Goal: Task Accomplishment & Management: Use online tool/utility

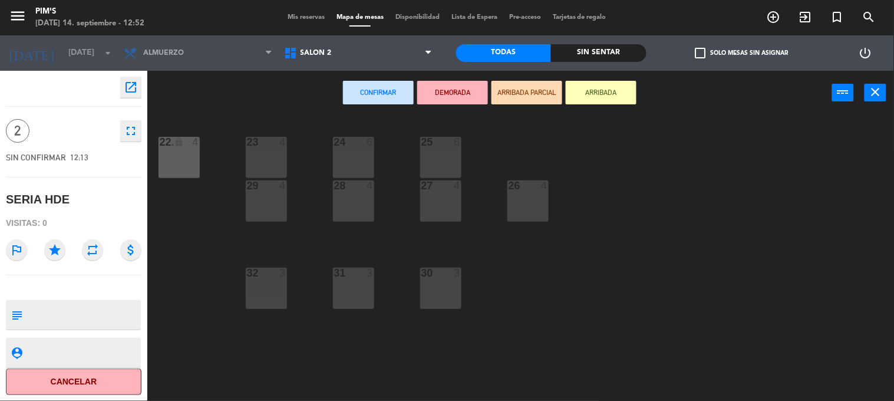
click at [885, 93] on button "close" at bounding box center [875, 93] width 22 height 18
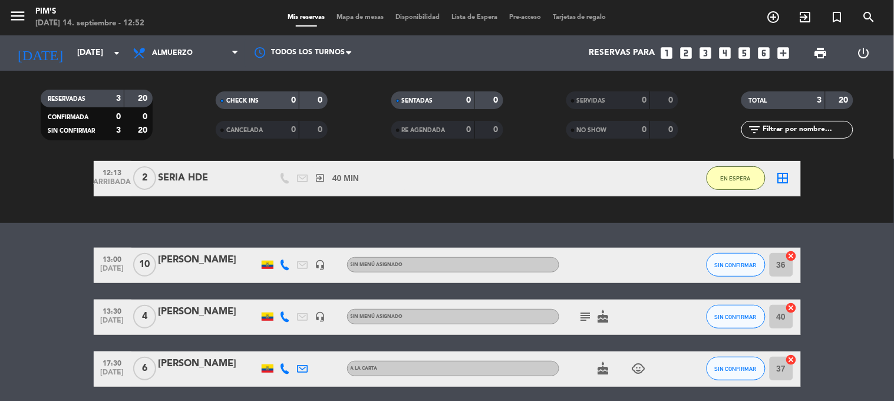
scroll to position [131, 0]
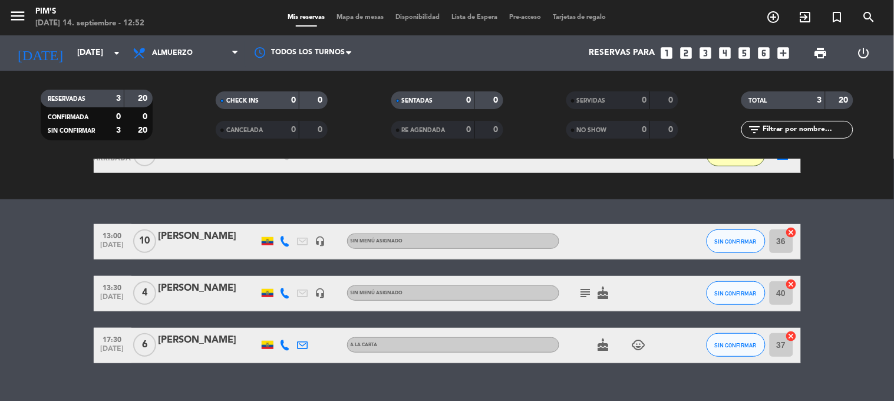
click at [787, 233] on icon "cancel" at bounding box center [792, 232] width 12 height 12
click at [786, 287] on icon "cancel" at bounding box center [792, 284] width 12 height 12
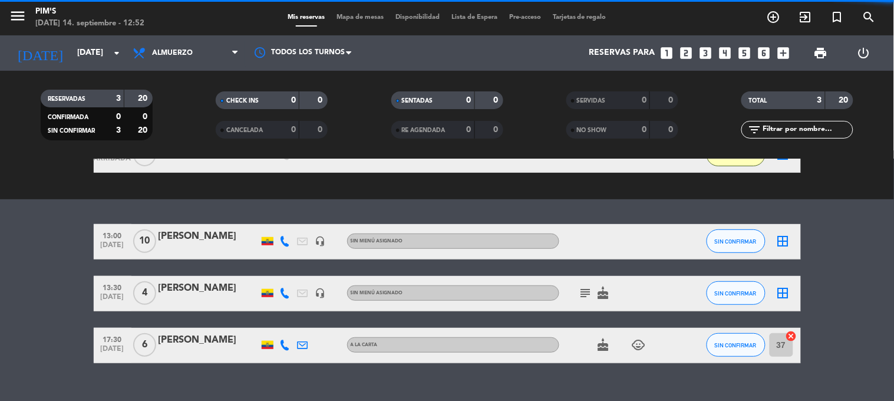
click at [786, 333] on icon "cancel" at bounding box center [792, 336] width 12 height 12
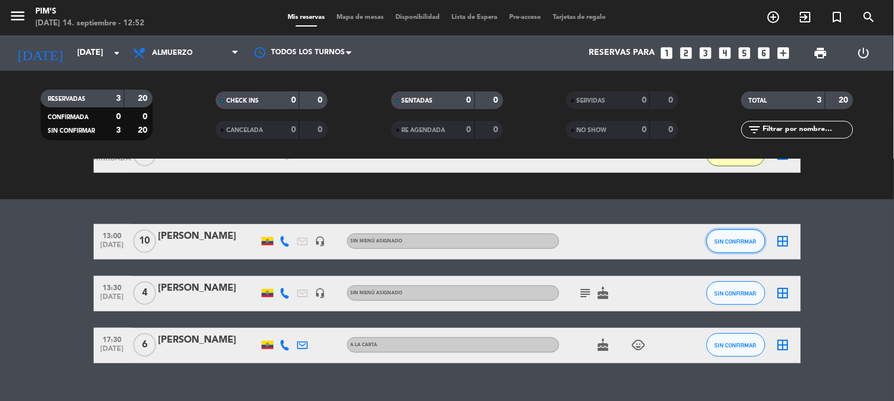
click at [720, 242] on span "SIN CONFIRMAR" at bounding box center [736, 241] width 42 height 6
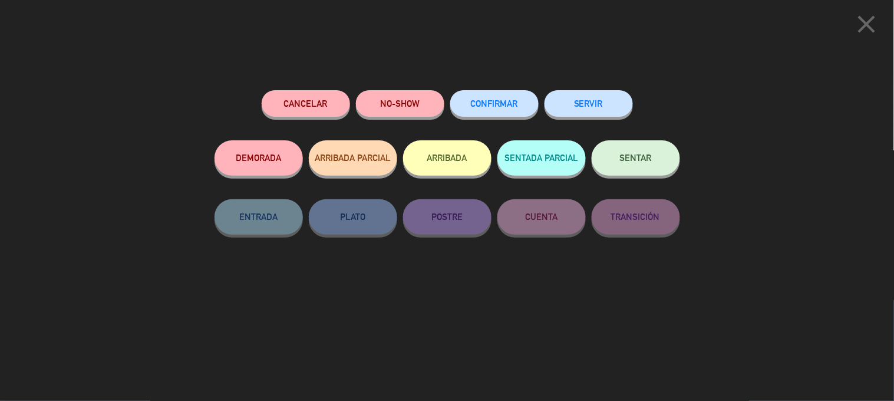
click at [633, 174] on button "SENTAR" at bounding box center [636, 157] width 88 height 35
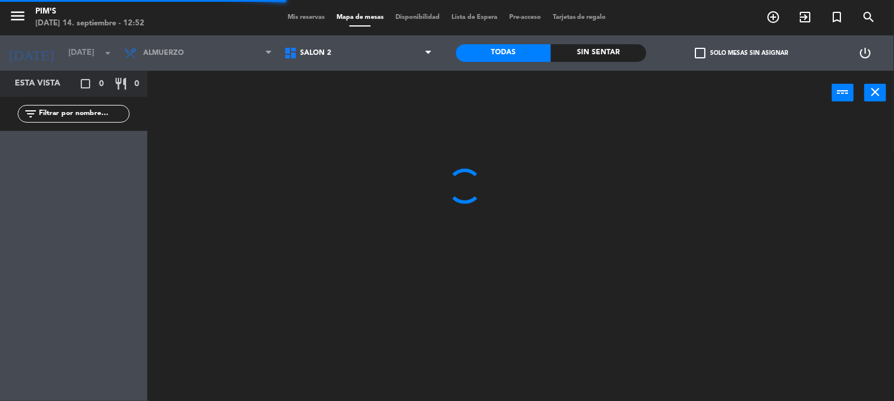
click at [337, 61] on span "Salón 2" at bounding box center [358, 53] width 160 height 26
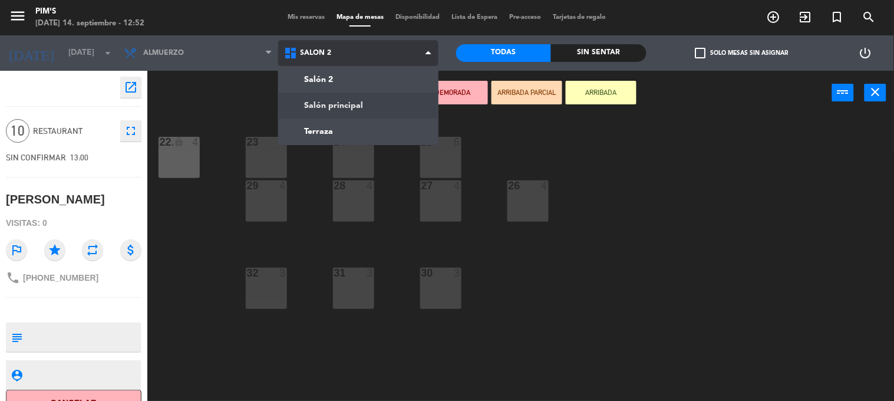
click at [339, 109] on ng-component "menu Pim's [DATE] 14. septiembre - 12:52 Mis reservas Mapa de mesas Disponibili…" at bounding box center [447, 200] width 894 height 401
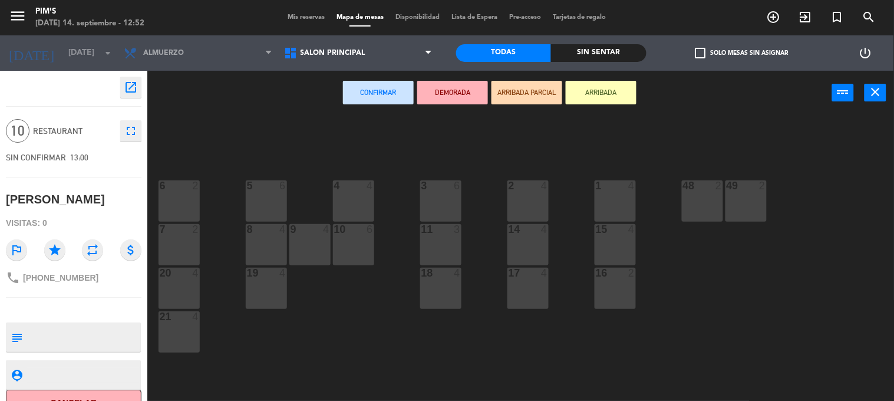
click at [281, 206] on div "5 6" at bounding box center [266, 200] width 41 height 41
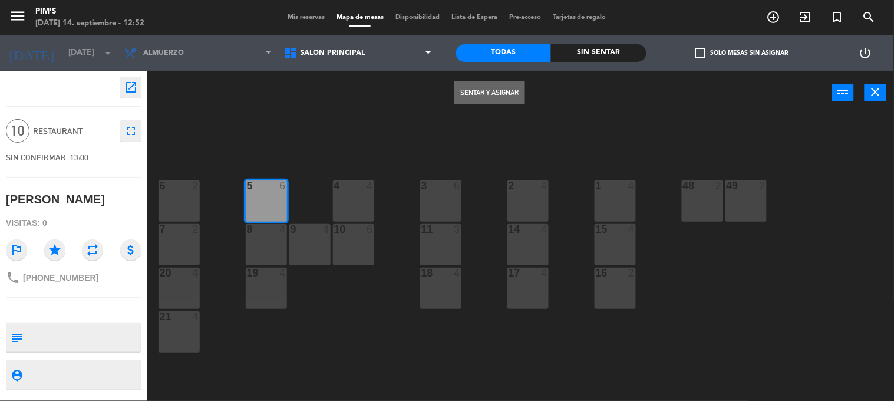
click at [272, 244] on div "8 4" at bounding box center [266, 244] width 41 height 41
click at [478, 88] on button "Sentar y Asignar" at bounding box center [489, 93] width 71 height 24
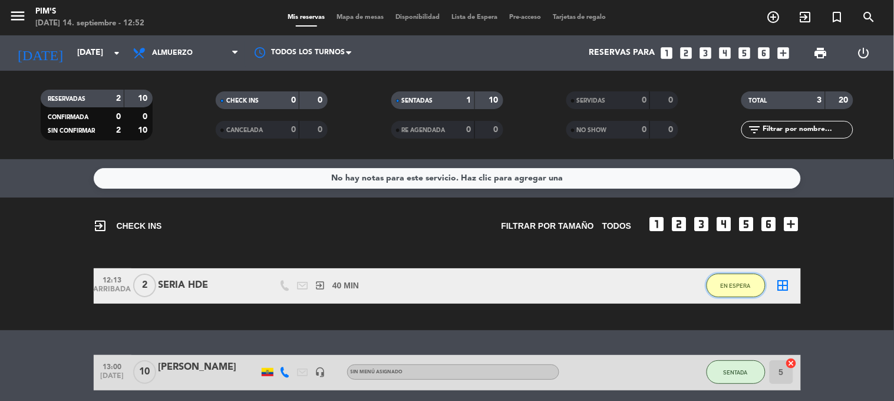
click at [720, 277] on button "EN ESPERA" at bounding box center [736, 285] width 59 height 24
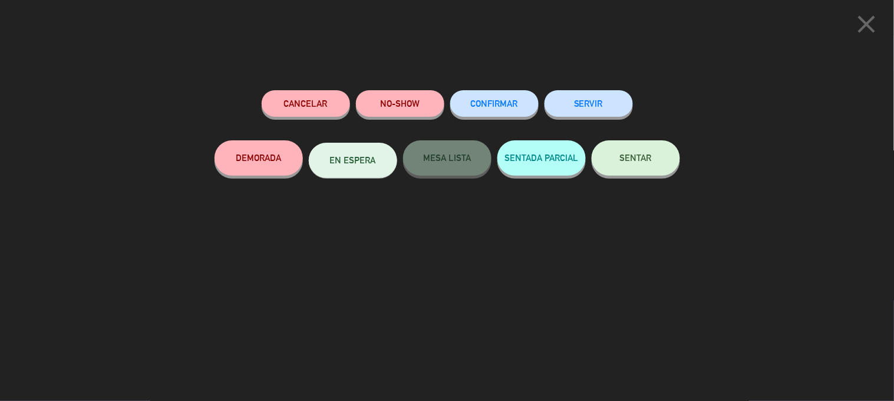
click at [648, 167] on button "SENTAR" at bounding box center [636, 157] width 88 height 35
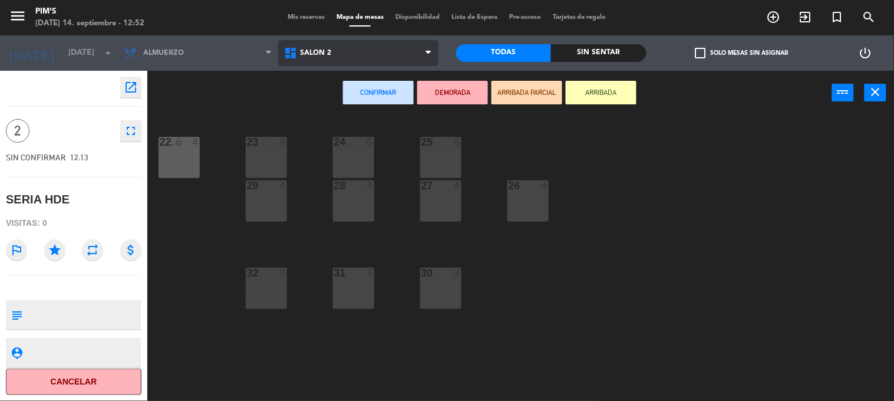
click at [332, 54] on span "Salón 2" at bounding box center [358, 53] width 160 height 26
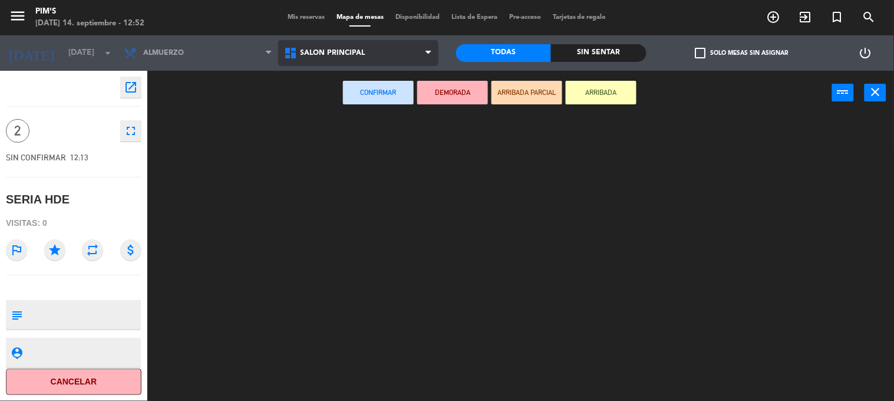
click at [323, 99] on ng-component "menu Pim's [DATE] 14. septiembre - 12:52 Mis reservas Mapa de mesas Disponibili…" at bounding box center [447, 200] width 894 height 401
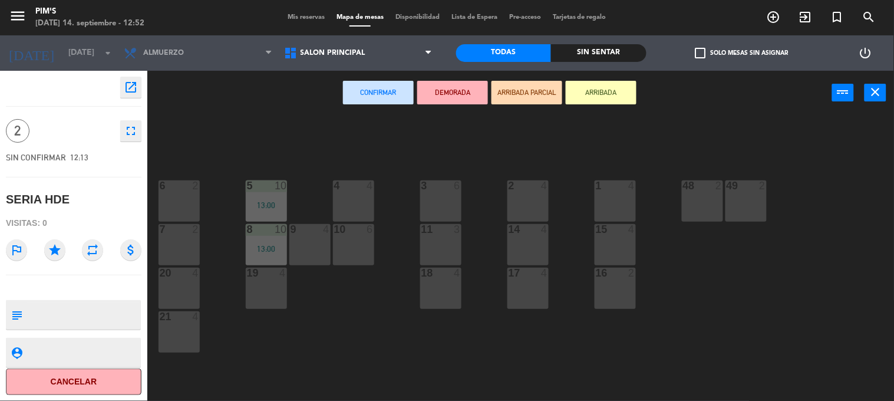
click at [329, 202] on div "6 2 5 10 13:00 4 4 3 6 48 2 2 4 1 4 49 2 7 2 8 10 13:00 10 6 14 4 15 4 9 4 11 3…" at bounding box center [525, 259] width 738 height 286
click at [347, 203] on div "4 4" at bounding box center [353, 200] width 41 height 41
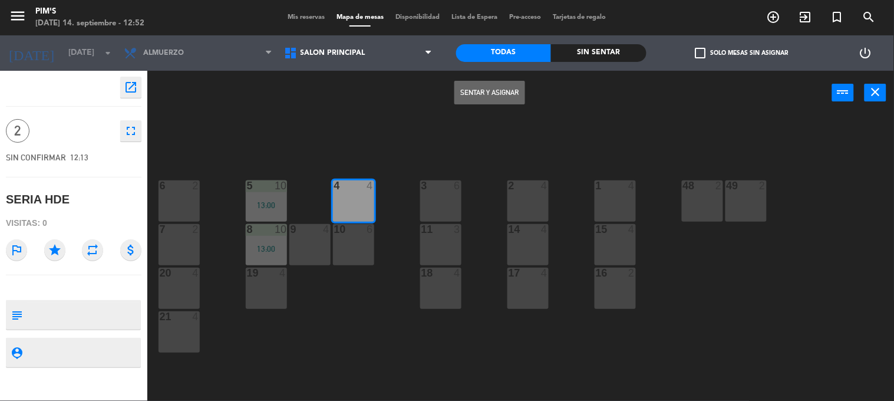
click at [467, 97] on button "Sentar y Asignar" at bounding box center [489, 93] width 71 height 24
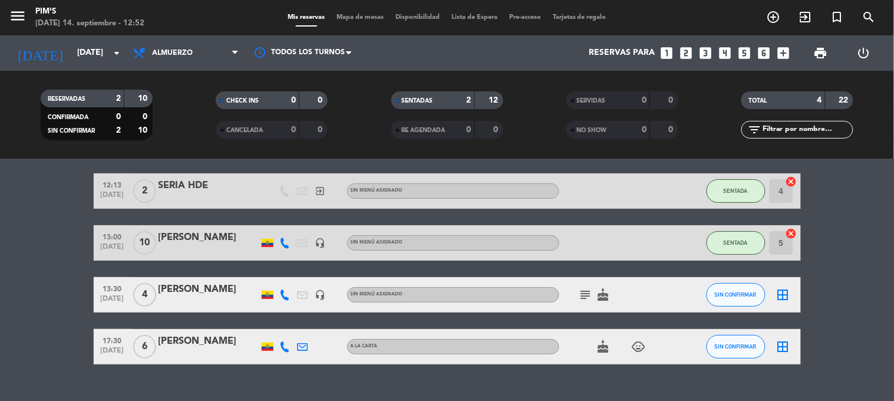
scroll to position [62, 0]
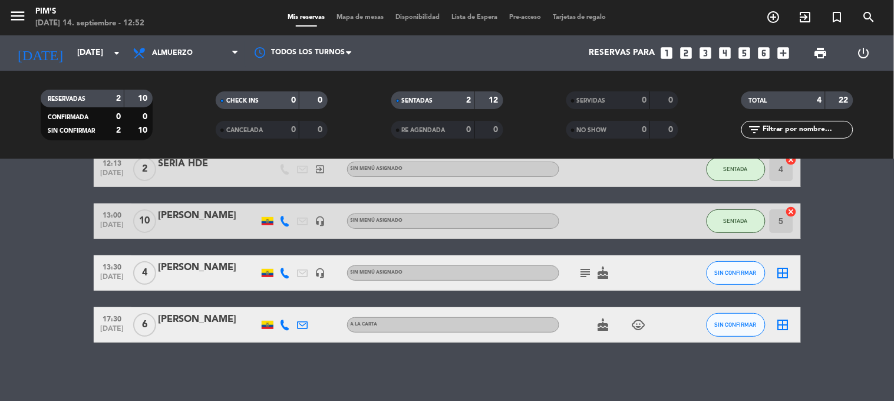
click at [585, 271] on icon "subject" at bounding box center [586, 273] width 14 height 14
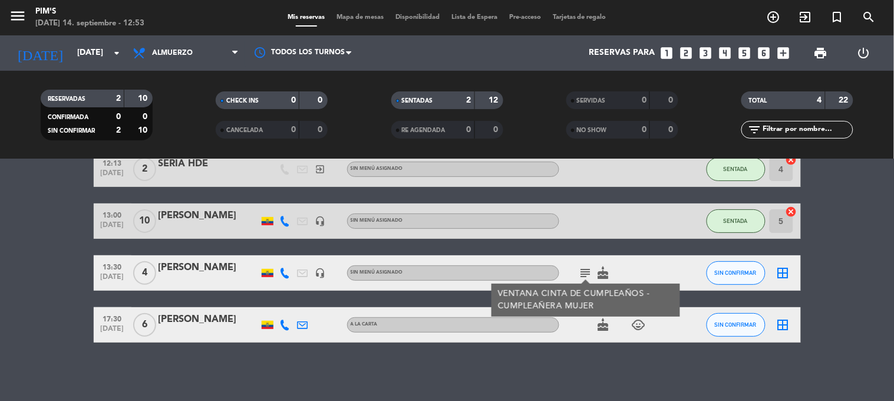
click at [781, 272] on icon "border_all" at bounding box center [783, 273] width 14 height 14
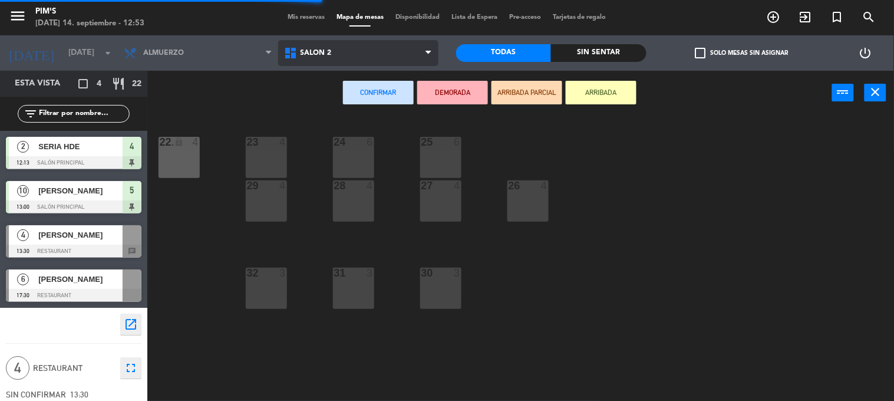
click at [372, 49] on span "Salón 2" at bounding box center [358, 53] width 160 height 26
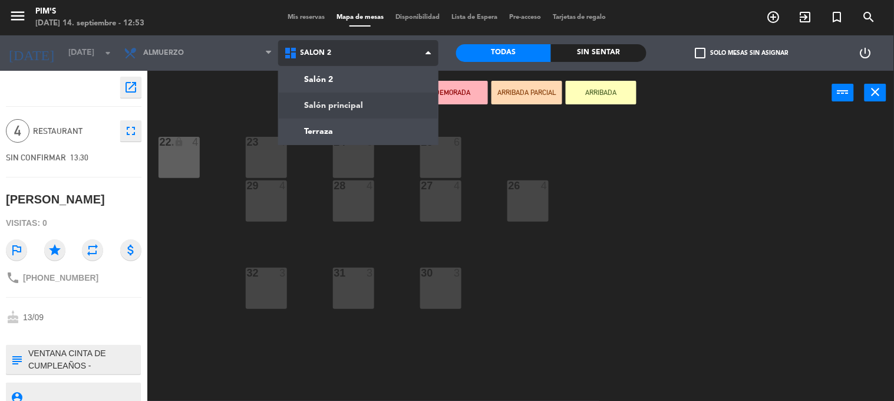
click at [348, 104] on ng-component "menu Pim's [DATE] 14. septiembre - 12:53 Mis reservas Mapa de mesas Disponibili…" at bounding box center [447, 200] width 894 height 401
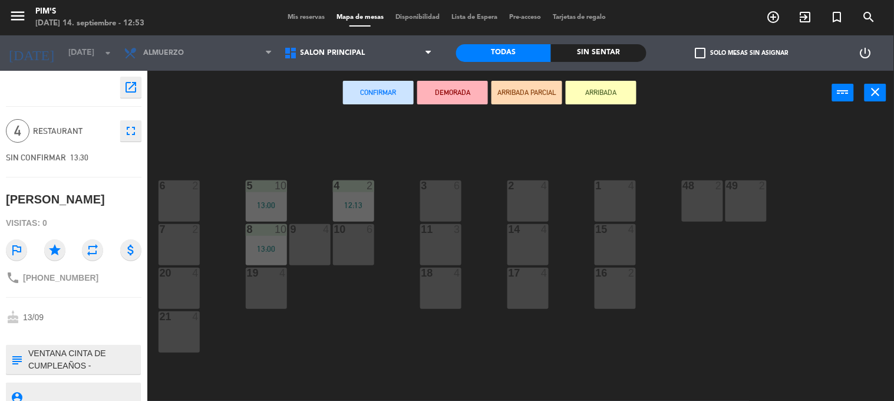
click at [600, 202] on div "1 4" at bounding box center [615, 200] width 41 height 41
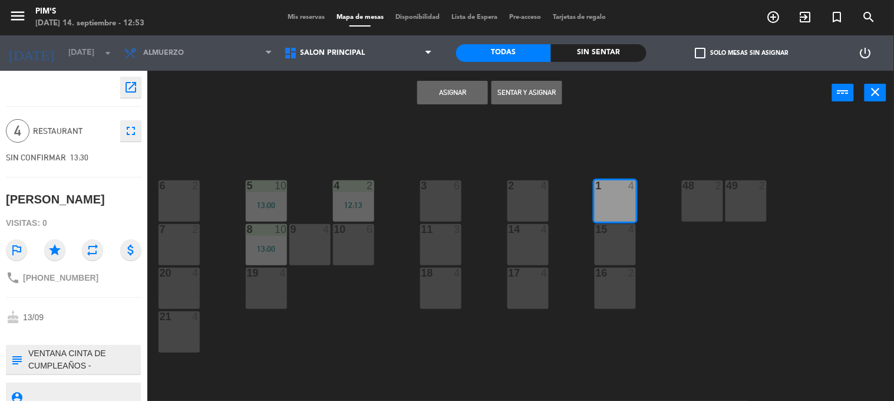
click at [432, 91] on button "Asignar" at bounding box center [452, 93] width 71 height 24
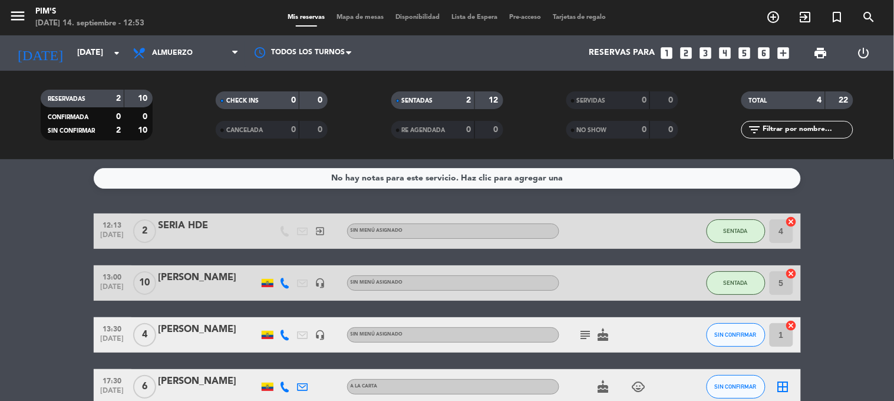
scroll to position [62, 0]
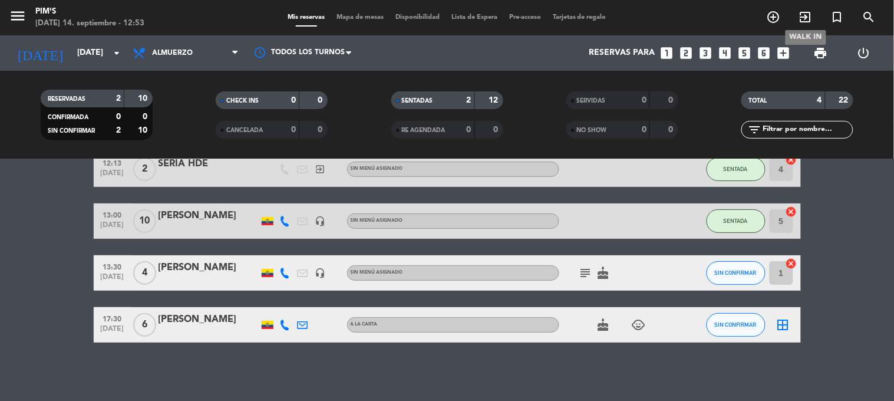
click at [806, 21] on icon "exit_to_app" at bounding box center [805, 17] width 14 height 14
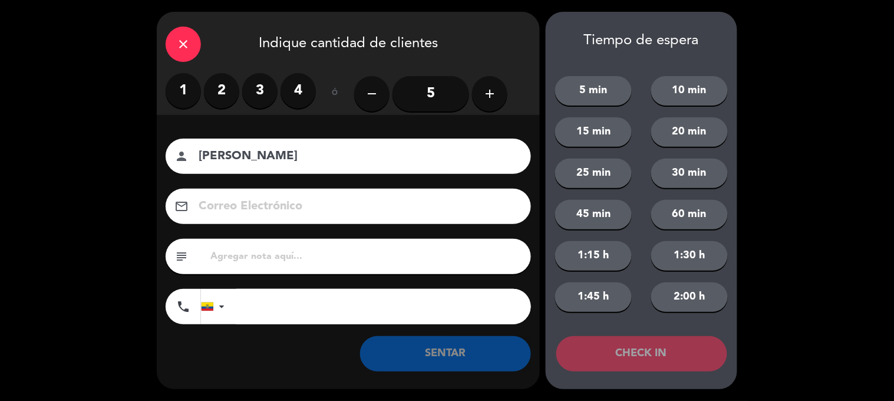
type input "[PERSON_NAME]"
click at [239, 304] on input "tel" at bounding box center [383, 306] width 295 height 35
type input "0992079781"
click at [301, 91] on label "4" at bounding box center [298, 90] width 35 height 35
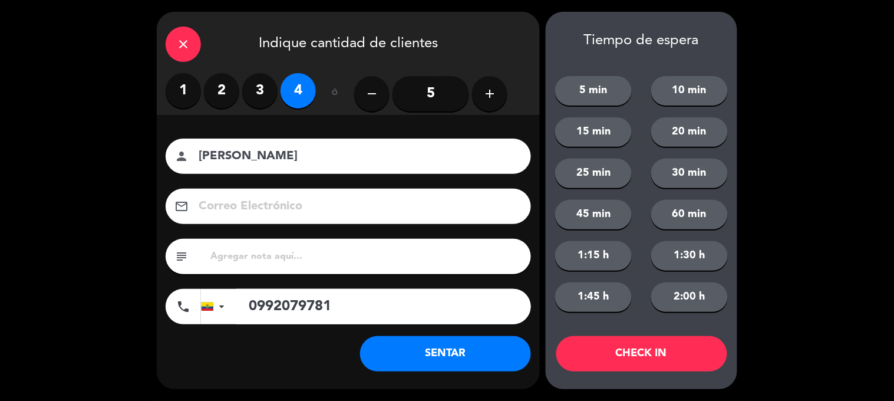
click at [434, 364] on button "SENTAR" at bounding box center [445, 353] width 171 height 35
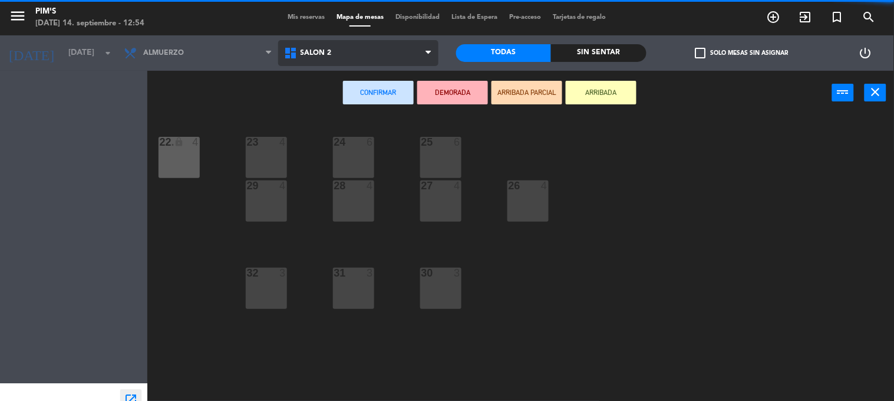
click at [391, 60] on span "Salón 2" at bounding box center [358, 53] width 160 height 26
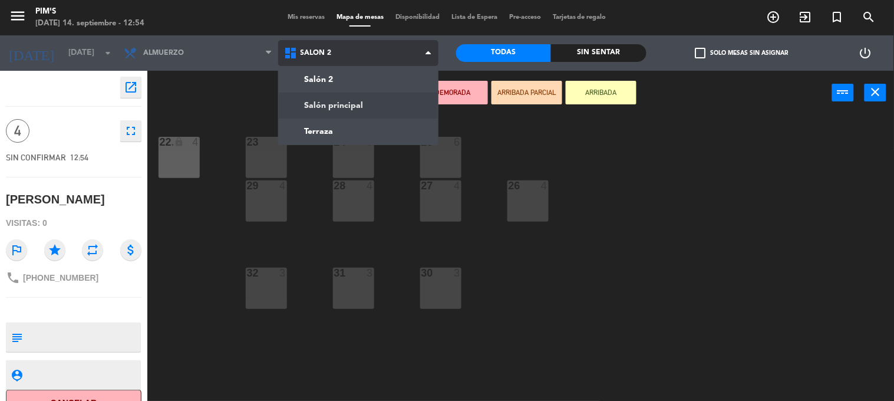
click at [362, 107] on ng-component "menu Pim's [DATE] 14. septiembre - 12:54 Mis reservas Mapa de mesas Disponibili…" at bounding box center [447, 200] width 894 height 401
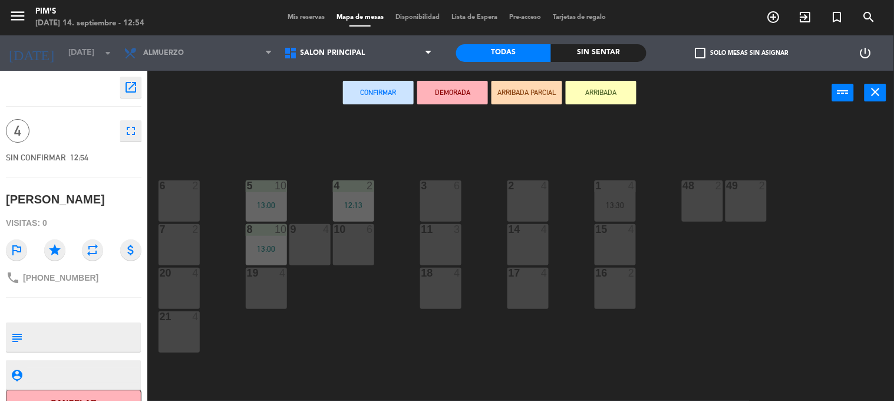
click at [539, 213] on div "2 4" at bounding box center [527, 200] width 41 height 41
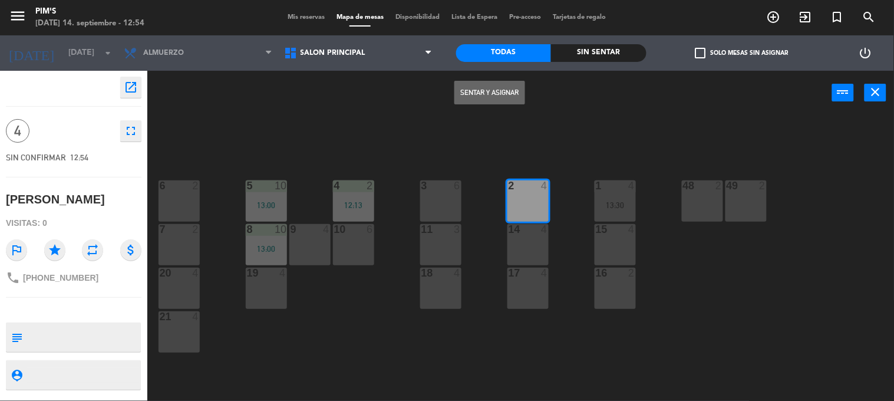
click at [491, 91] on button "Sentar y Asignar" at bounding box center [489, 93] width 71 height 24
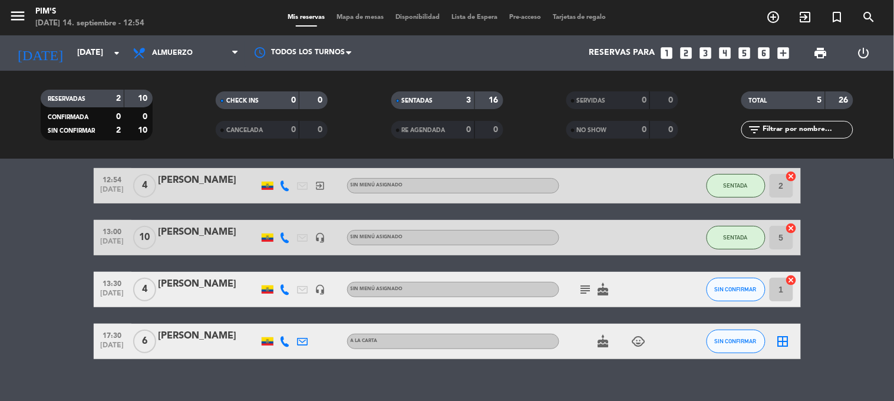
scroll to position [114, 0]
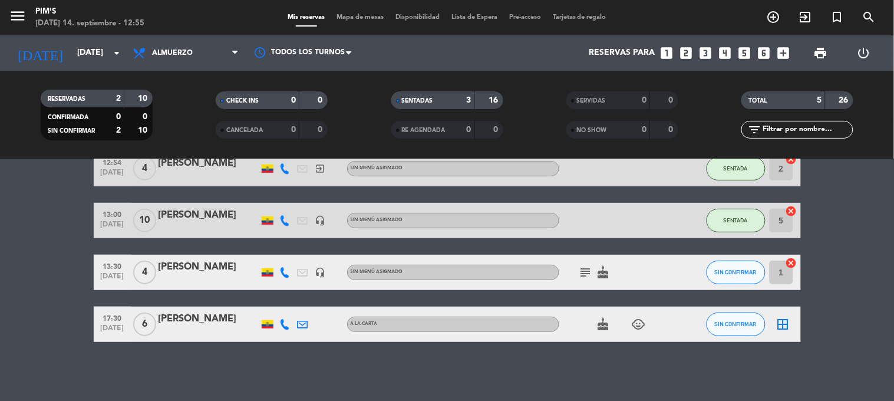
click at [598, 325] on icon "cake" at bounding box center [603, 324] width 14 height 14
click at [628, 262] on div "subject cake" at bounding box center [612, 272] width 106 height 35
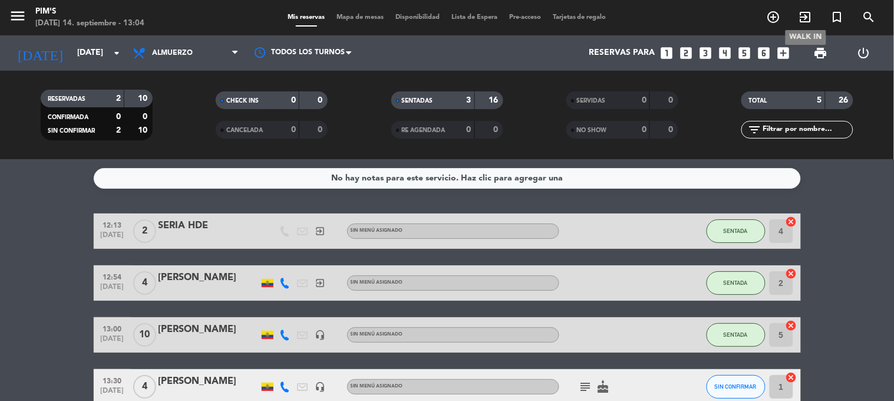
click at [806, 18] on icon "exit_to_app" at bounding box center [805, 17] width 14 height 14
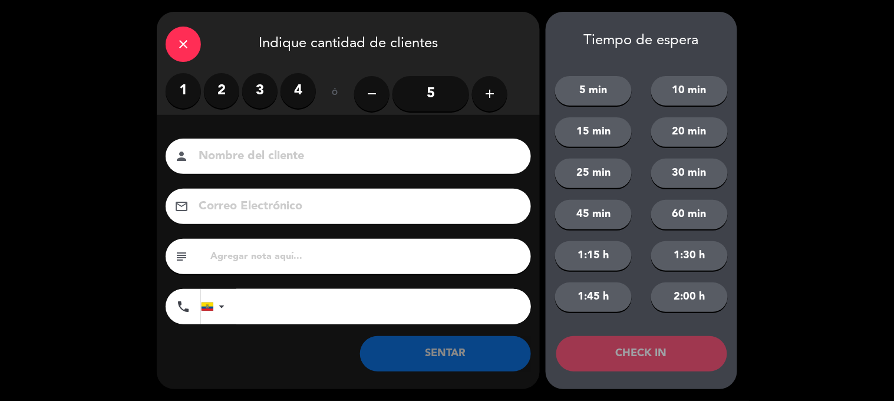
click at [305, 95] on label "4" at bounding box center [298, 90] width 35 height 35
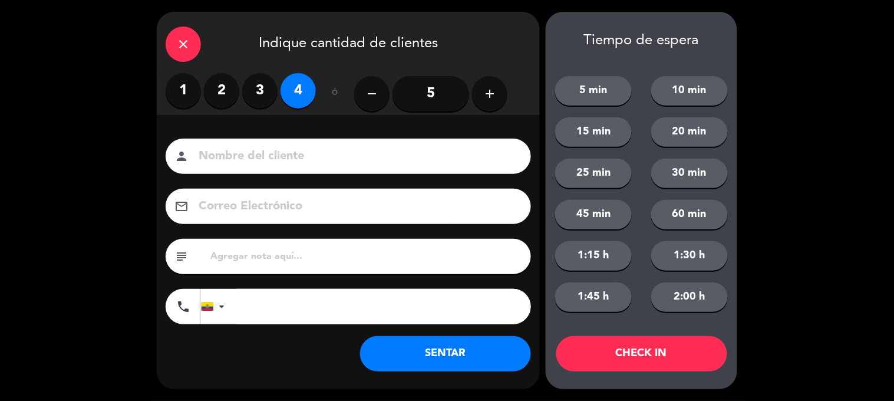
click at [276, 150] on input at bounding box center [356, 156] width 318 height 21
type input "[PERSON_NAME]"
click at [263, 303] on input "tel" at bounding box center [383, 306] width 295 height 35
type input "0984773938"
click at [456, 354] on button "SENTAR" at bounding box center [445, 353] width 171 height 35
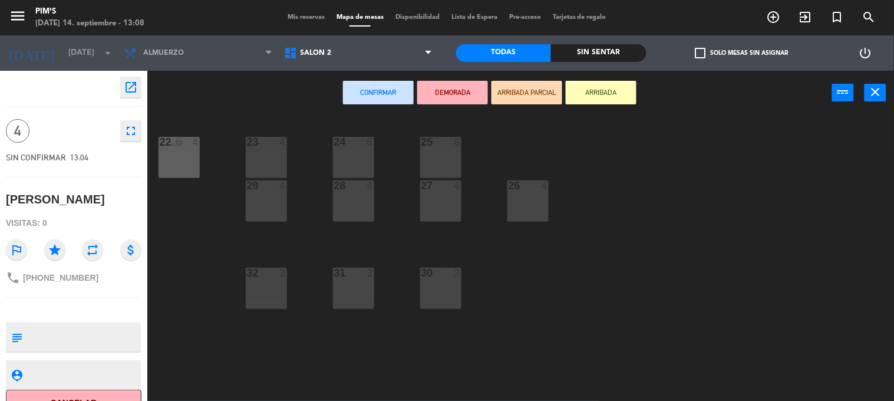
click at [408, 354] on div "23 4 24 6 25 6 22 lock 4 22. 4 26 4 27 4 28 4 29 4 30 3 31 3 32 3" at bounding box center [525, 259] width 738 height 286
click at [327, 57] on span "Salón 2" at bounding box center [316, 53] width 31 height 8
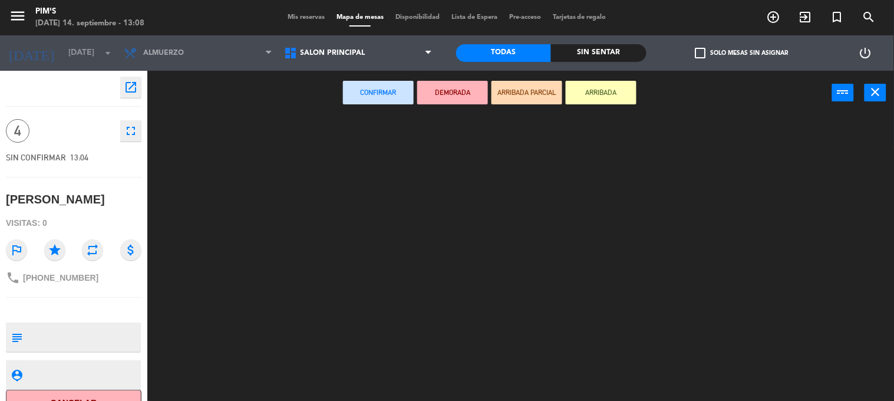
click at [371, 106] on ng-component "menu Pim's [DATE] 14. septiembre - 13:08 Mis reservas Mapa de mesas Disponibili…" at bounding box center [447, 200] width 894 height 401
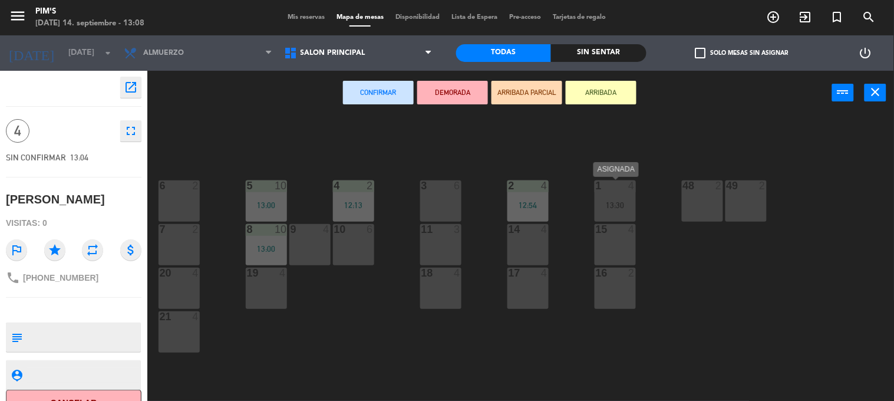
click at [605, 213] on div "1 4 13:30" at bounding box center [615, 200] width 41 height 41
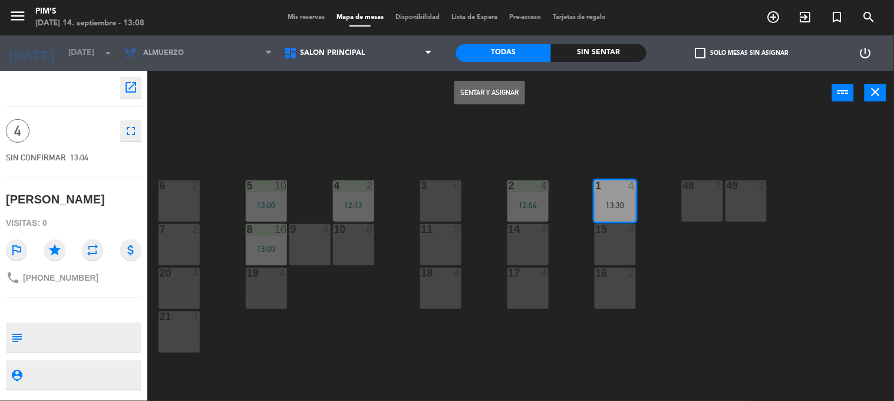
click at [497, 95] on button "Sentar y Asignar" at bounding box center [489, 93] width 71 height 24
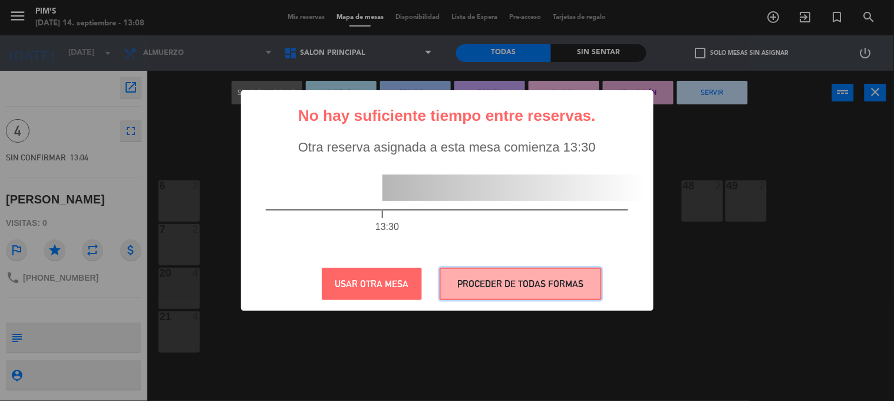
click at [542, 291] on button "PROCEDER DE TODAS FORMAS" at bounding box center [521, 284] width 162 height 32
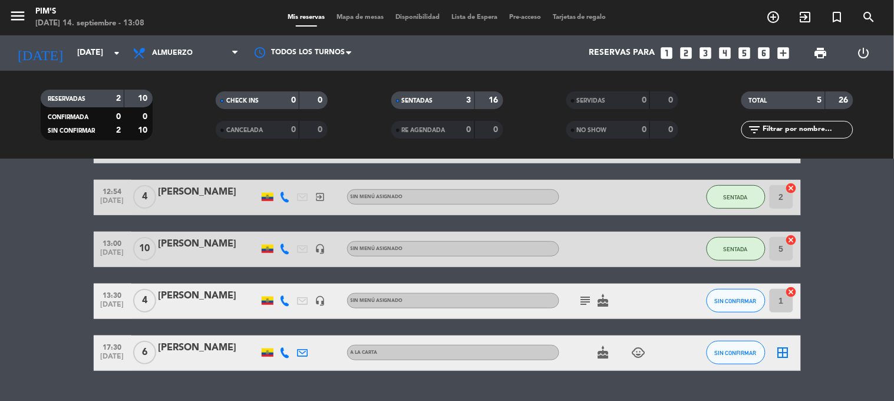
scroll to position [255, 0]
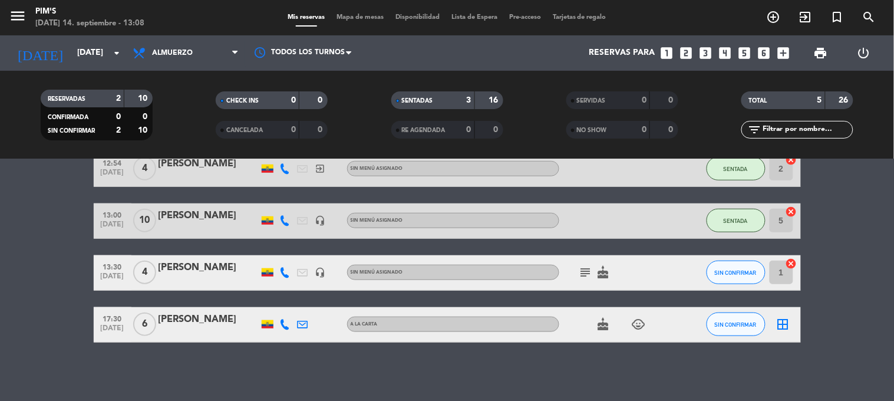
click at [787, 258] on icon "cancel" at bounding box center [792, 264] width 12 height 12
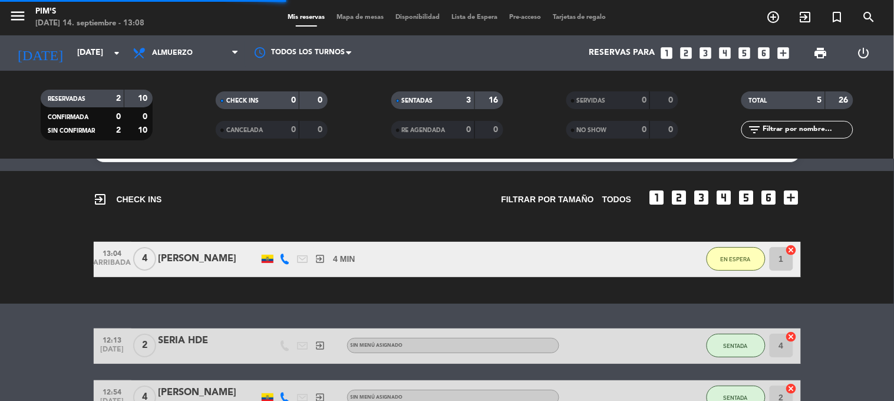
scroll to position [0, 0]
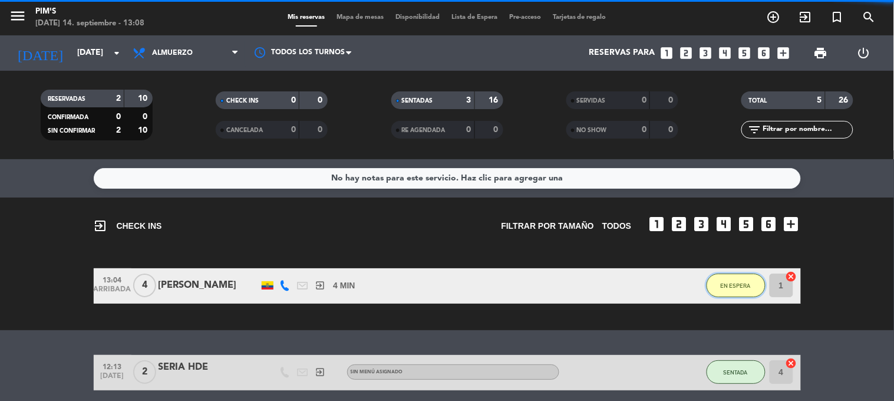
click at [737, 286] on span "EN ESPERA" at bounding box center [736, 285] width 30 height 6
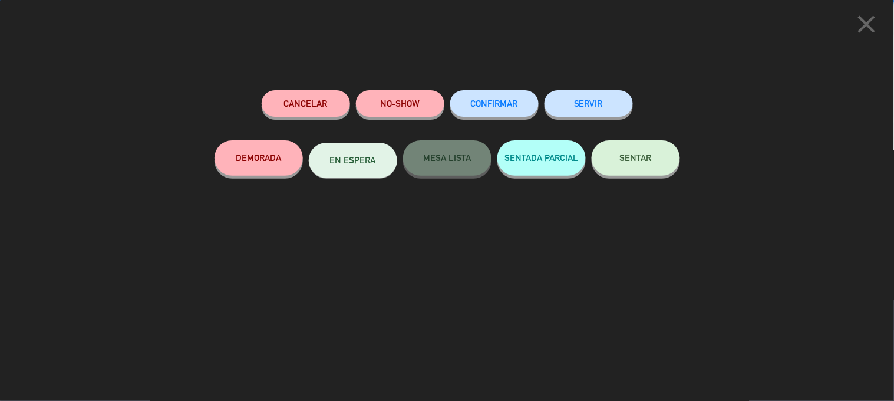
click at [634, 166] on button "SENTAR" at bounding box center [636, 157] width 88 height 35
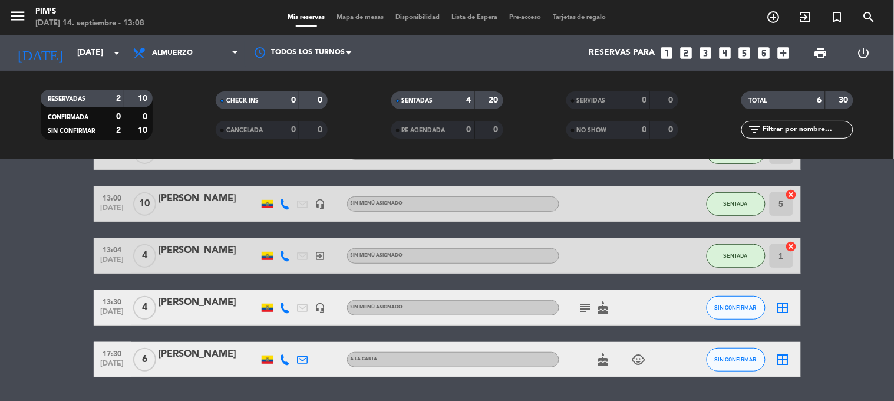
scroll to position [166, 0]
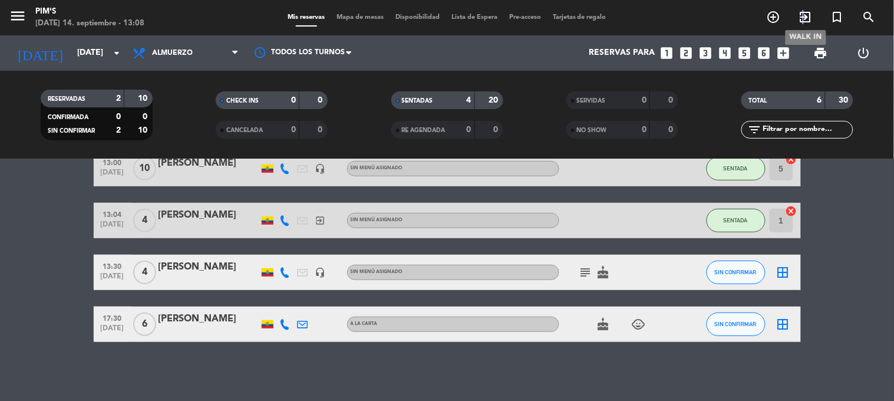
click at [804, 14] on icon "exit_to_app" at bounding box center [805, 17] width 14 height 14
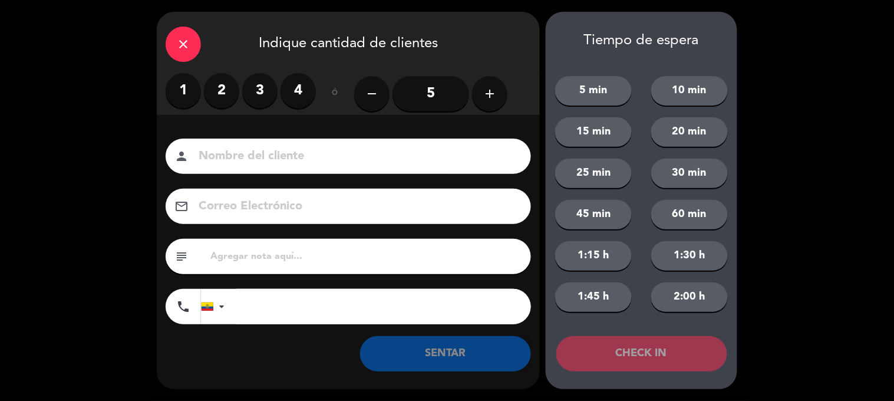
click at [284, 85] on label "4" at bounding box center [298, 90] width 35 height 35
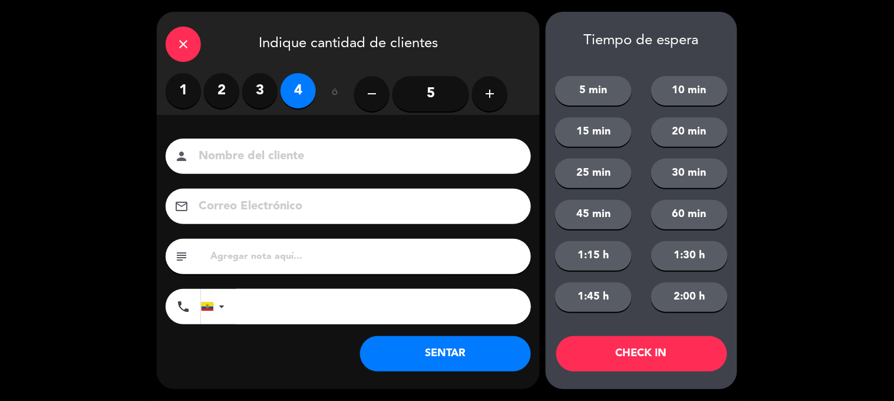
click at [218, 174] on div "Nombre del cliente person Correo Electrónico email subject phone [GEOGRAPHIC_DA…" at bounding box center [348, 232] width 383 height 189
click at [224, 165] on input at bounding box center [356, 156] width 318 height 21
type input "[PERSON_NAME]"
click at [257, 302] on input "tel" at bounding box center [383, 306] width 295 height 35
type input "0995008063"
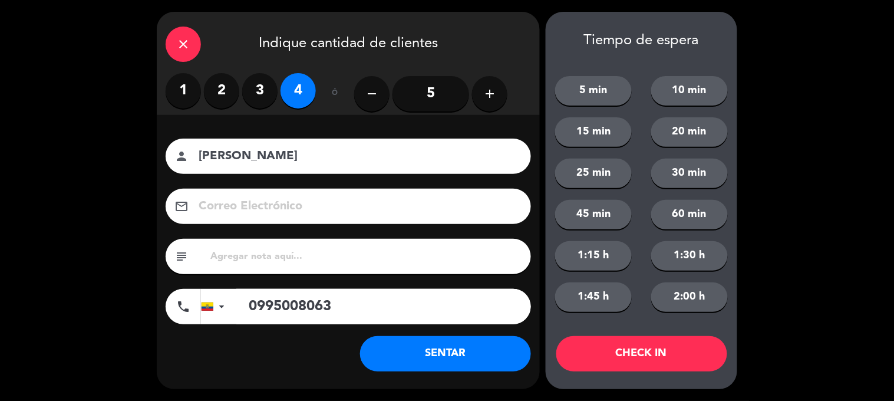
click at [476, 349] on button "SENTAR" at bounding box center [445, 353] width 171 height 35
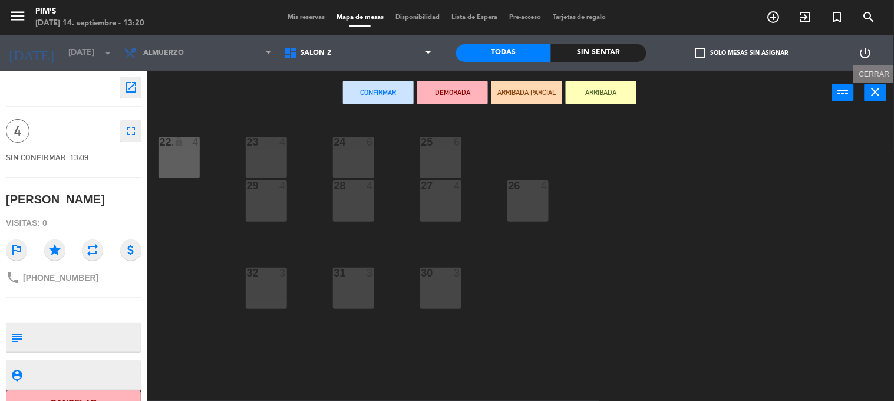
click at [885, 100] on button "close" at bounding box center [875, 93] width 22 height 18
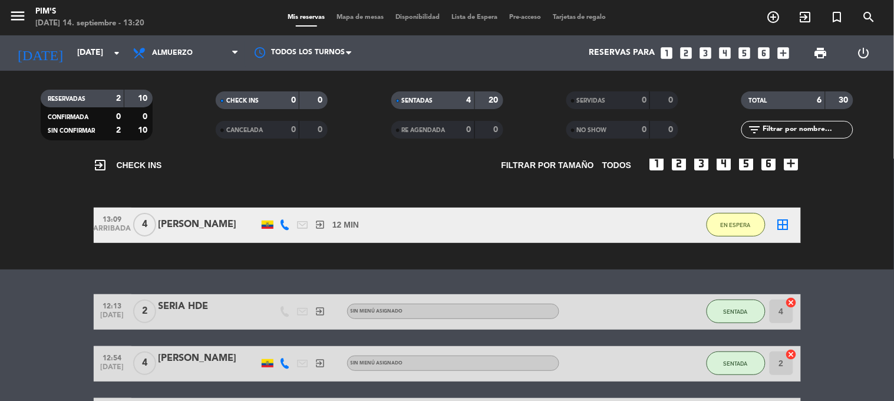
scroll to position [131, 0]
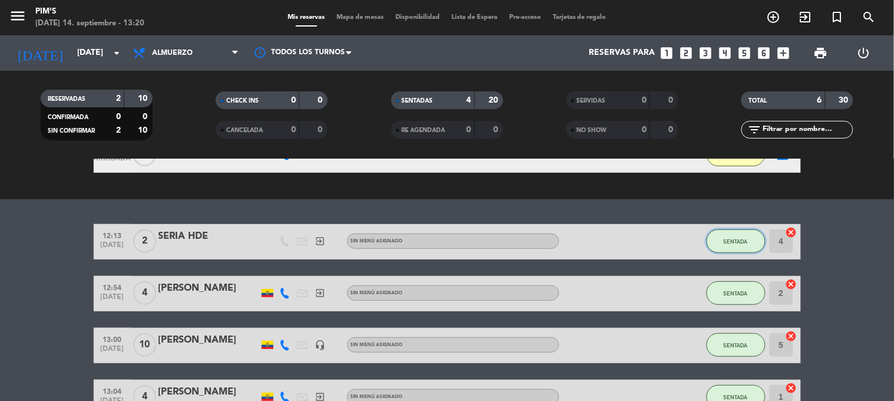
click at [735, 240] on span "SENTADA" at bounding box center [736, 241] width 24 height 6
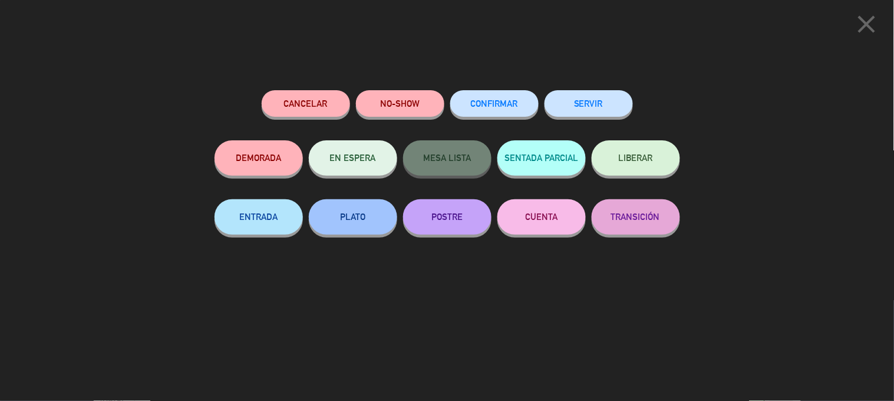
click at [625, 113] on button "SERVIR" at bounding box center [589, 103] width 88 height 27
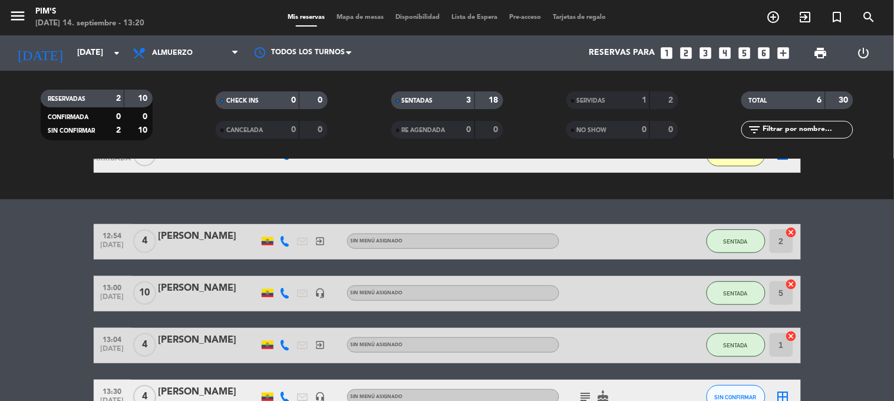
click at [734, 158] on div "RESERVADAS 2 10 CONFIRMADA 0 0 SIN CONFIRMAR 2 10 CHECK INS 0 0 CANCELADA 0 0 S…" at bounding box center [447, 115] width 894 height 88
click at [737, 161] on button "EN ESPERA" at bounding box center [736, 155] width 59 height 24
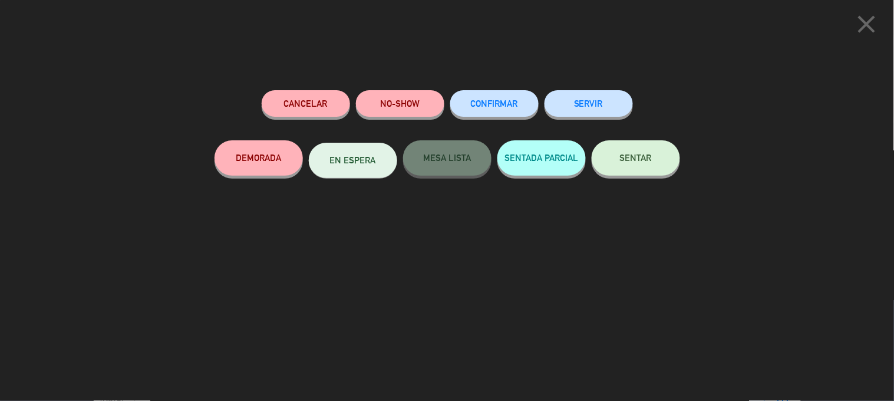
click at [647, 169] on button "SENTAR" at bounding box center [636, 157] width 88 height 35
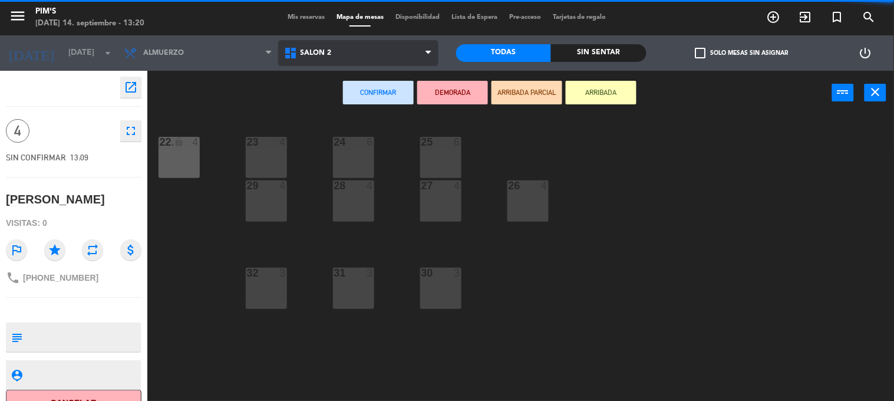
click at [410, 57] on span "Salón 2" at bounding box center [358, 53] width 160 height 26
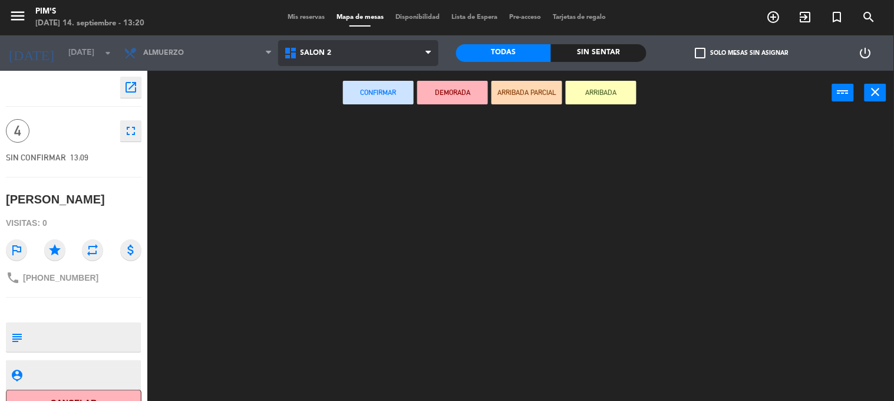
click at [385, 92] on ng-component "menu Pim's [DATE] 14. septiembre - 13:20 Mis reservas Mapa de mesas Disponibili…" at bounding box center [447, 200] width 894 height 401
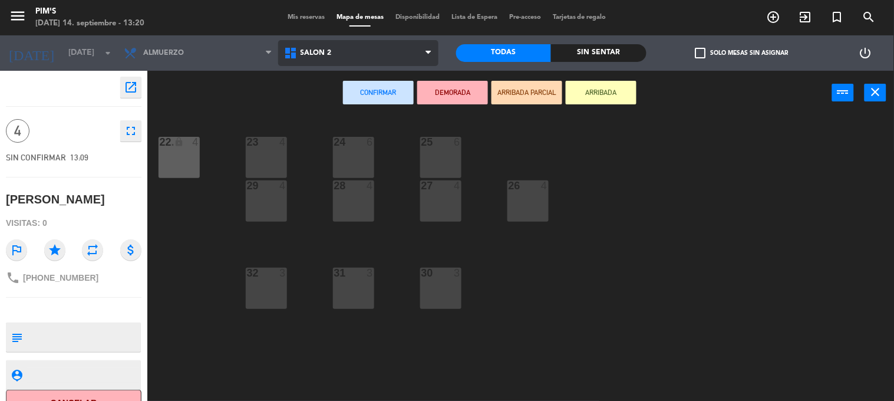
click at [320, 58] on span "Salón 2" at bounding box center [358, 53] width 160 height 26
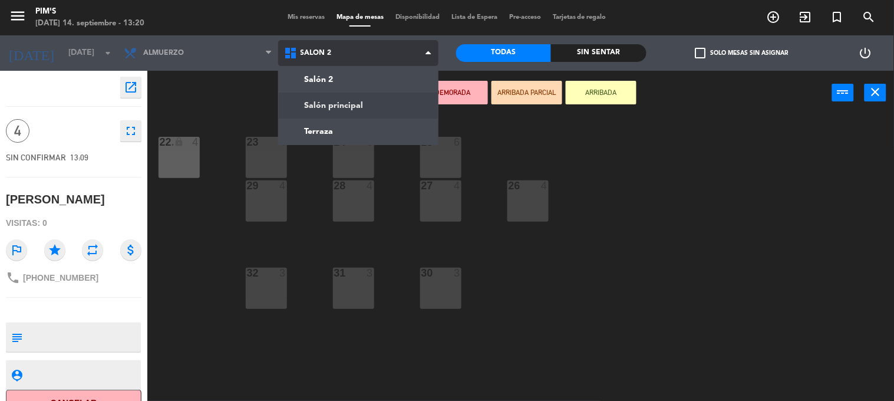
click at [331, 114] on ng-component "menu Pim's [DATE] 14. septiembre - 13:20 Mis reservas Mapa de mesas Disponibili…" at bounding box center [447, 200] width 894 height 401
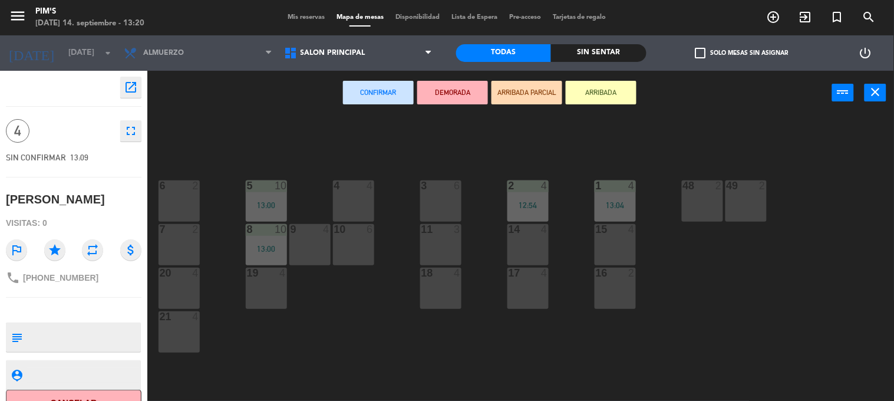
click at [338, 192] on div "4 4" at bounding box center [353, 200] width 41 height 41
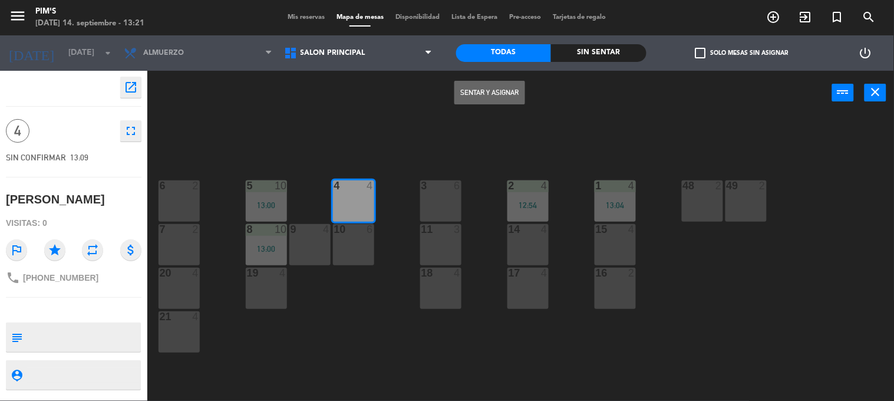
click at [474, 85] on button "Sentar y Asignar" at bounding box center [489, 93] width 71 height 24
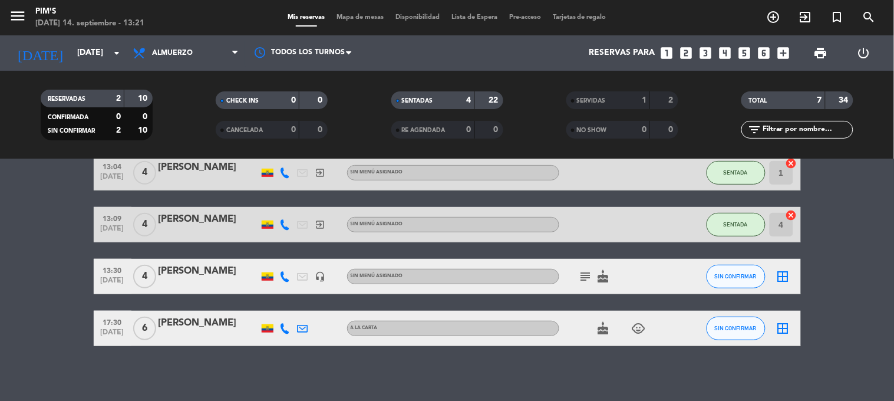
scroll to position [166, 0]
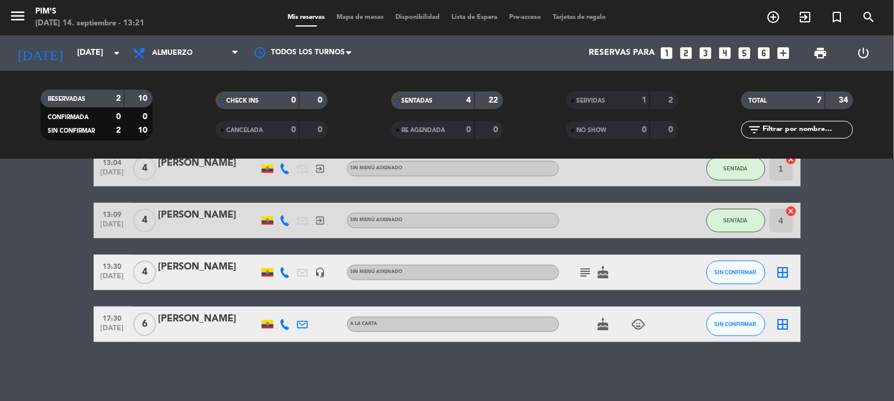
click at [776, 272] on icon "border_all" at bounding box center [783, 272] width 14 height 14
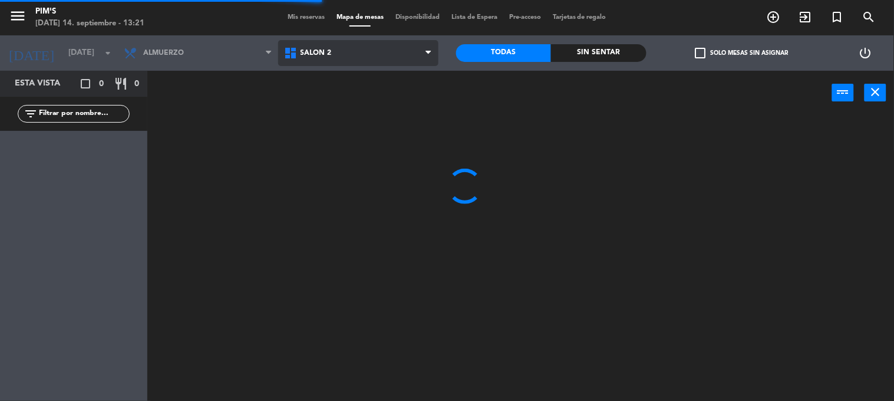
click at [372, 54] on span "Salón 2" at bounding box center [358, 53] width 160 height 26
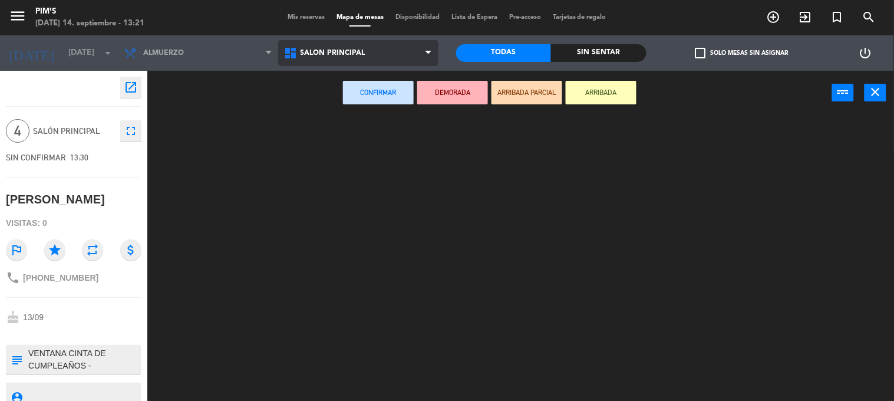
click at [358, 102] on ng-component "menu Pim's [DATE] 14. septiembre - 13:21 Mis reservas Mapa de mesas Disponibili…" at bounding box center [447, 200] width 894 height 401
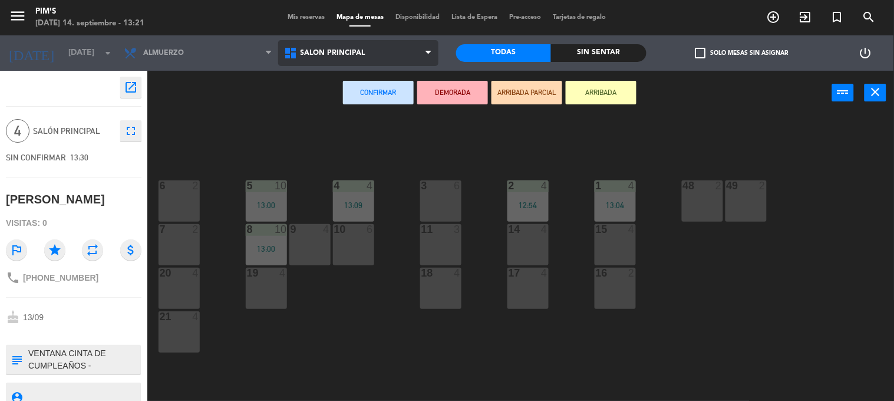
click at [347, 54] on span "Salón principal" at bounding box center [333, 53] width 65 height 8
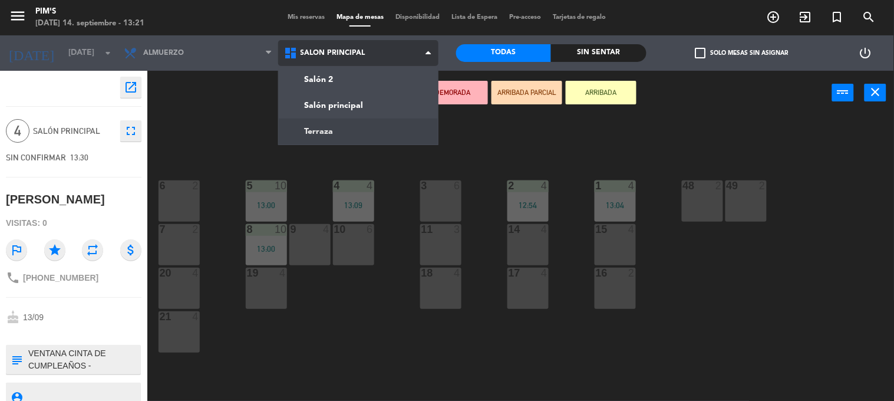
click at [345, 124] on ng-component "menu Pim's [DATE] 14. septiembre - 13:21 Mis reservas Mapa de mesas Disponibili…" at bounding box center [447, 200] width 894 height 401
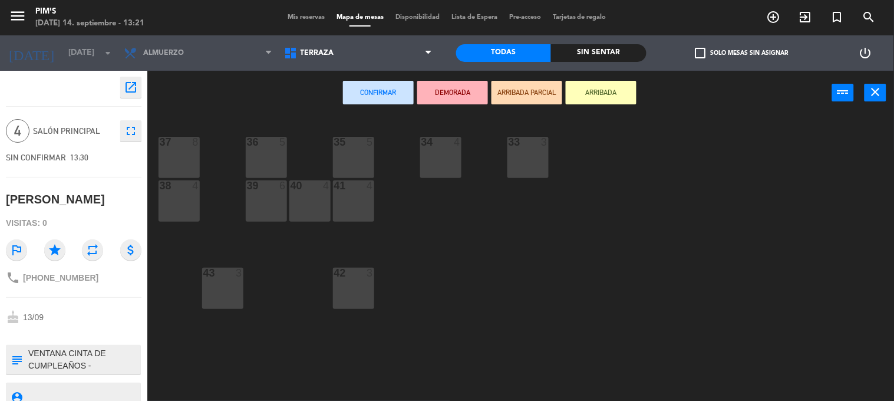
click at [450, 167] on div "34 4" at bounding box center [440, 157] width 41 height 41
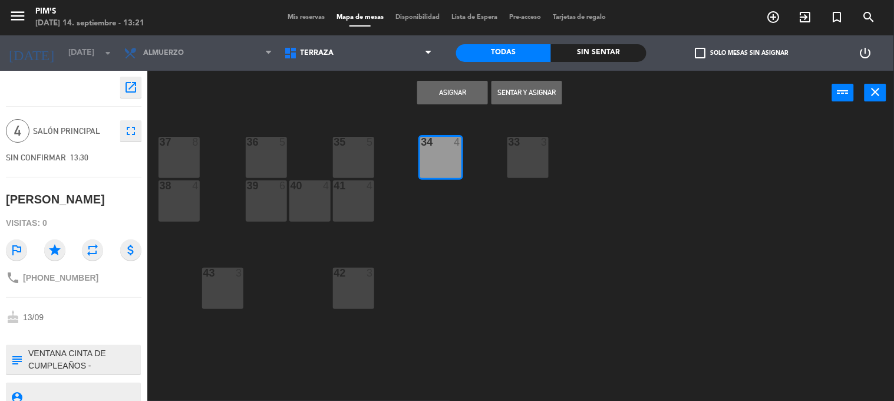
click at [450, 103] on button "Asignar" at bounding box center [452, 93] width 71 height 24
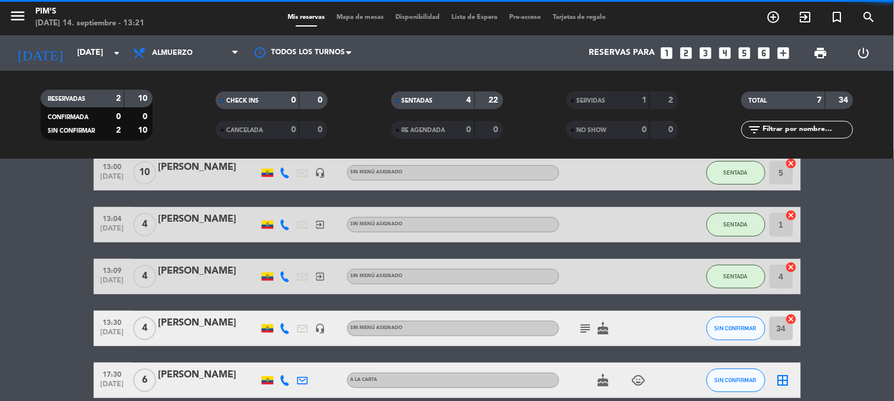
scroll to position [166, 0]
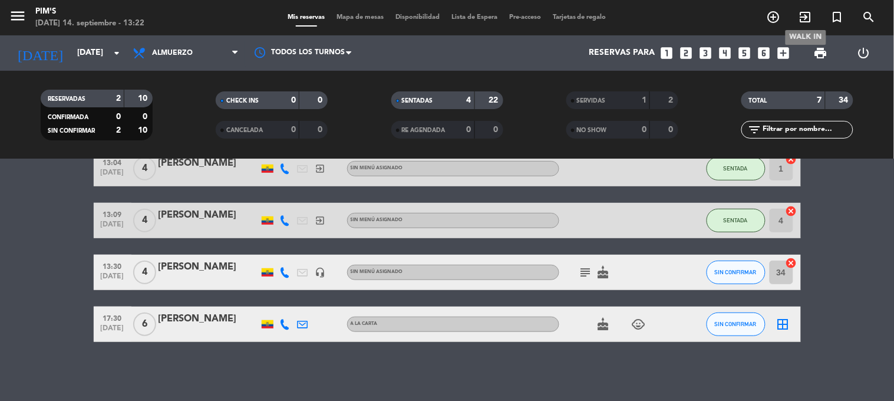
click at [806, 16] on icon "exit_to_app" at bounding box center [805, 17] width 14 height 14
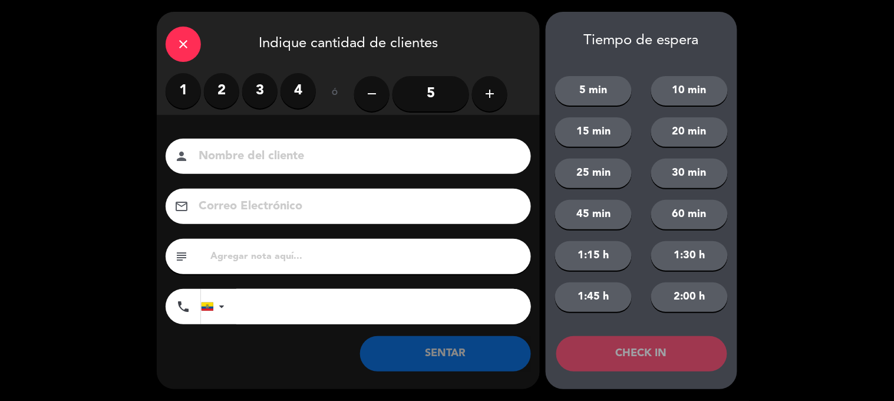
click at [222, 91] on label "2" at bounding box center [221, 90] width 35 height 35
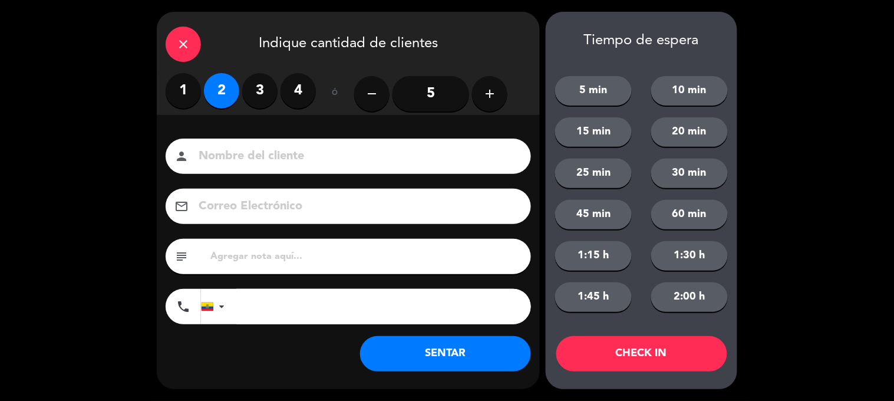
click at [254, 154] on input at bounding box center [356, 156] width 318 height 21
click at [263, 155] on input "[PERSON_NAME]" at bounding box center [356, 156] width 318 height 21
click at [286, 154] on input "[PERSON_NAME]" at bounding box center [356, 156] width 318 height 21
type input "[PERSON_NAME]"
click at [267, 299] on input "tel" at bounding box center [383, 306] width 295 height 35
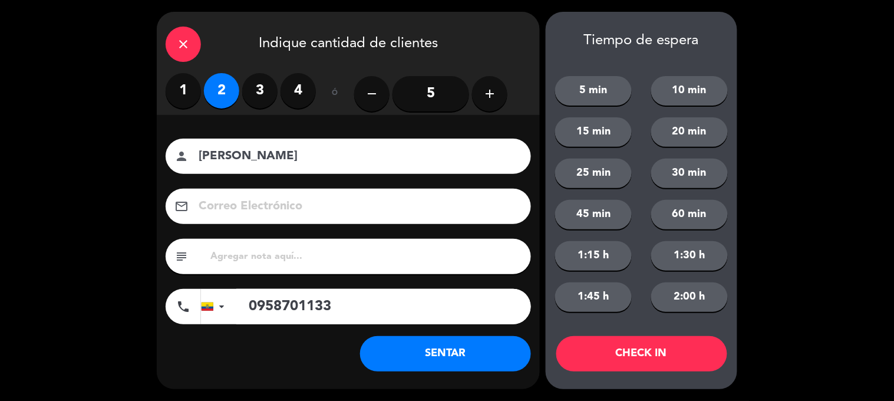
type input "0958701133"
click at [446, 355] on button "SENTAR" at bounding box center [445, 353] width 171 height 35
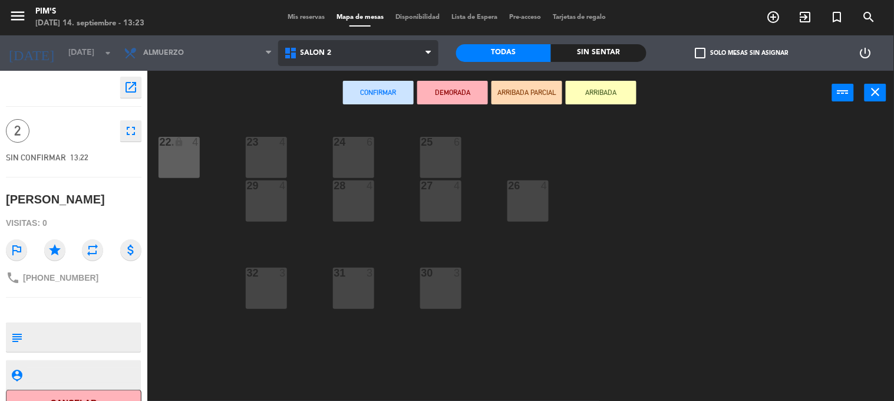
click at [364, 45] on span "Salón 2" at bounding box center [358, 53] width 160 height 26
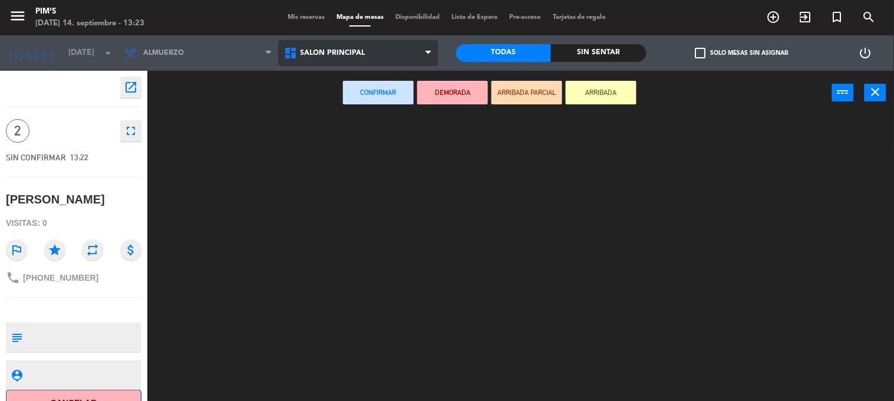
click at [367, 102] on ng-component "menu Pim's [DATE] 14. septiembre - 13:23 Mis reservas Mapa de mesas Disponibili…" at bounding box center [447, 200] width 894 height 401
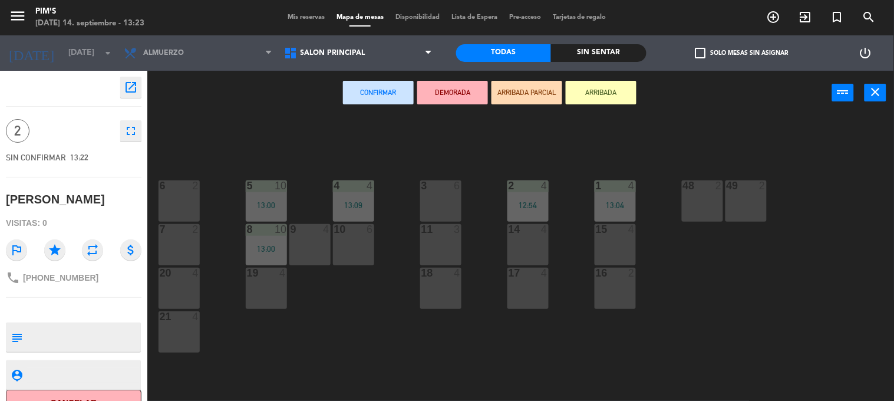
click at [697, 209] on div "48 2" at bounding box center [702, 200] width 41 height 41
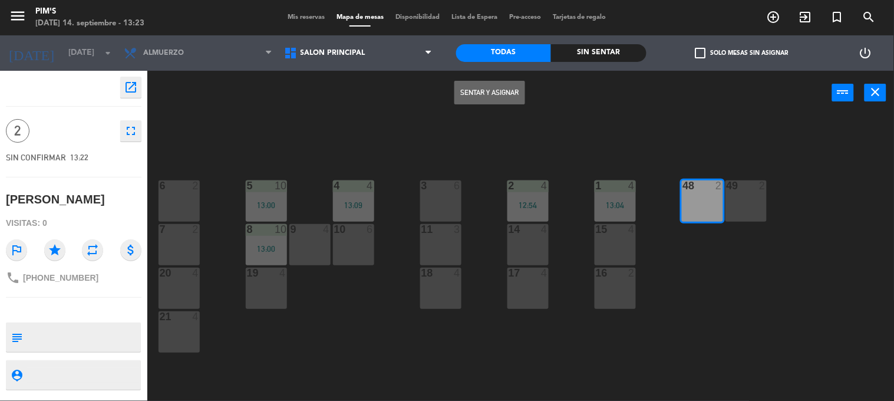
click at [467, 91] on button "Sentar y Asignar" at bounding box center [489, 93] width 71 height 24
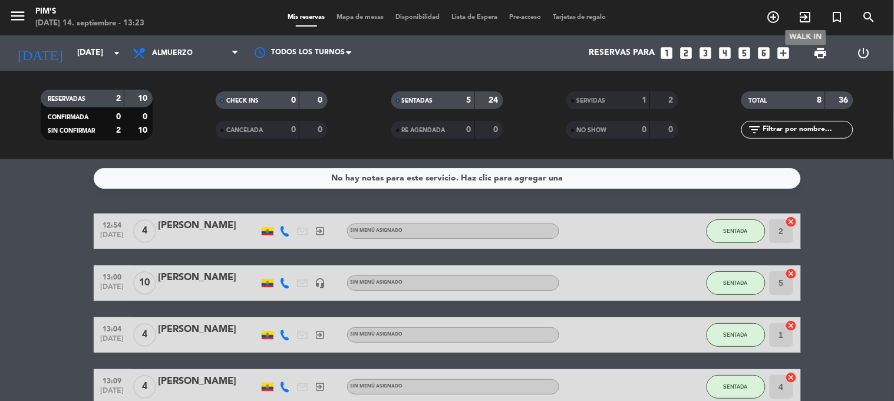
click at [803, 14] on icon "exit_to_app" at bounding box center [805, 17] width 14 height 14
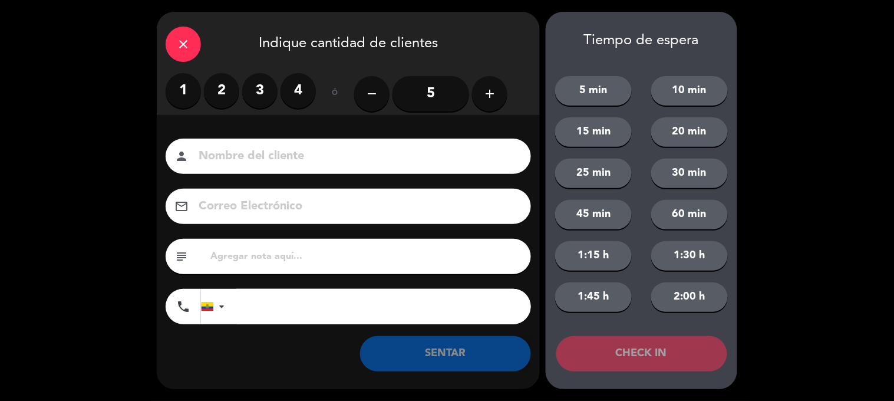
click at [186, 50] on icon "close" at bounding box center [183, 44] width 14 height 14
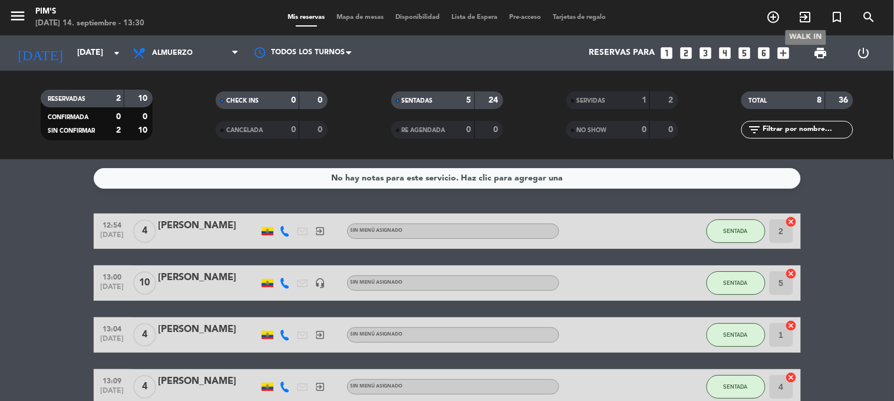
click at [804, 18] on icon "exit_to_app" at bounding box center [805, 17] width 14 height 14
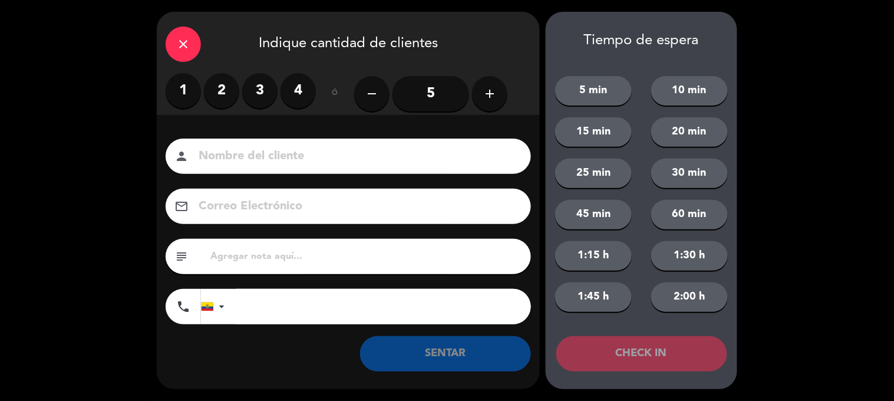
click at [217, 97] on label "2" at bounding box center [221, 90] width 35 height 35
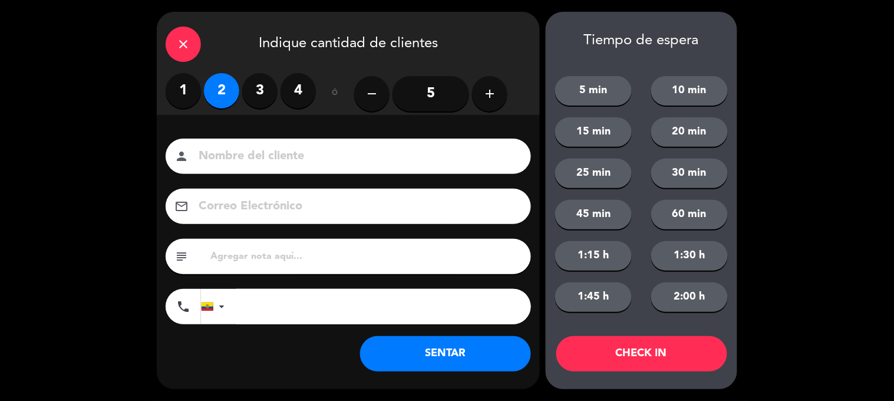
click at [225, 147] on input at bounding box center [356, 156] width 318 height 21
click at [183, 44] on icon "close" at bounding box center [183, 44] width 14 height 14
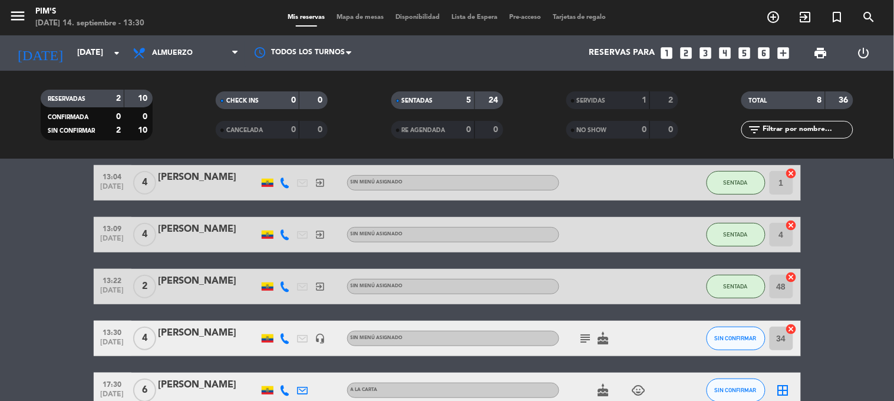
scroll to position [218, 0]
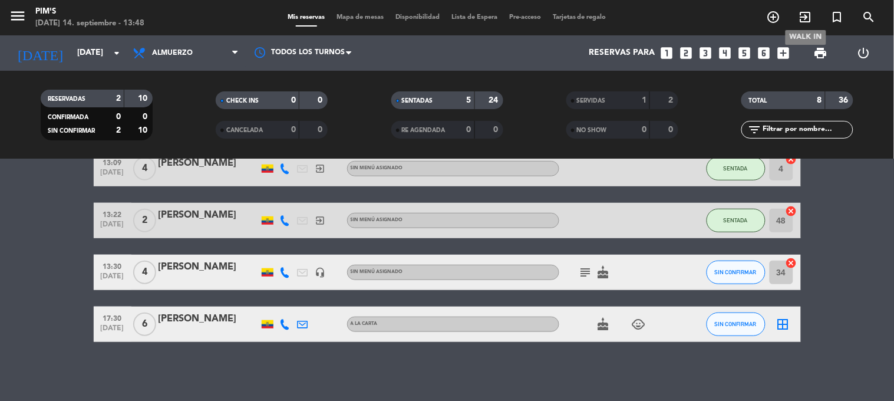
click at [802, 14] on icon "exit_to_app" at bounding box center [805, 17] width 14 height 14
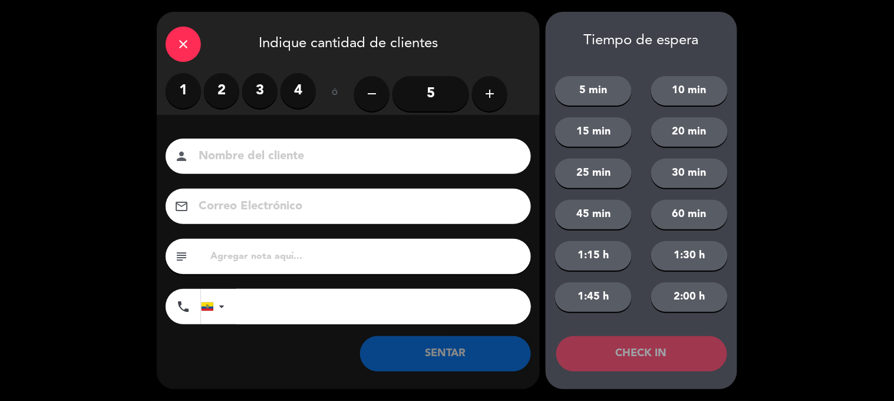
click at [434, 93] on input "5" at bounding box center [430, 93] width 77 height 35
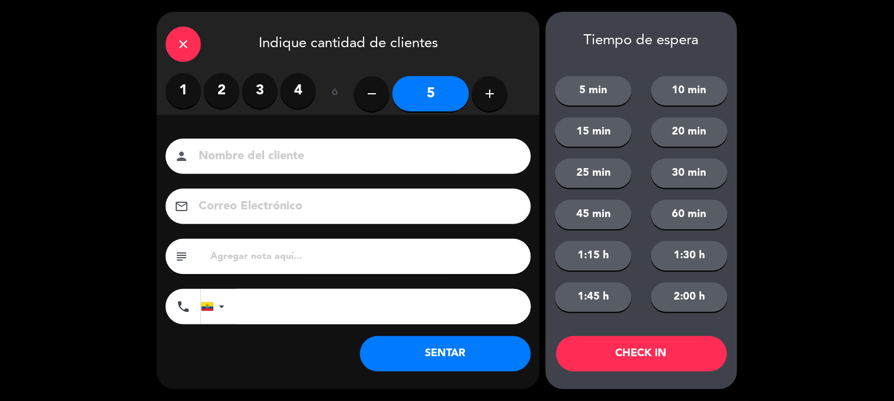
click at [207, 146] on input at bounding box center [356, 156] width 318 height 21
click at [244, 157] on input "[PERSON_NAME]" at bounding box center [356, 156] width 318 height 21
type input "[PERSON_NAME]"
click at [265, 309] on input "tel" at bounding box center [383, 306] width 295 height 35
type input "0996708764"
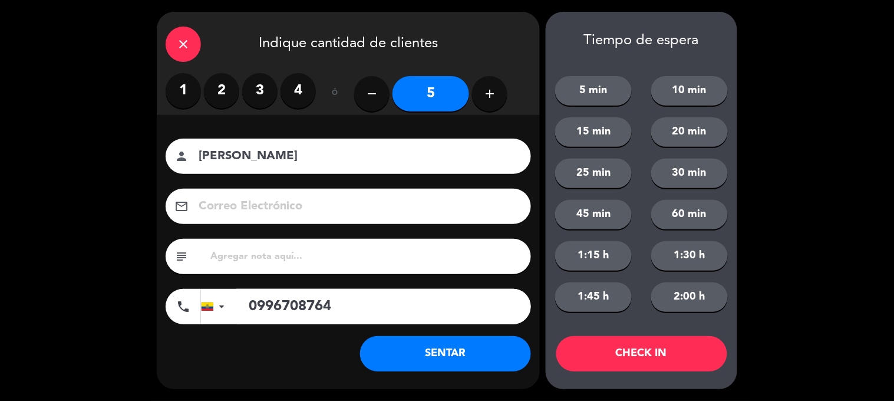
click at [426, 362] on button "SENTAR" at bounding box center [445, 353] width 171 height 35
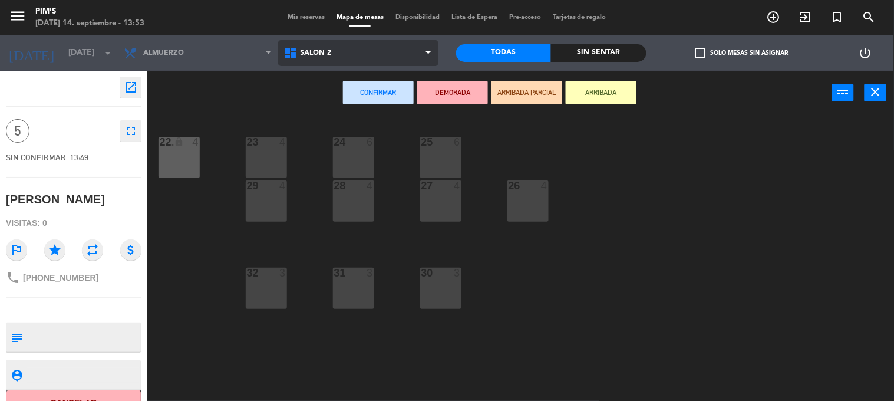
click at [369, 60] on span "Salón 2" at bounding box center [358, 53] width 160 height 26
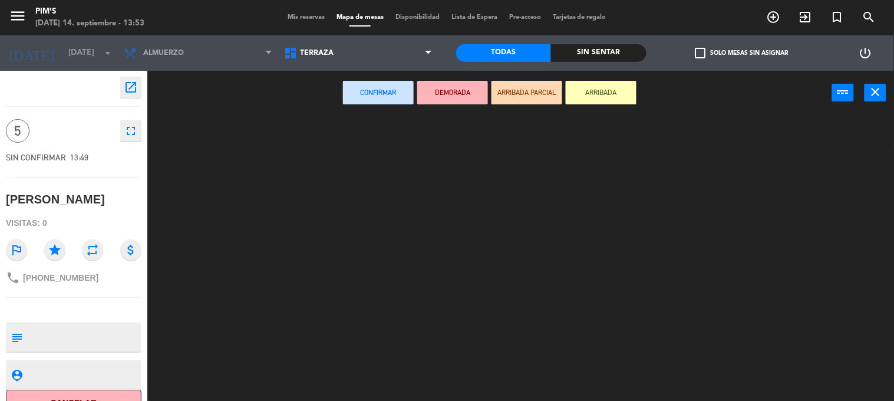
click at [315, 126] on ng-component "menu Pim's [DATE] 14. septiembre - 13:53 Mis reservas Mapa de mesas Disponibili…" at bounding box center [447, 200] width 894 height 401
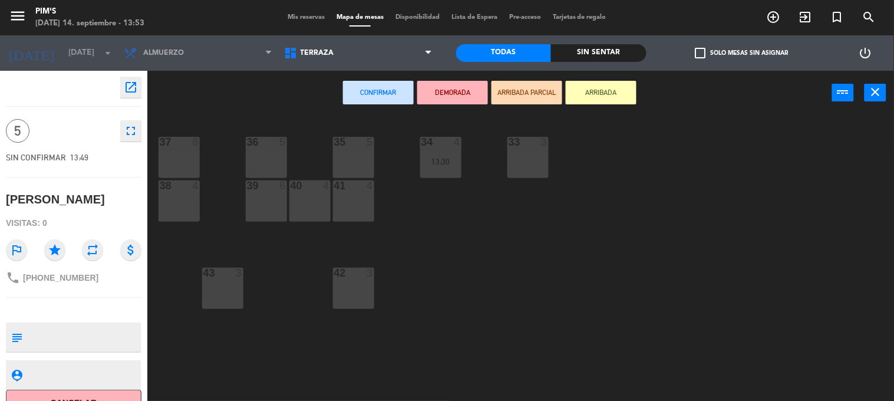
click at [171, 160] on div "37 8" at bounding box center [179, 157] width 41 height 41
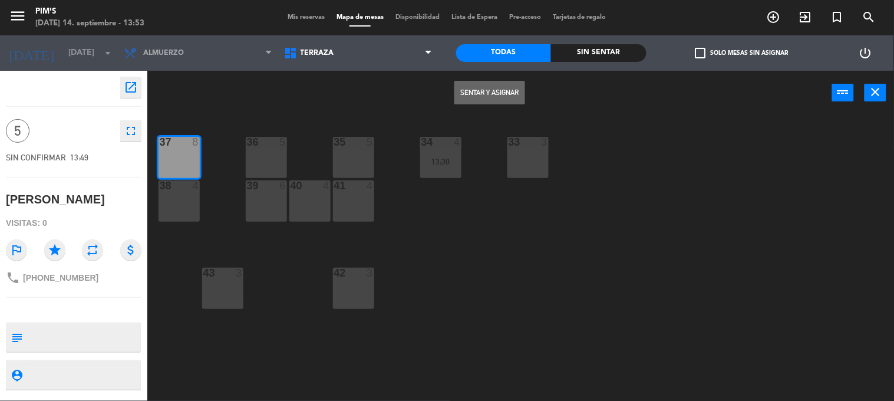
click at [474, 98] on button "Sentar y Asignar" at bounding box center [489, 93] width 71 height 24
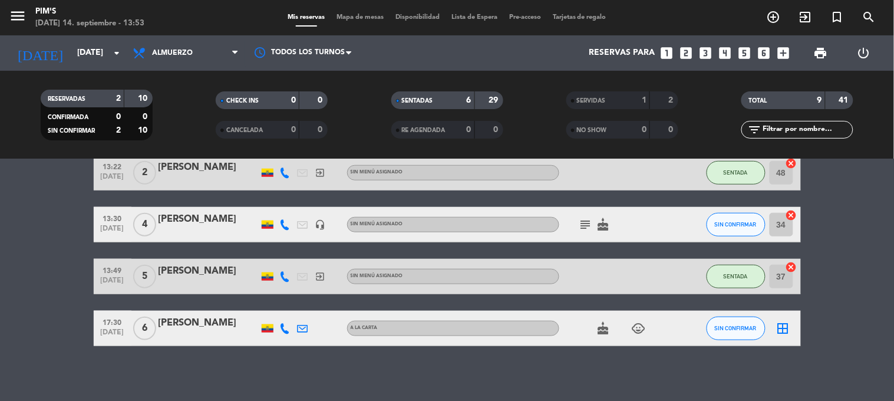
scroll to position [269, 0]
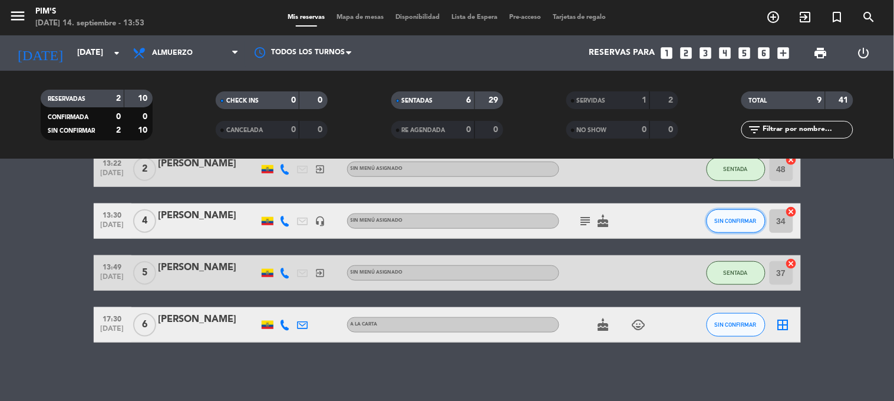
click at [721, 226] on button "SIN CONFIRMAR" at bounding box center [736, 221] width 59 height 24
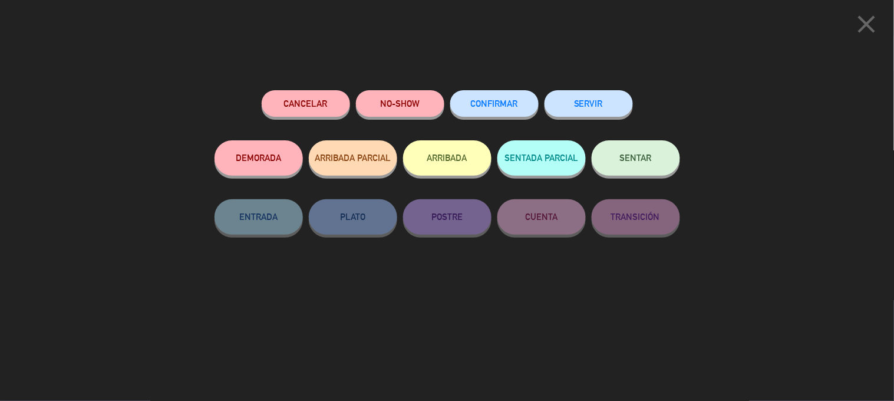
click at [884, 25] on button "close" at bounding box center [867, 26] width 37 height 35
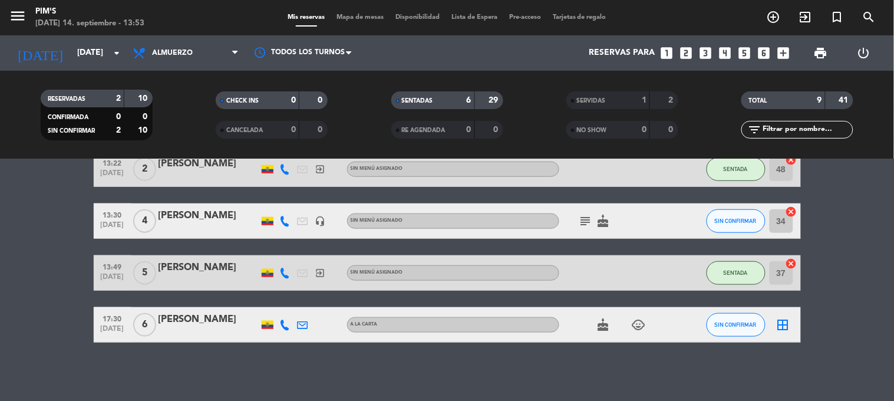
click at [787, 209] on icon "cancel" at bounding box center [792, 212] width 12 height 12
click at [740, 225] on button "SIN CONFIRMAR" at bounding box center [736, 221] width 59 height 24
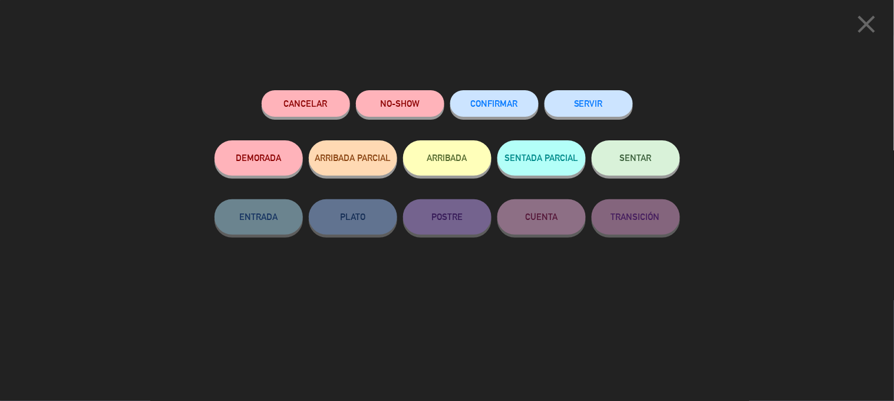
click at [660, 162] on button "SENTAR" at bounding box center [636, 157] width 88 height 35
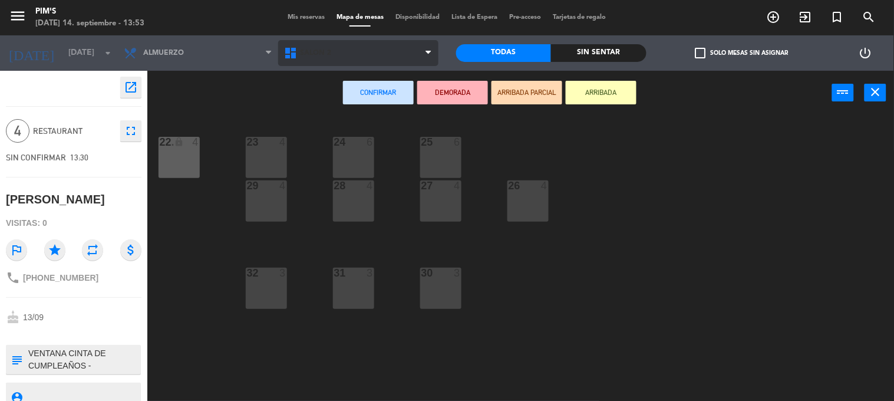
click at [302, 48] on span "Salón 2" at bounding box center [358, 53] width 160 height 26
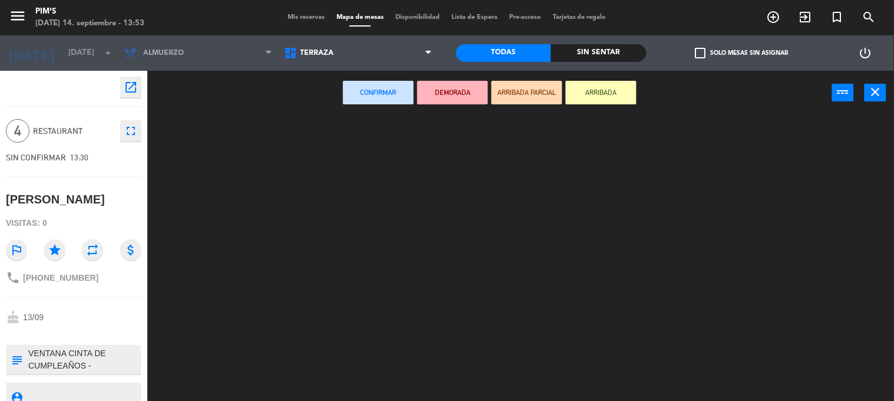
click at [308, 127] on ng-component "menu Pim's [DATE] 14. septiembre - 13:53 Mis reservas Mapa de mesas Disponibili…" at bounding box center [447, 200] width 894 height 401
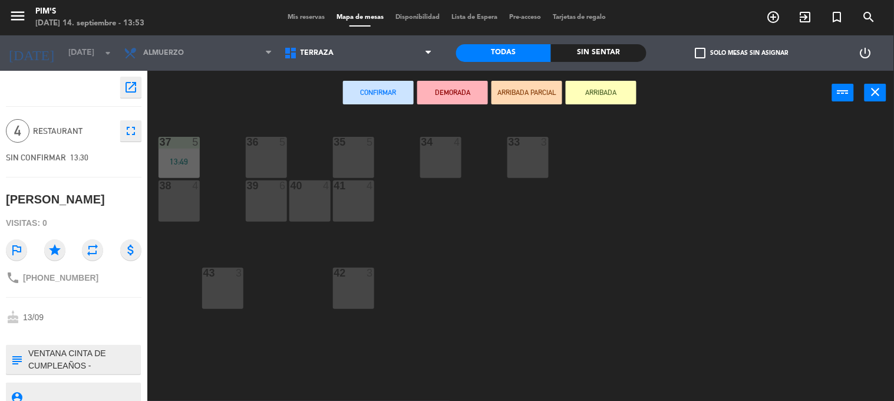
click at [356, 159] on div "35 5" at bounding box center [353, 157] width 41 height 41
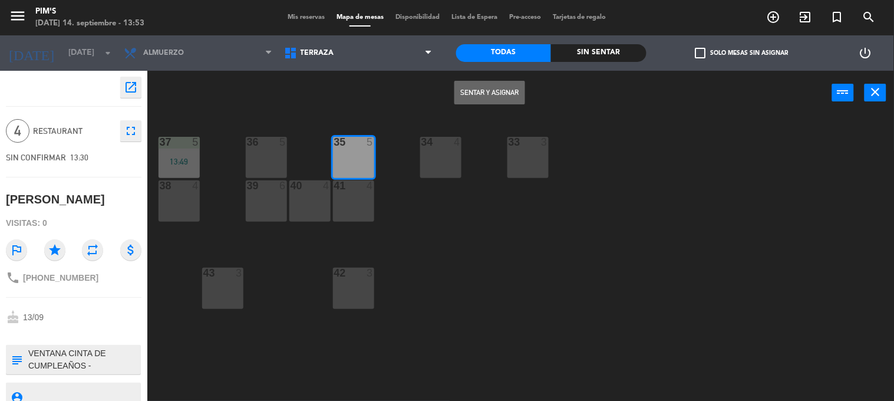
click at [479, 89] on button "Sentar y Asignar" at bounding box center [489, 93] width 71 height 24
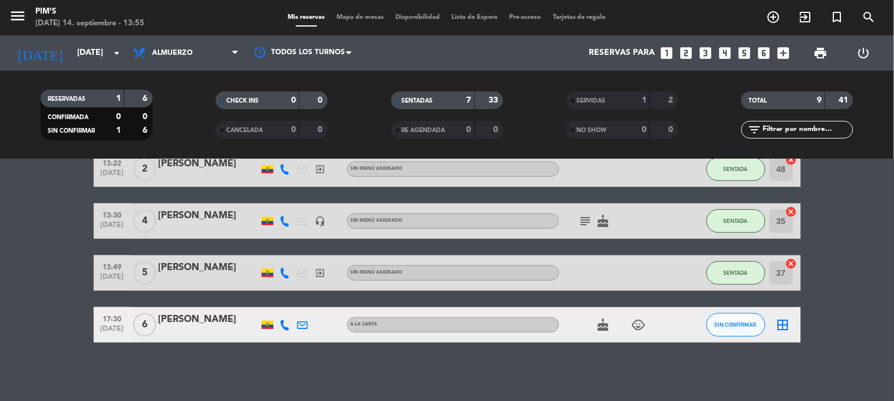
scroll to position [204, 0]
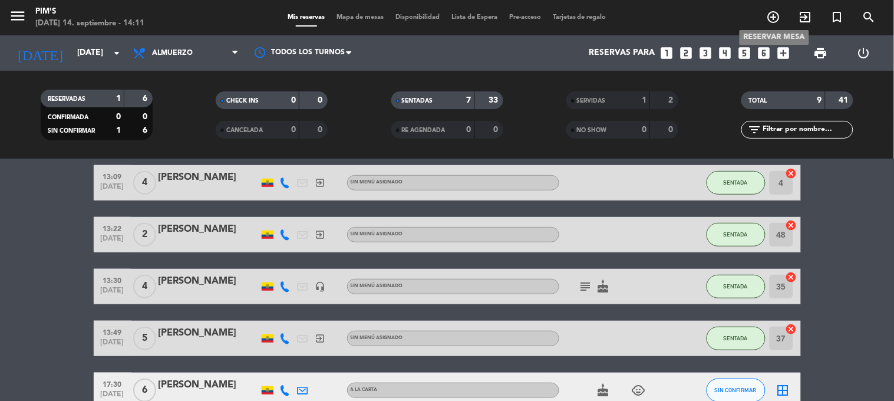
click at [770, 24] on icon "add_circle_outline" at bounding box center [774, 17] width 14 height 14
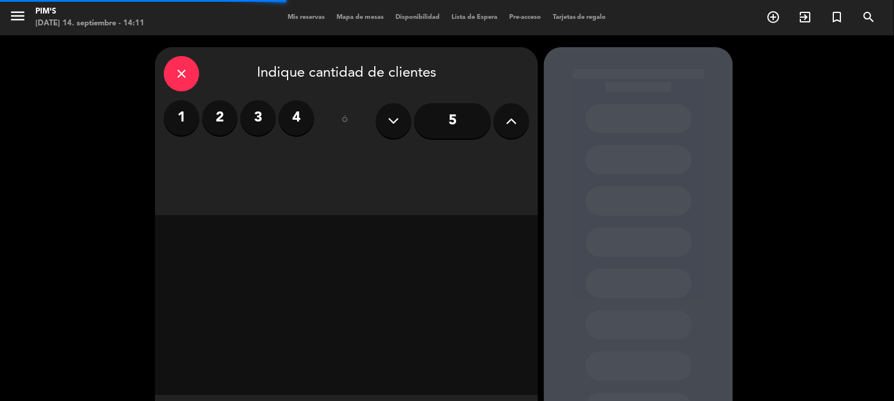
click at [224, 116] on label "2" at bounding box center [219, 117] width 35 height 35
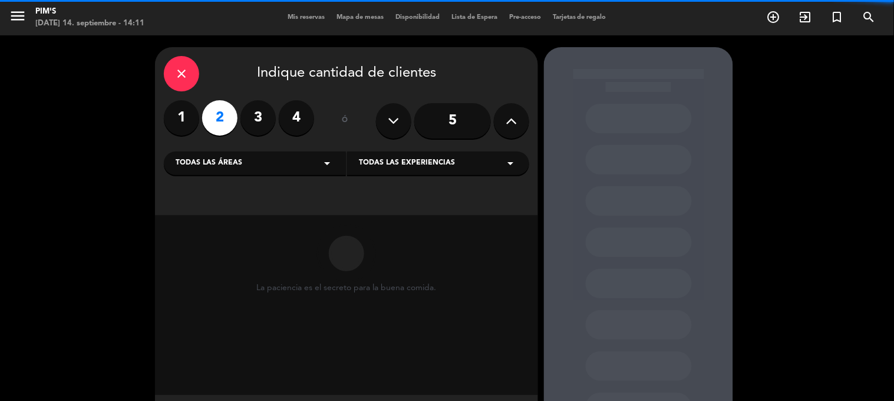
drag, startPoint x: 185, startPoint y: 72, endPoint x: 806, endPoint y: 3, distance: 624.3
click at [186, 72] on icon "close" at bounding box center [181, 74] width 14 height 14
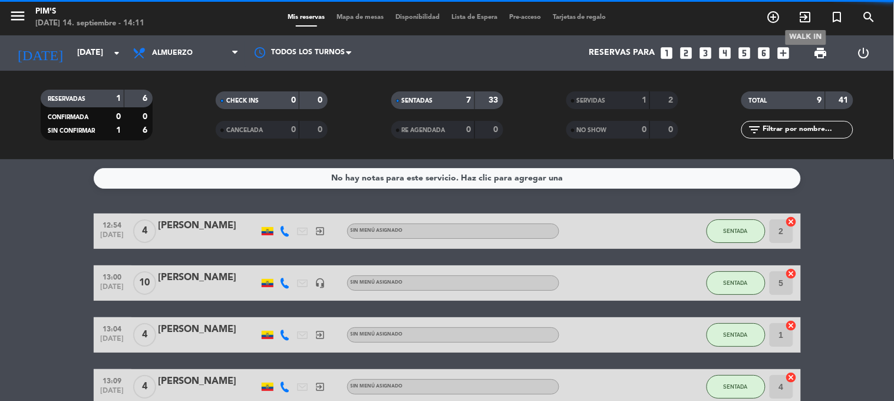
click at [794, 18] on span "exit_to_app" at bounding box center [806, 17] width 32 height 20
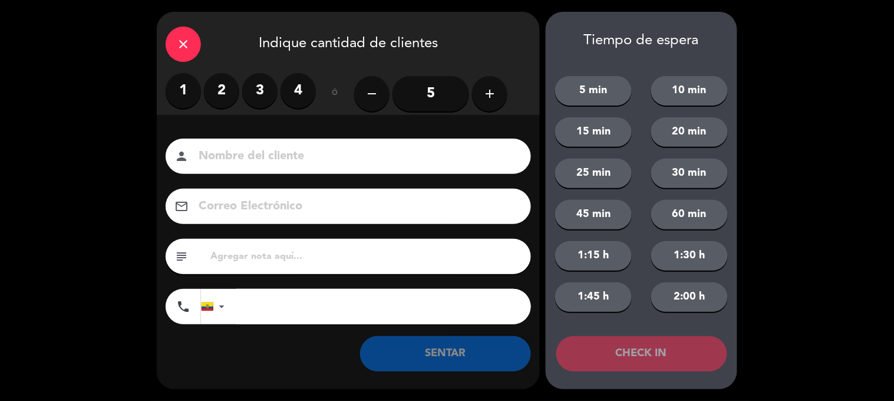
click at [227, 95] on label "2" at bounding box center [221, 90] width 35 height 35
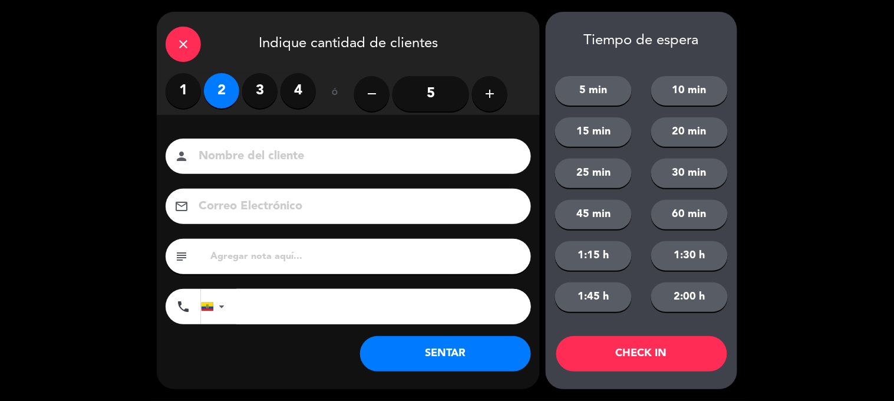
click at [237, 154] on input at bounding box center [356, 156] width 318 height 21
type input "t"
type input "TOD [PERSON_NAME]"
click at [451, 346] on button "SENTAR" at bounding box center [445, 353] width 171 height 35
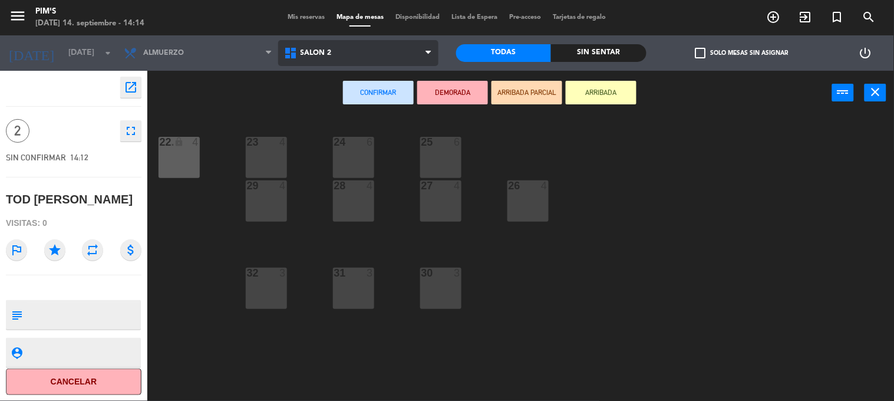
click at [312, 52] on span "Salón 2" at bounding box center [316, 53] width 31 height 8
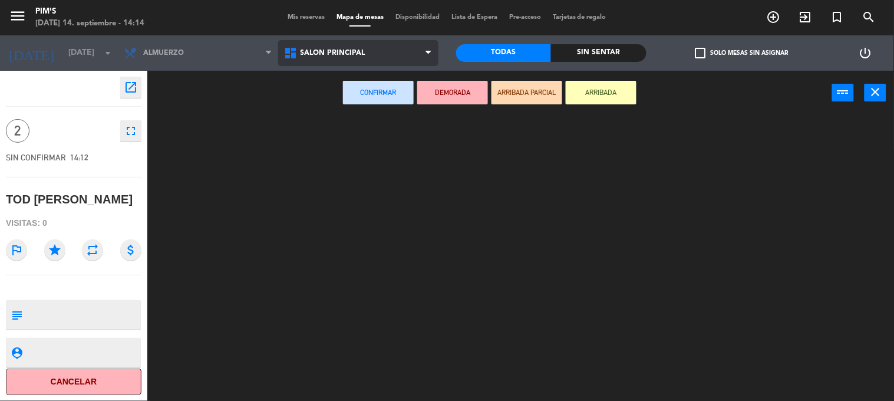
click at [344, 106] on ng-component "menu Pim's [DATE] 14. septiembre - 14:14 Mis reservas Mapa de mesas Disponibili…" at bounding box center [447, 200] width 894 height 401
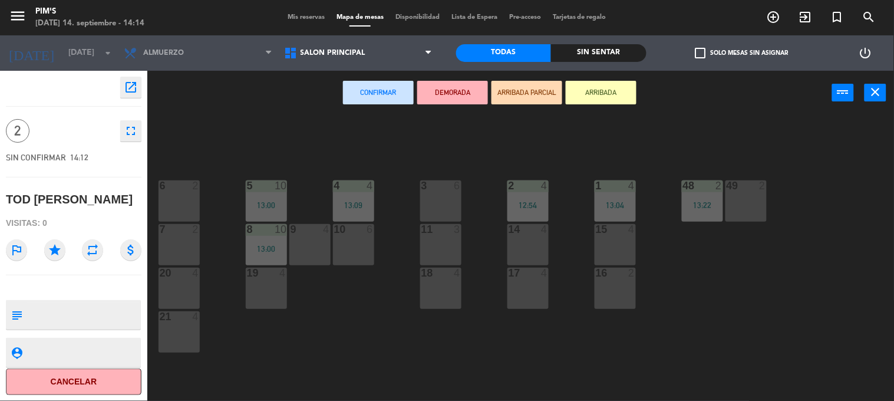
click at [210, 180] on div "6 2 5 10 13:00 4 4 13:09 3 6 48 2 13:22 2 4 12:54 1 4 13:04 49 2 7 2 8 10 13:00…" at bounding box center [525, 259] width 738 height 286
click at [180, 198] on div "6 2" at bounding box center [179, 200] width 41 height 41
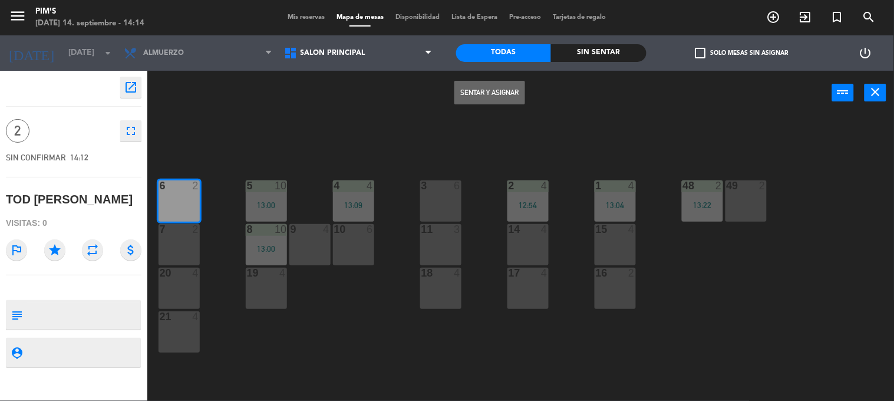
click at [461, 97] on button "Sentar y Asignar" at bounding box center [489, 93] width 71 height 24
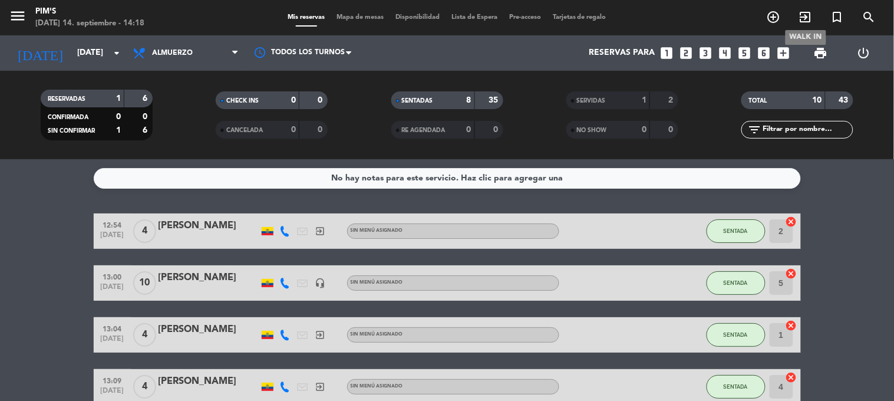
click at [809, 15] on icon "exit_to_app" at bounding box center [805, 17] width 14 height 14
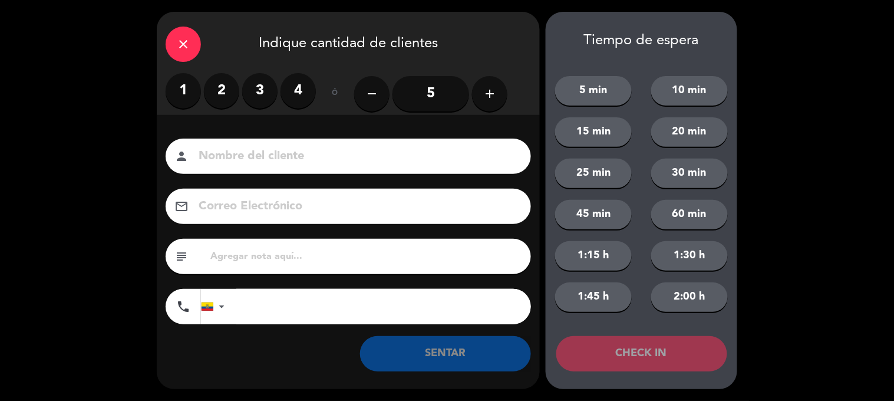
click at [269, 90] on label "3" at bounding box center [259, 90] width 35 height 35
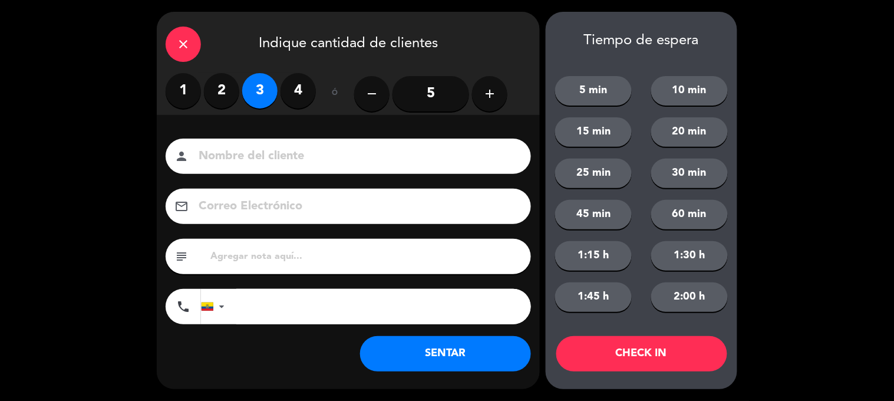
click at [254, 153] on input at bounding box center [356, 156] width 318 height 21
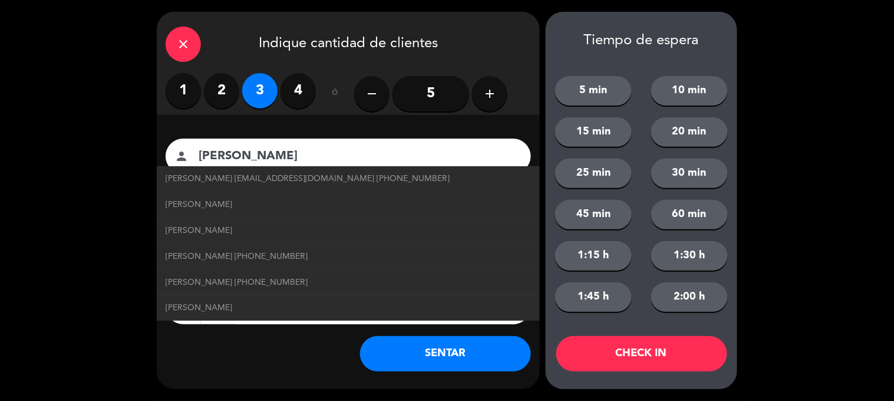
type input "[PERSON_NAME]"
click at [36, 310] on div "close Indique cantidad de clientes 1 2 3 4 ó remove 5 add Nombre del cliente pe…" at bounding box center [447, 200] width 894 height 401
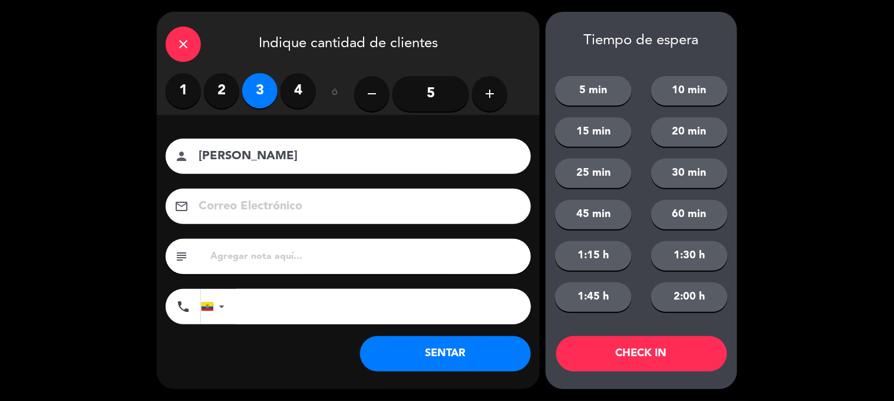
click at [273, 305] on input "tel" at bounding box center [383, 306] width 295 height 35
type input "0999021387"
click at [428, 344] on button "SENTAR" at bounding box center [445, 353] width 171 height 35
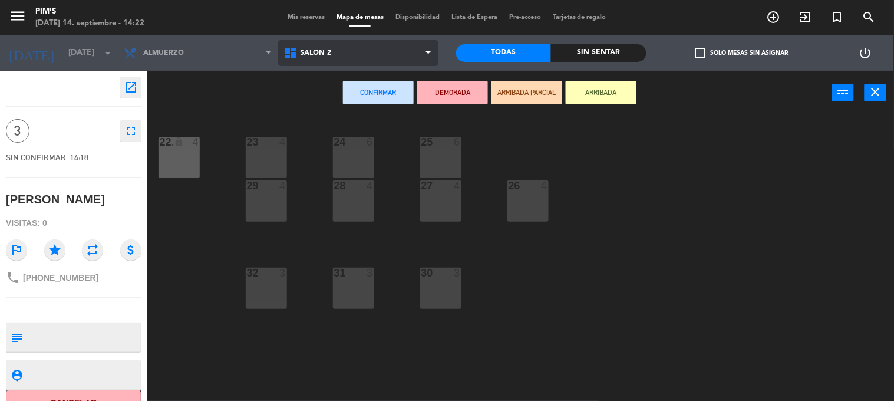
click at [334, 47] on span "Salón 2" at bounding box center [358, 53] width 160 height 26
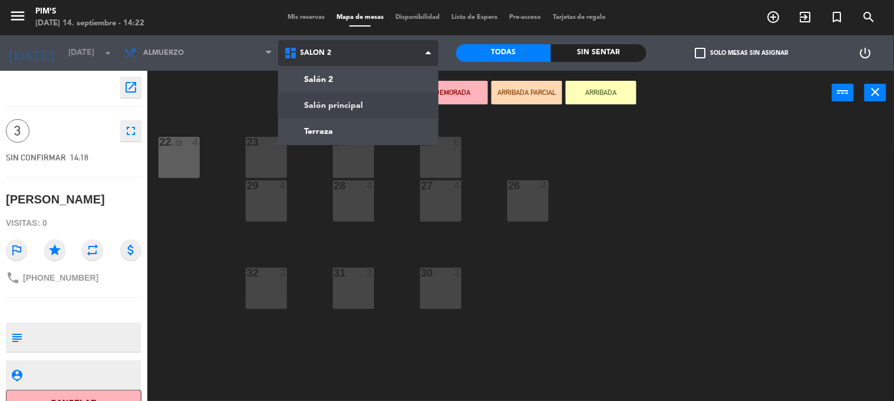
click at [345, 128] on ng-component "menu Pim's [DATE] 14. septiembre - 14:22 Mis reservas Mapa de mesas Disponibili…" at bounding box center [447, 200] width 894 height 401
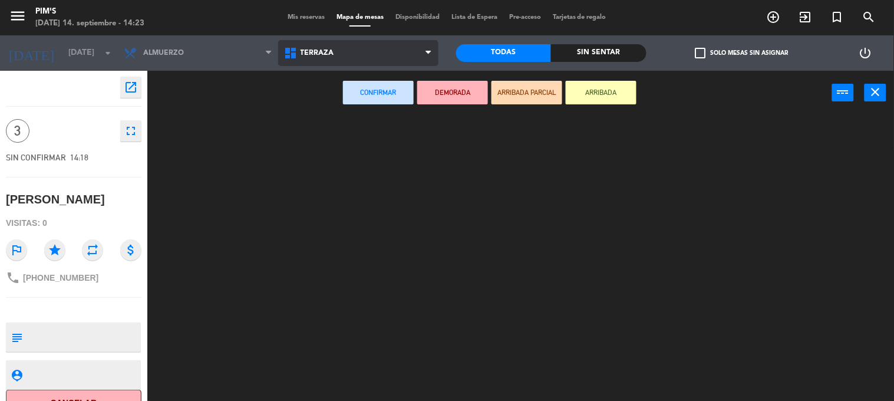
click at [357, 54] on span "Terraza" at bounding box center [358, 53] width 160 height 26
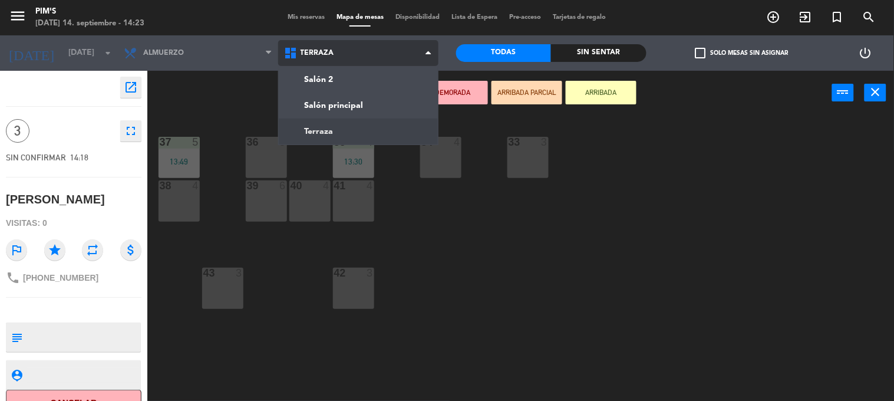
click at [357, 55] on span "Terraza" at bounding box center [358, 53] width 160 height 26
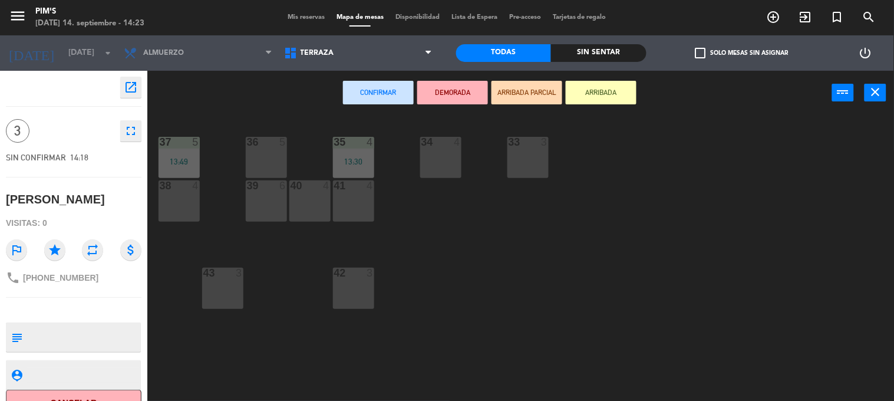
click at [516, 160] on div "33 3" at bounding box center [527, 157] width 41 height 41
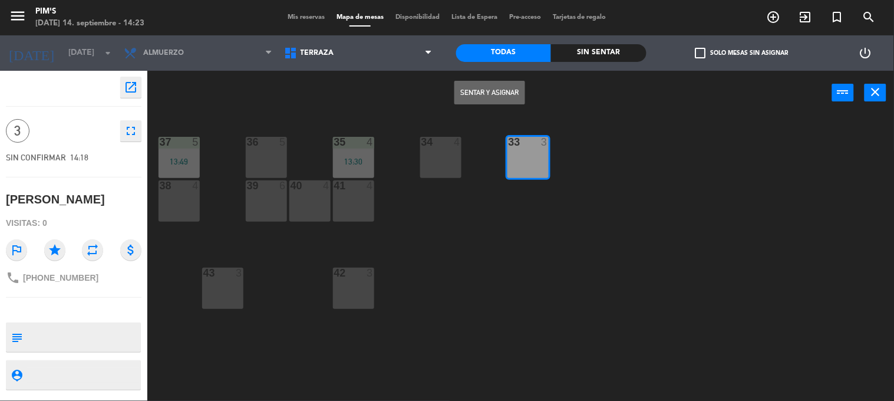
click at [482, 90] on button "Sentar y Asignar" at bounding box center [489, 93] width 71 height 24
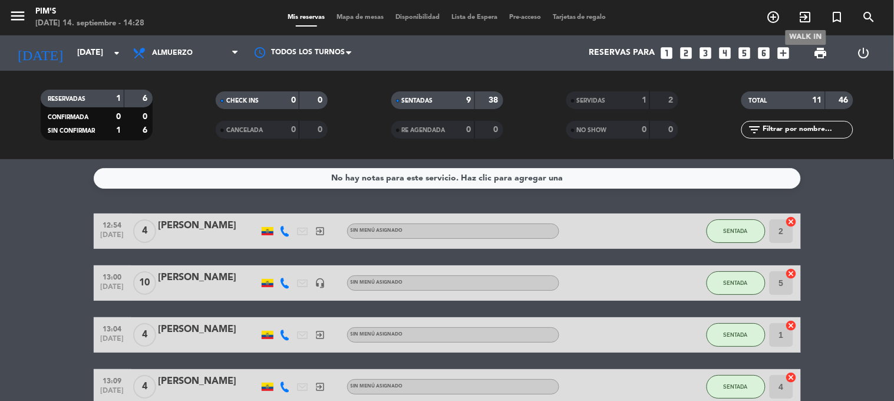
click at [806, 14] on icon "exit_to_app" at bounding box center [805, 17] width 14 height 14
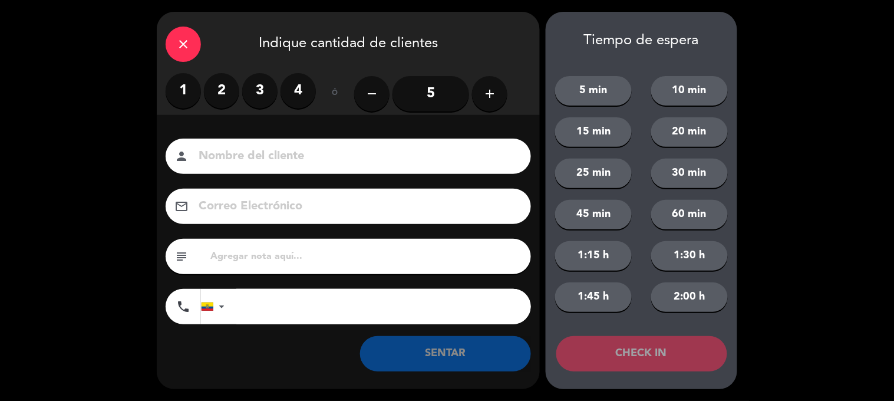
click at [311, 93] on label "4" at bounding box center [298, 90] width 35 height 35
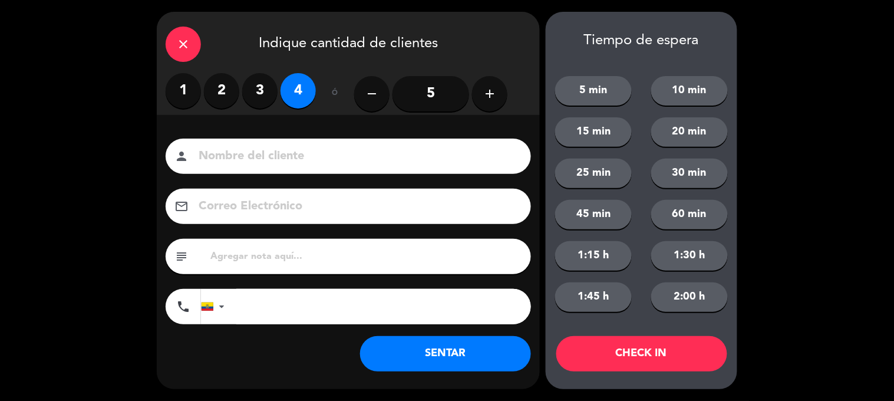
click at [277, 160] on input at bounding box center [356, 156] width 318 height 21
click at [255, 164] on input at bounding box center [356, 156] width 318 height 21
type input "[PERSON_NAME]"
click at [275, 305] on input "tel" at bounding box center [383, 306] width 295 height 35
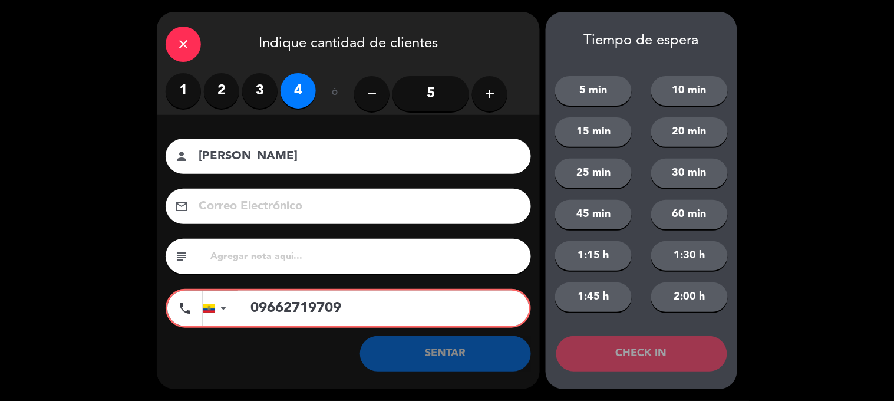
click at [269, 310] on input "09662719709" at bounding box center [383, 308] width 291 height 35
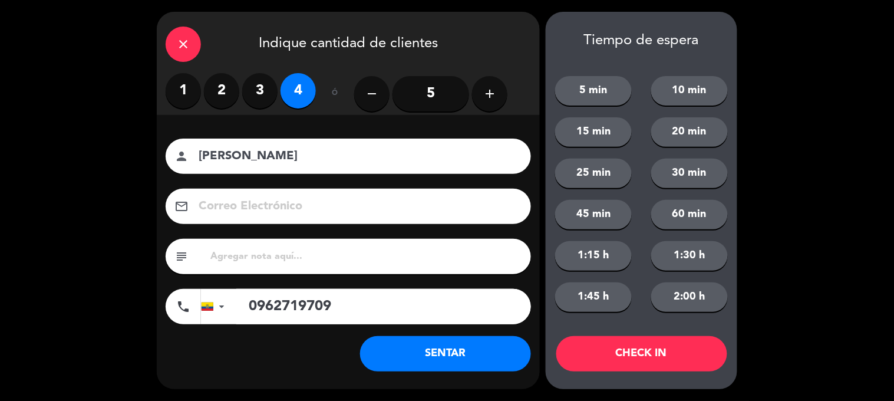
type input "0962719709"
click at [457, 342] on button "SENTAR" at bounding box center [445, 353] width 171 height 35
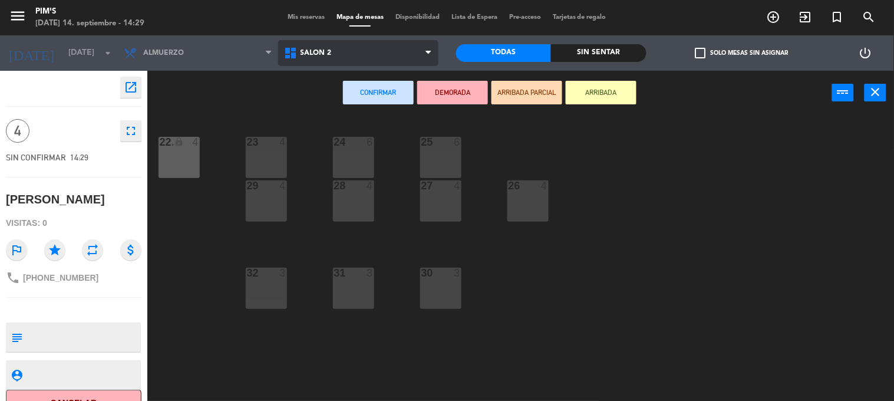
click at [301, 63] on span "Salón 2" at bounding box center [358, 53] width 160 height 26
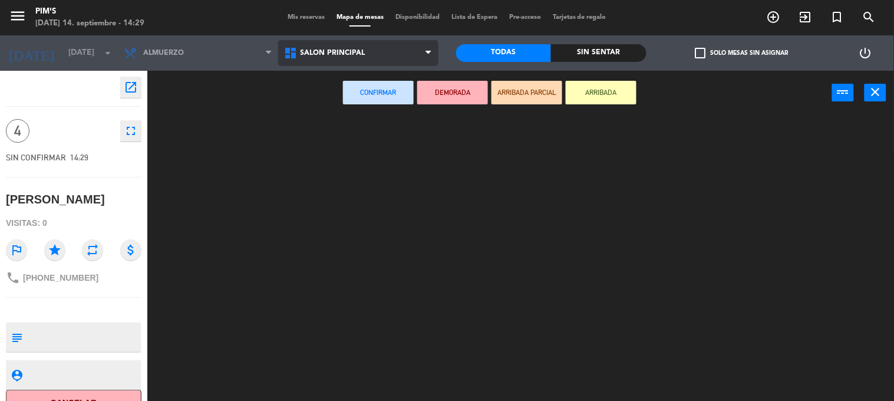
click at [363, 107] on ng-component "menu Pim's [DATE] 14. septiembre - 14:29 Mis reservas Mapa de mesas Disponibili…" at bounding box center [447, 200] width 894 height 401
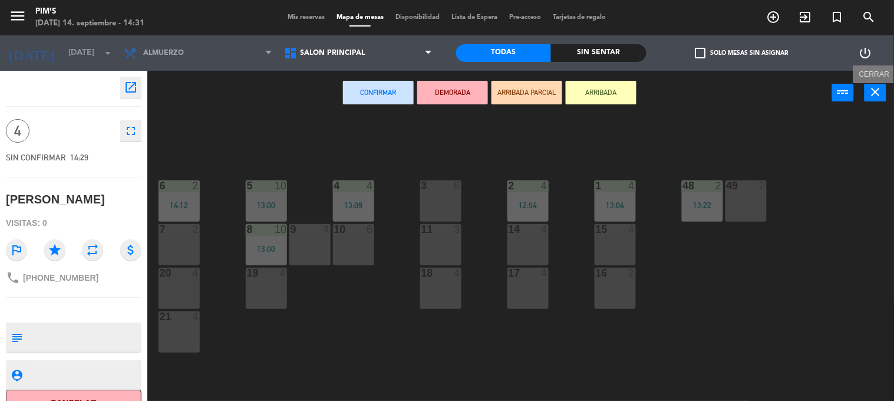
click at [870, 95] on icon "close" at bounding box center [876, 92] width 14 height 14
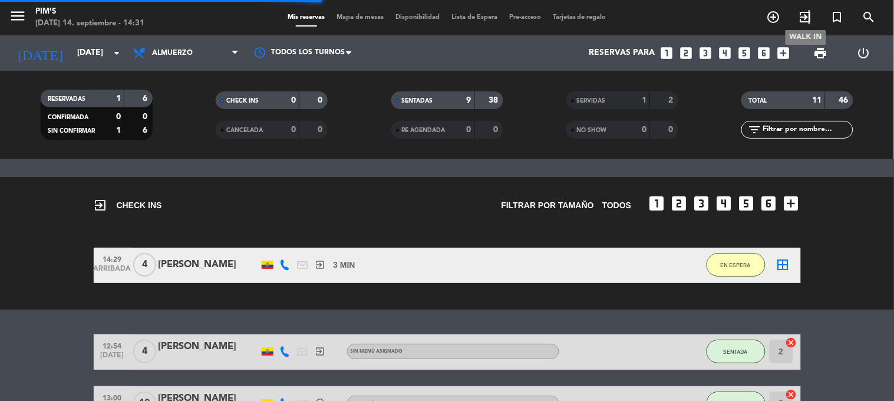
click at [810, 15] on icon "exit_to_app" at bounding box center [805, 17] width 14 height 14
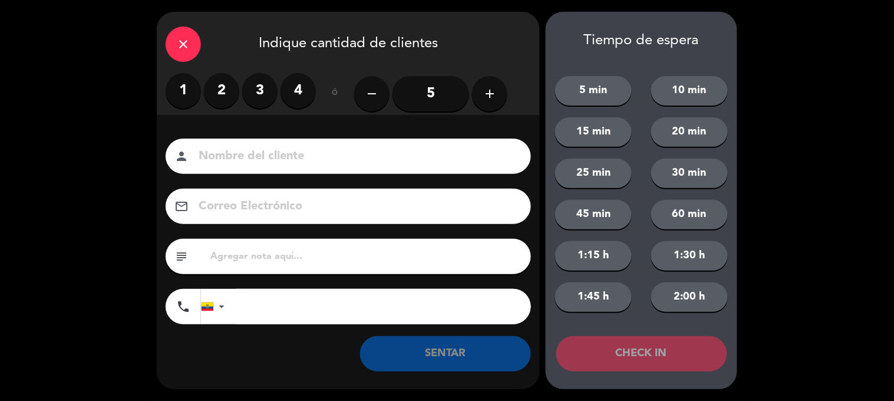
click at [229, 93] on label "2" at bounding box center [221, 90] width 35 height 35
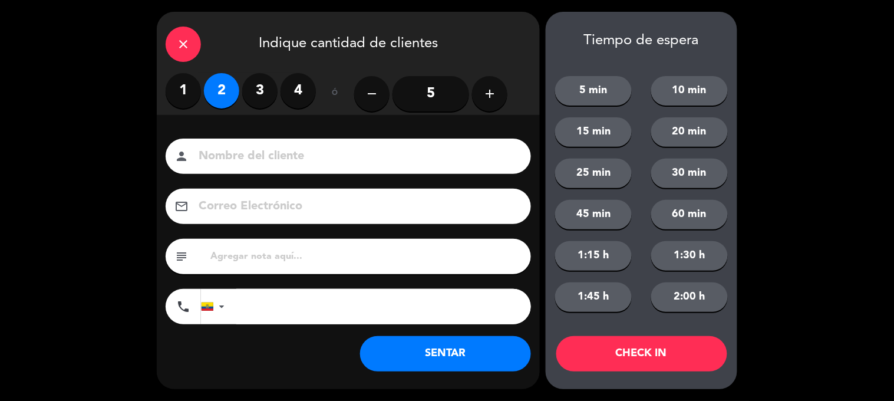
click at [264, 151] on input at bounding box center [356, 156] width 318 height 21
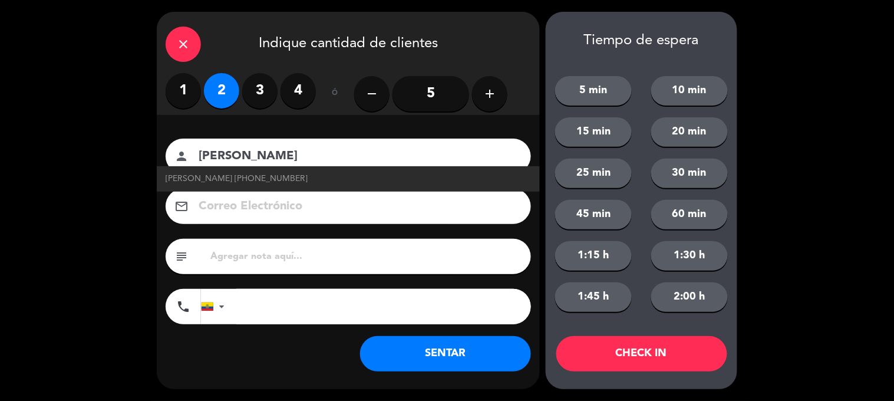
type input "[PERSON_NAME]"
click at [253, 311] on input "tel" at bounding box center [383, 306] width 295 height 35
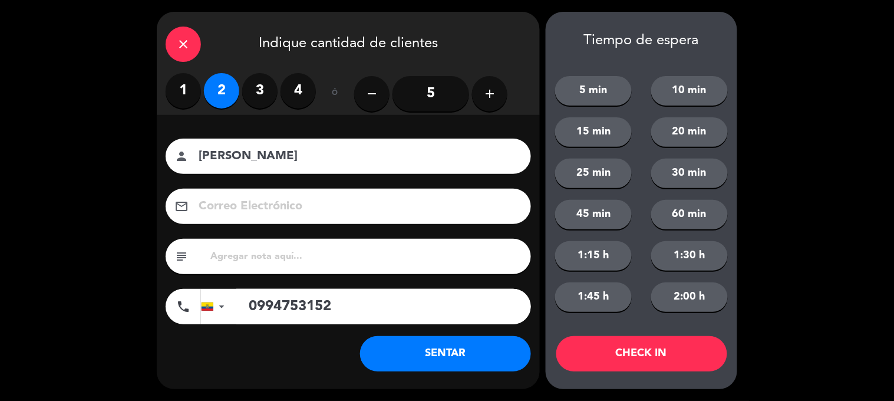
type input "0994753152"
click at [463, 351] on button "SENTAR" at bounding box center [445, 353] width 171 height 35
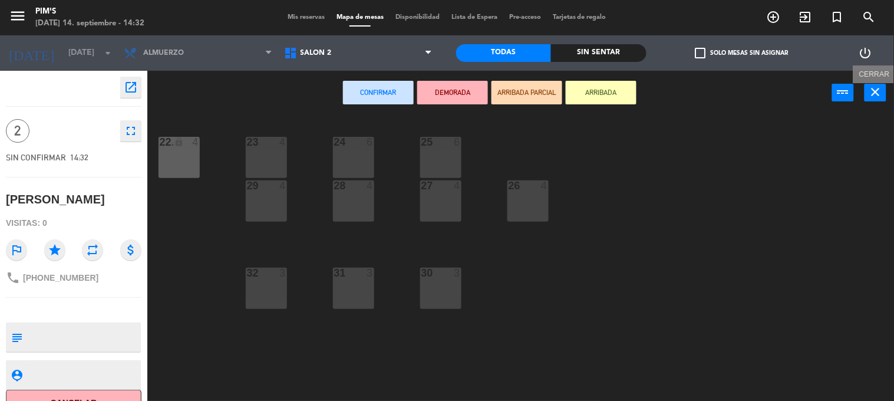
click at [882, 93] on icon "close" at bounding box center [876, 92] width 14 height 14
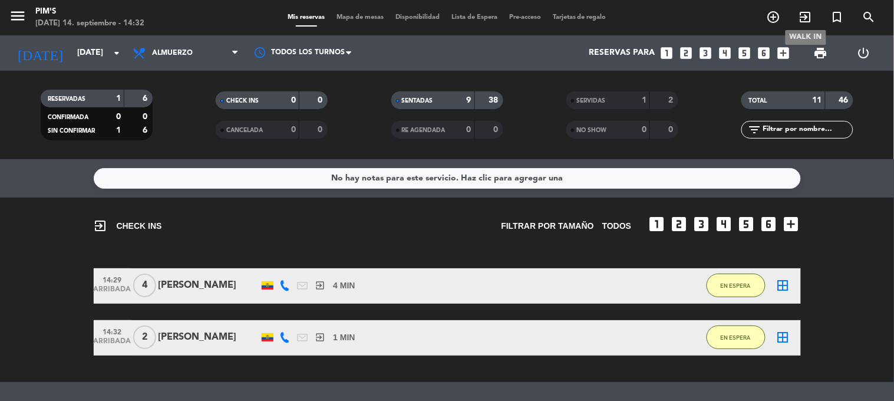
click at [807, 19] on icon "exit_to_app" at bounding box center [805, 17] width 14 height 14
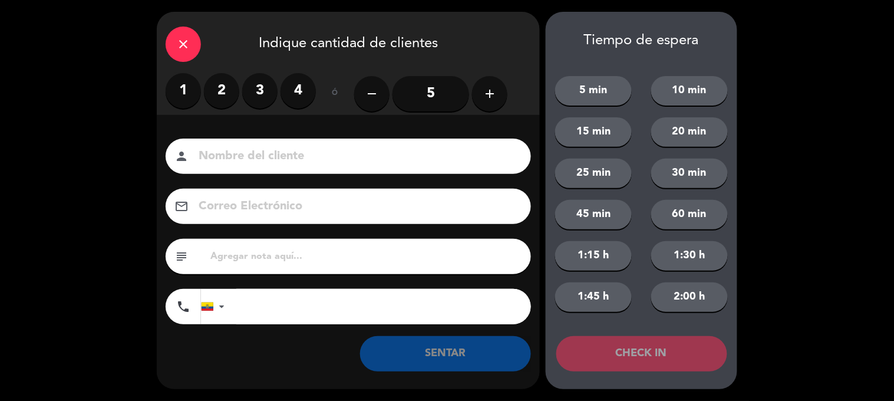
click at [232, 93] on label "2" at bounding box center [221, 90] width 35 height 35
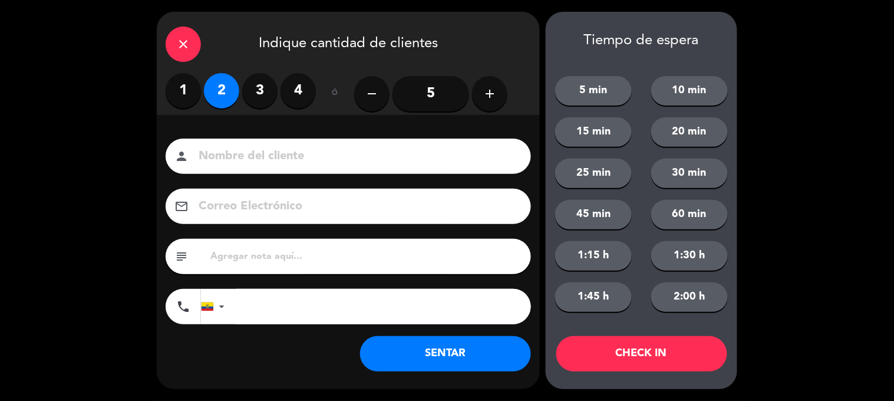
click at [254, 160] on input at bounding box center [356, 156] width 318 height 21
type input "[PERSON_NAME]"
click at [450, 362] on button "SENTAR" at bounding box center [445, 353] width 171 height 35
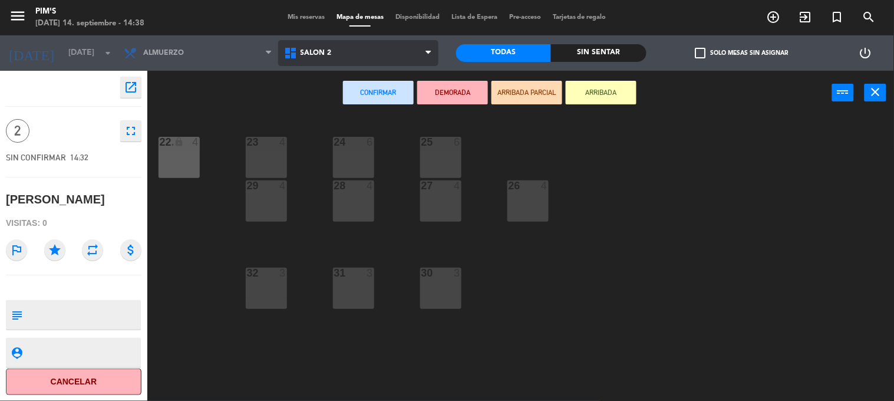
click at [311, 64] on span "Salón 2" at bounding box center [358, 53] width 160 height 26
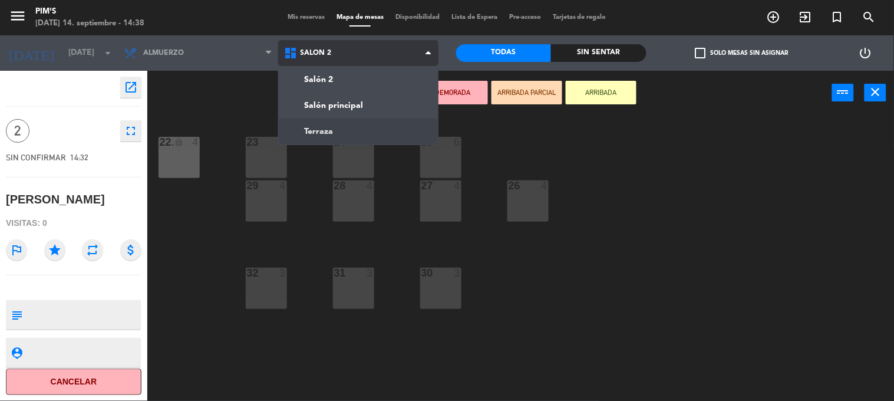
click at [319, 128] on ng-component "menu Pim's [DATE] 14. septiembre - 14:38 Mis reservas Mapa de mesas Disponibili…" at bounding box center [447, 200] width 894 height 401
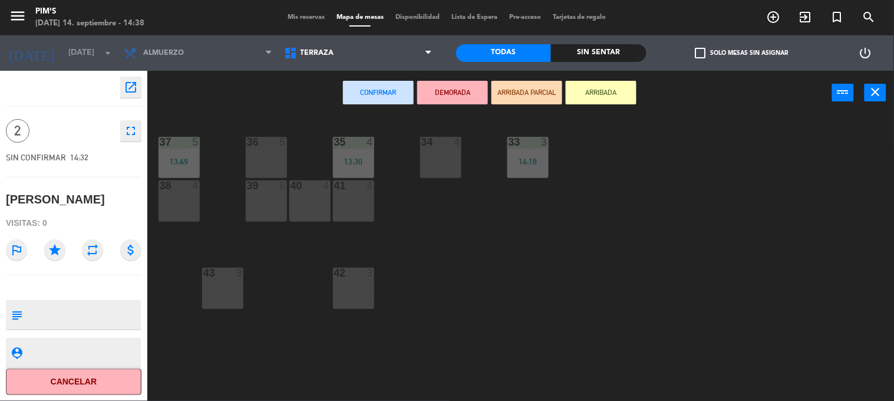
click at [352, 291] on div "42 3" at bounding box center [353, 288] width 41 height 41
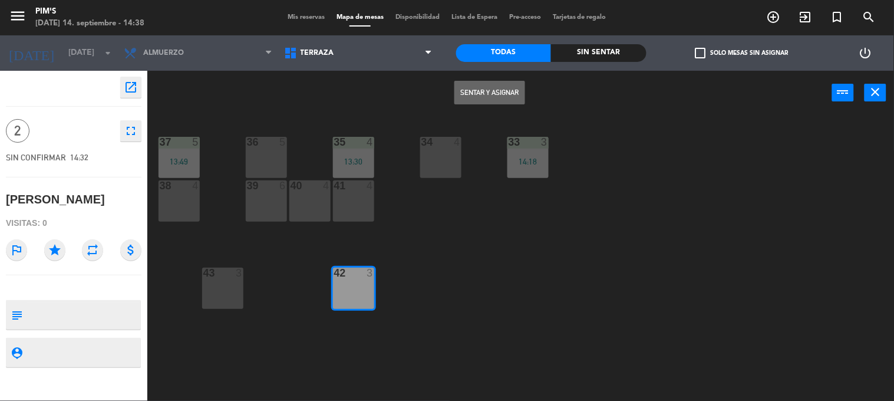
click at [484, 97] on button "Sentar y Asignar" at bounding box center [489, 93] width 71 height 24
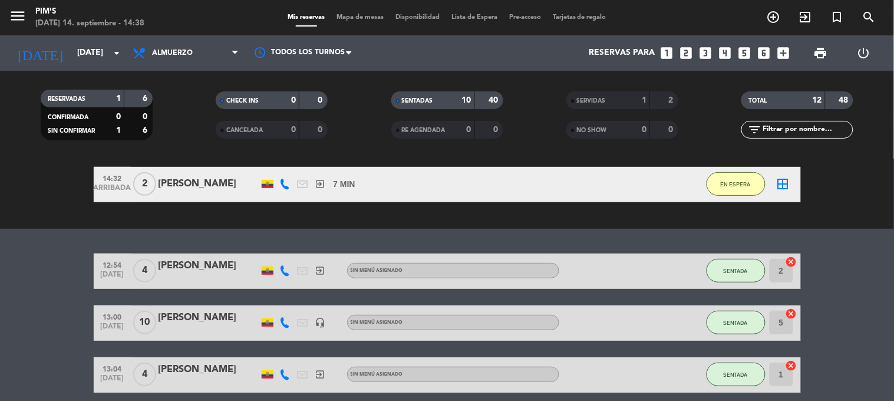
scroll to position [196, 0]
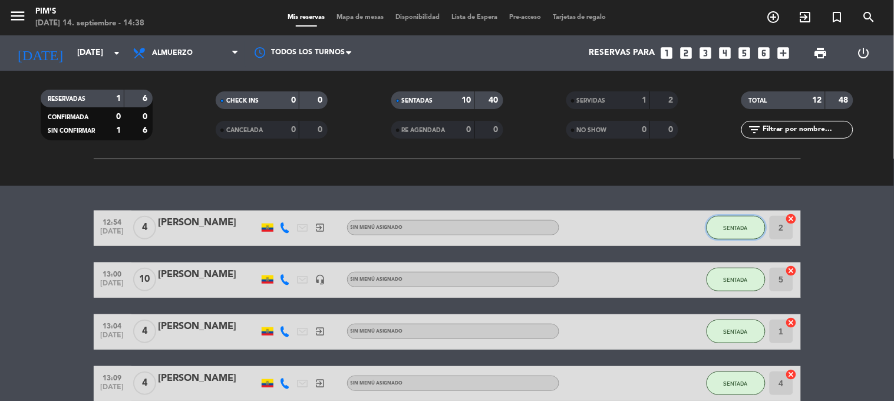
click at [733, 230] on button "SENTADA" at bounding box center [736, 228] width 59 height 24
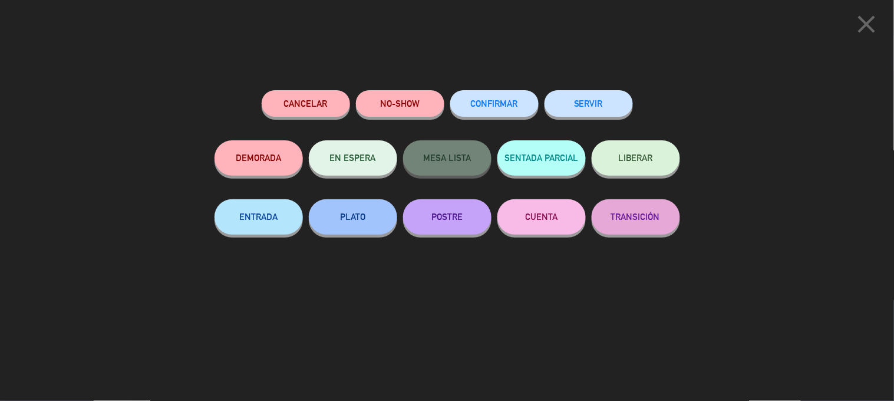
click at [605, 114] on button "SERVIR" at bounding box center [589, 103] width 88 height 27
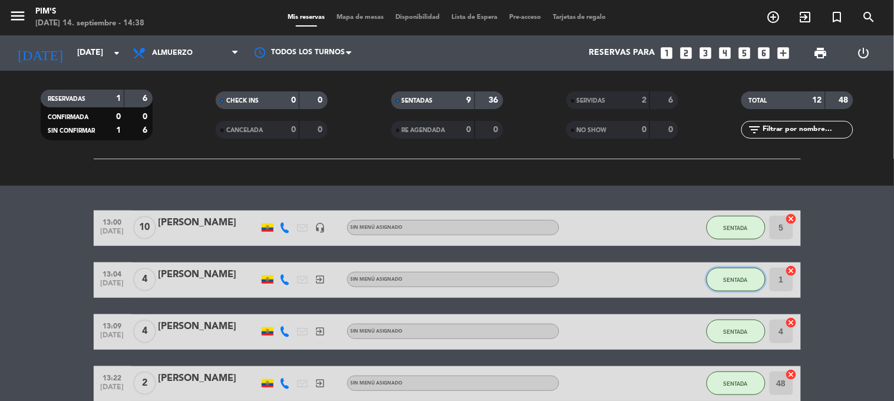
click at [727, 285] on button "SENTADA" at bounding box center [736, 280] width 59 height 24
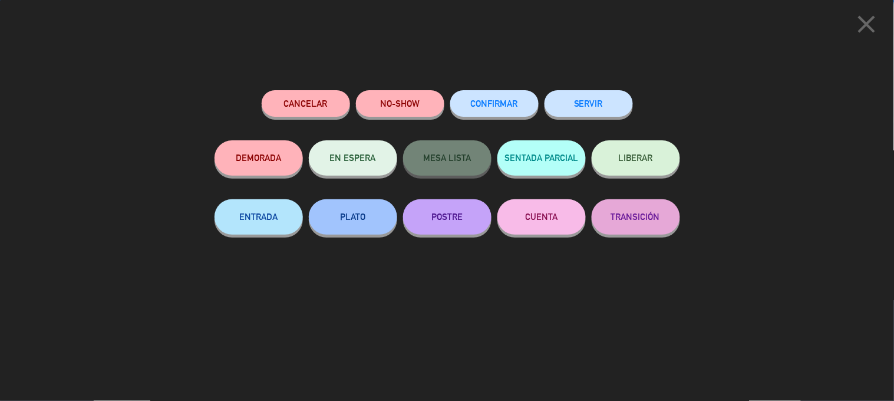
click at [569, 98] on button "SERVIR" at bounding box center [589, 103] width 88 height 27
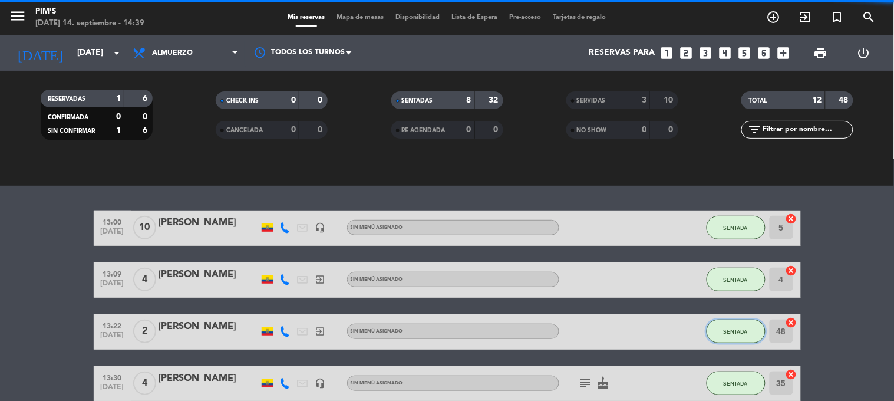
click at [717, 323] on button "SENTADA" at bounding box center [736, 331] width 59 height 24
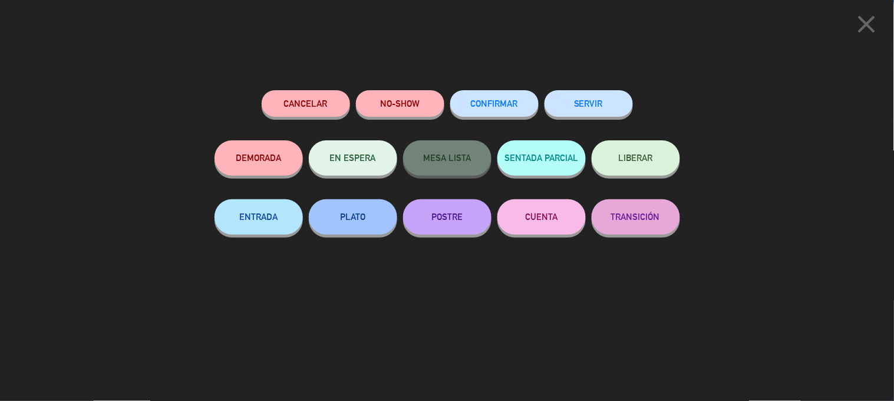
click at [717, 323] on div "close Cancelar NO-SHOW CONFIRMAR SERVIR DEMORADA EN ESPERA MESA LISTA SENTADA P…" at bounding box center [447, 200] width 894 height 401
click at [870, 15] on icon "close" at bounding box center [866, 23] width 29 height 29
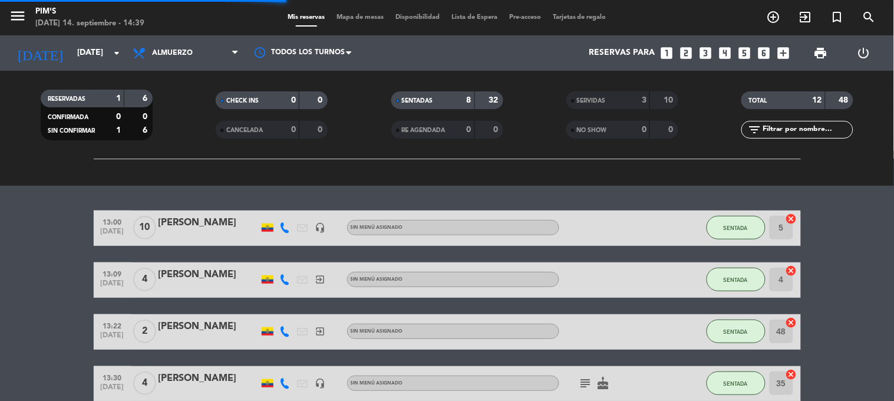
click at [724, 276] on span "SENTADA" at bounding box center [736, 279] width 24 height 6
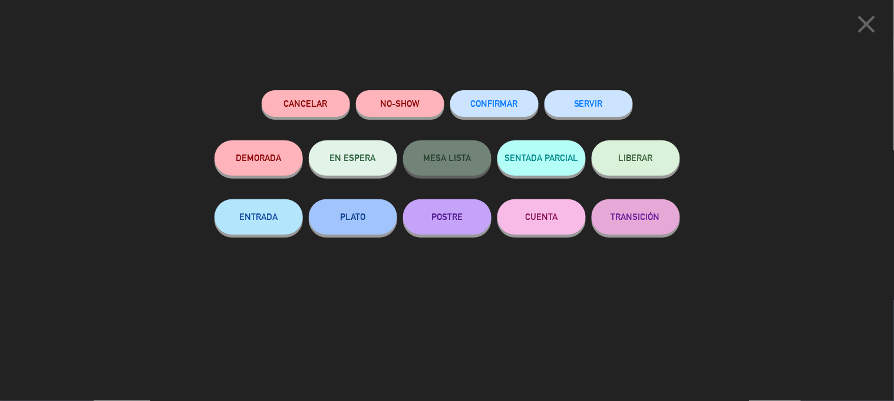
click at [610, 115] on button "SERVIR" at bounding box center [589, 103] width 88 height 27
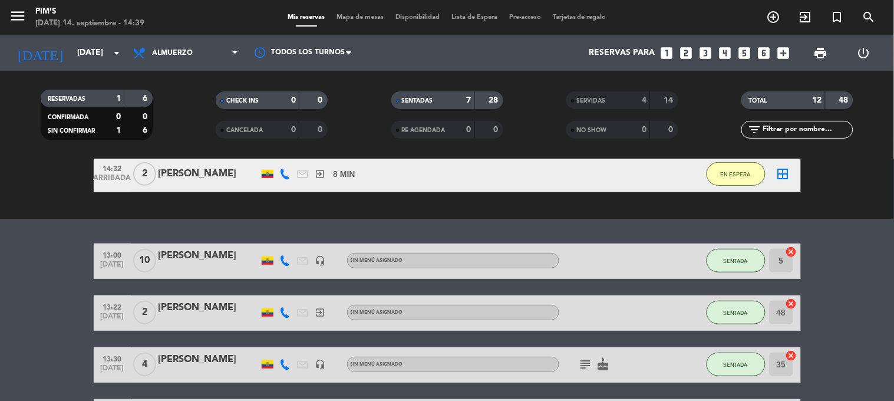
scroll to position [0, 0]
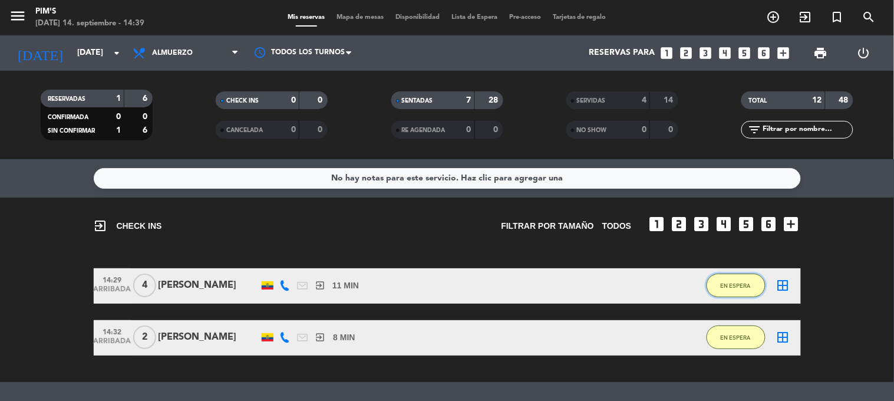
click at [735, 278] on button "EN ESPERA" at bounding box center [736, 285] width 59 height 24
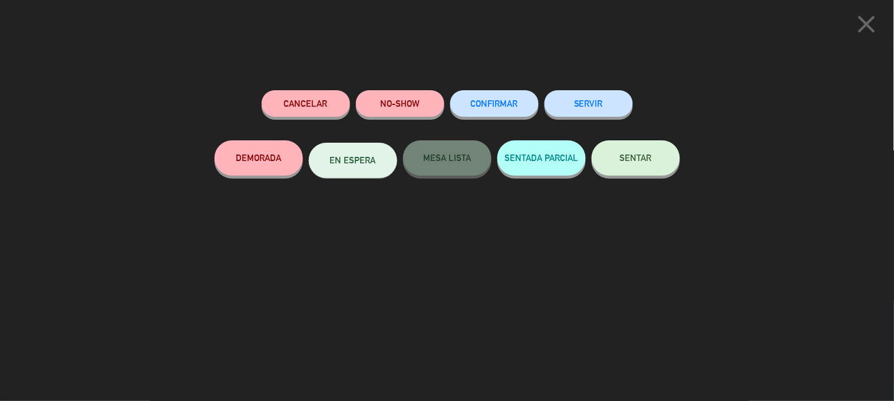
click at [633, 155] on span "SENTAR" at bounding box center [636, 158] width 32 height 10
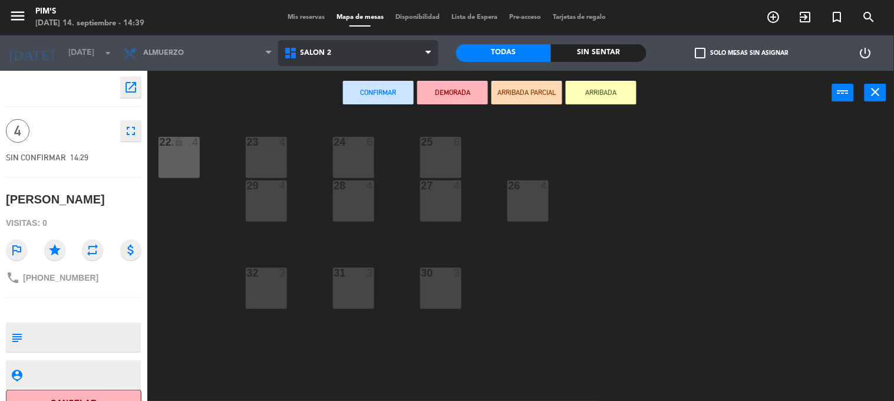
click at [332, 49] on span "Salón 2" at bounding box center [358, 53] width 160 height 26
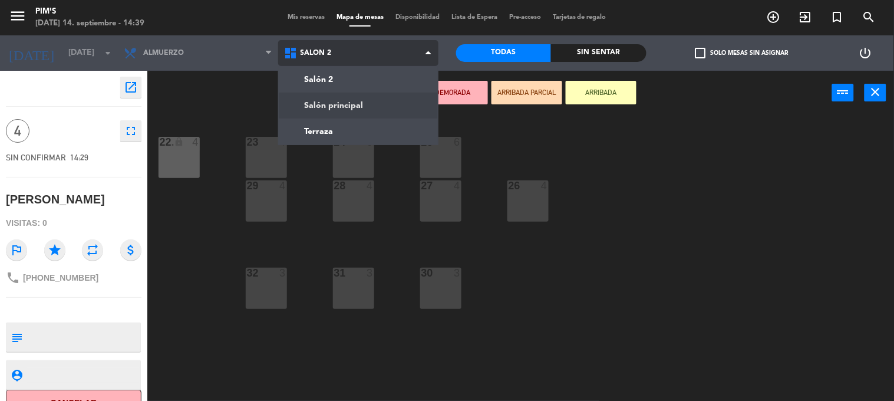
click at [345, 103] on ng-component "menu Pim's [DATE] 14. septiembre - 14:39 Mis reservas Mapa de mesas Disponibili…" at bounding box center [447, 200] width 894 height 401
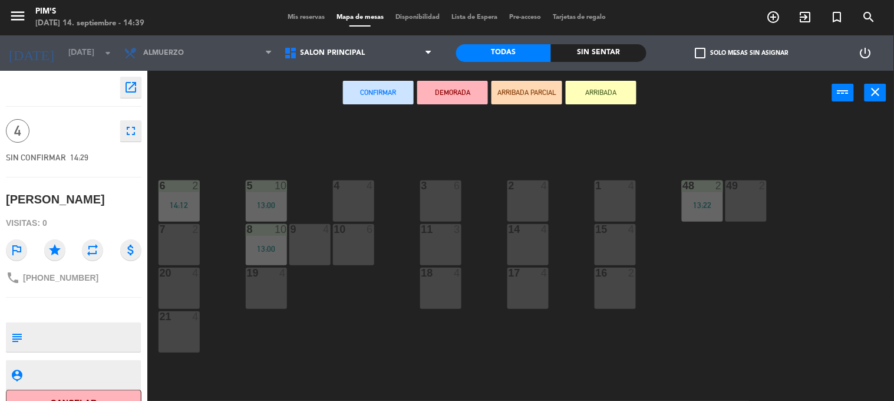
click at [532, 202] on div "2 4" at bounding box center [527, 200] width 41 height 41
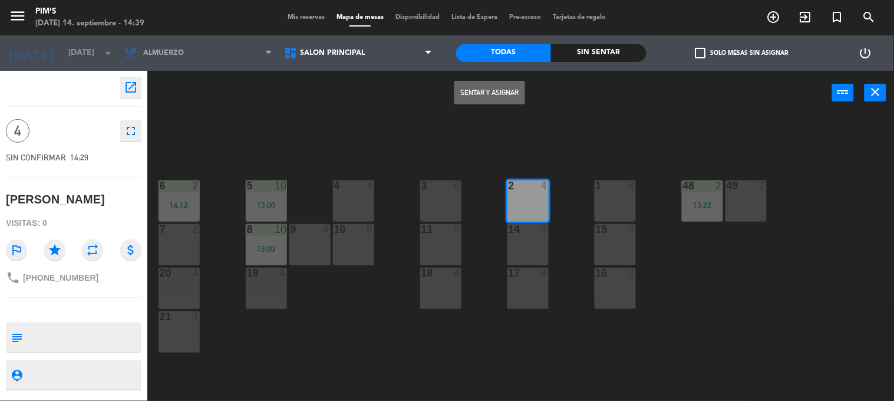
click at [493, 93] on button "Sentar y Asignar" at bounding box center [489, 93] width 71 height 24
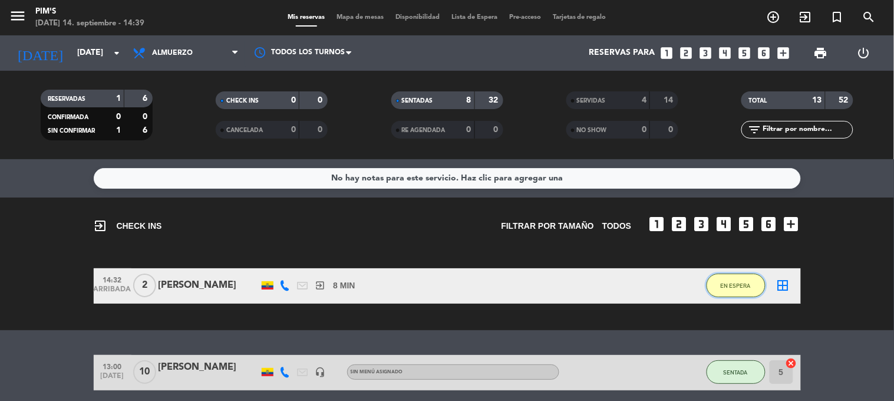
click at [745, 286] on button "EN ESPERA" at bounding box center [736, 285] width 59 height 24
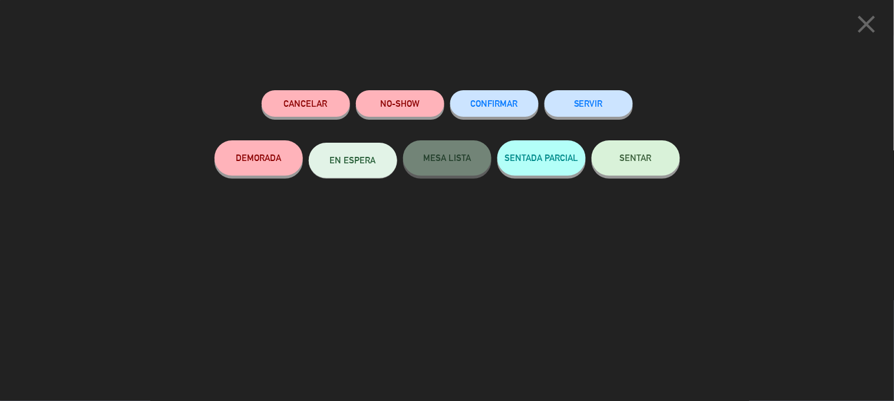
click at [638, 156] on span "SENTAR" at bounding box center [636, 158] width 32 height 10
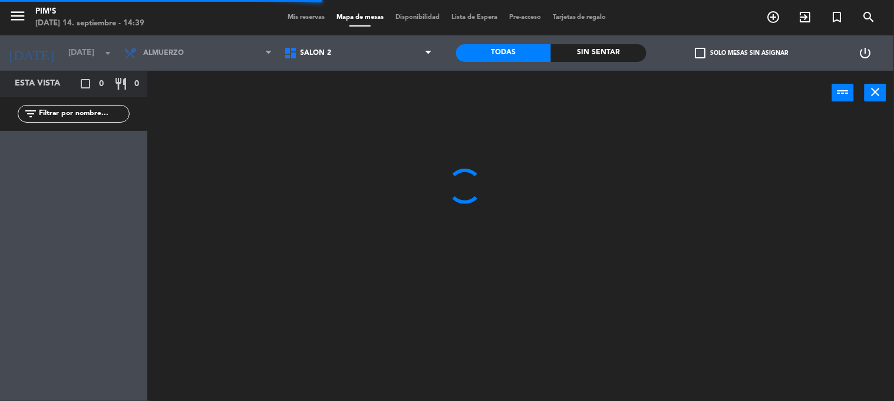
click at [362, 42] on span "Salón 2" at bounding box center [358, 53] width 160 height 26
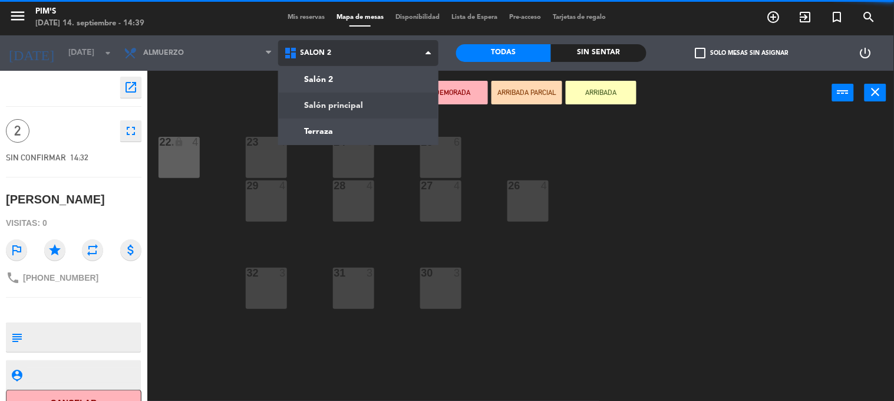
click at [357, 99] on ng-component "menu Pim's [DATE] 14. septiembre - 14:39 Mis reservas Mapa de mesas Disponibili…" at bounding box center [447, 200] width 894 height 401
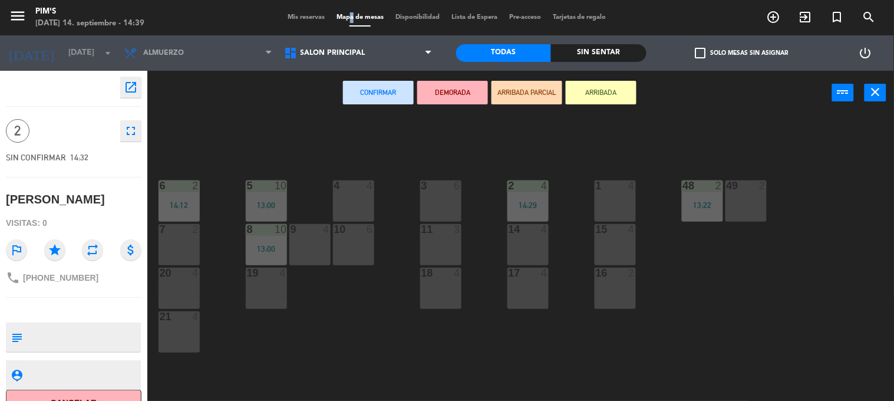
click at [348, 31] on div "menu Pim's [DATE] 14. septiembre - 14:39 Mis reservas Mapa de mesas Disponibili…" at bounding box center [447, 17] width 894 height 35
click at [350, 51] on span "Salón principal" at bounding box center [333, 53] width 65 height 8
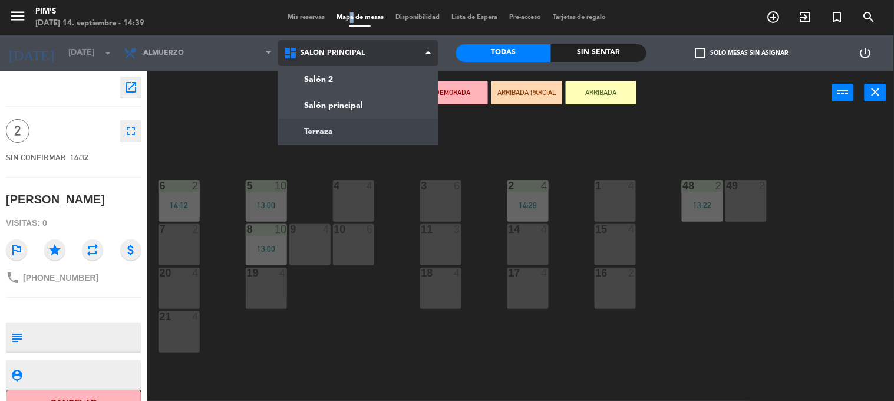
click at [355, 132] on ng-component "menu Pim's [DATE] 14. septiembre - 14:39 Mis reservas Mapa de mesas Disponibili…" at bounding box center [447, 200] width 894 height 401
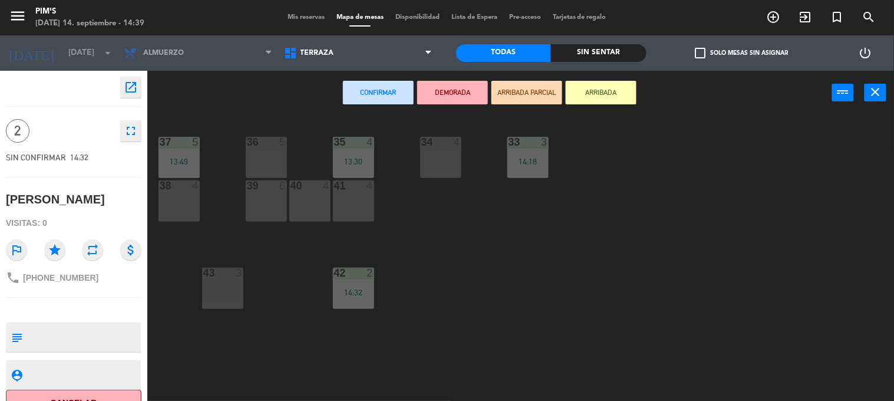
click at [446, 161] on div "34 4" at bounding box center [440, 157] width 41 height 41
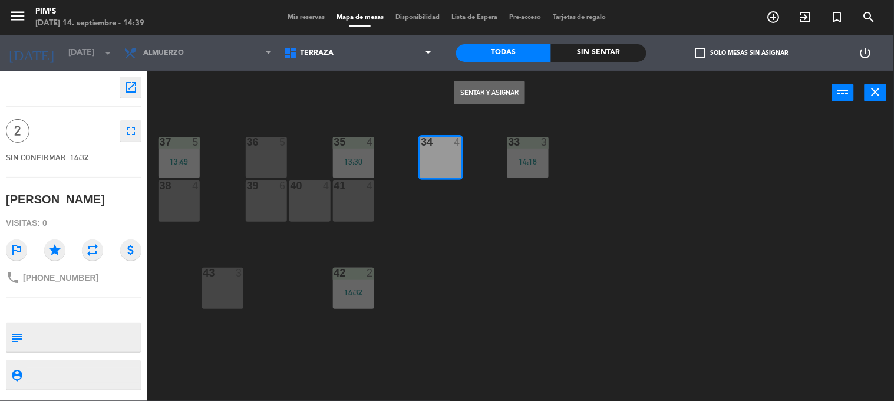
click at [491, 83] on button "Sentar y Asignar" at bounding box center [489, 93] width 71 height 24
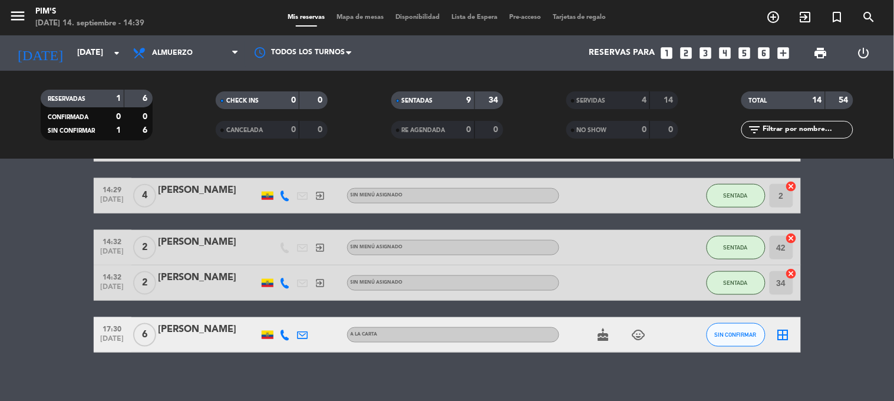
scroll to position [357, 0]
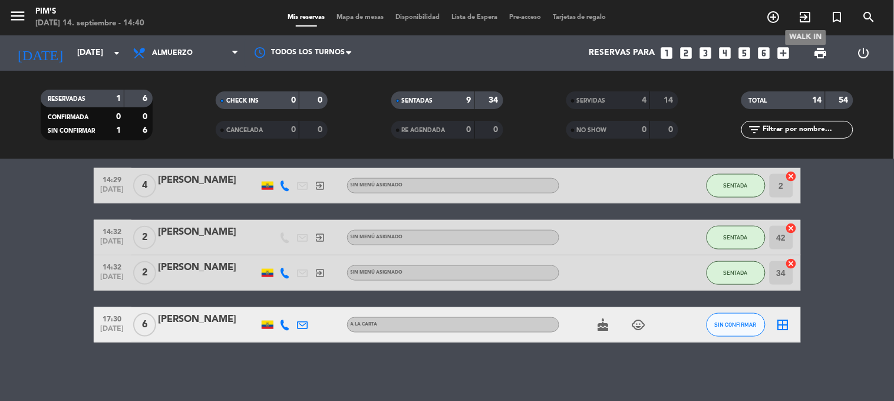
click at [799, 11] on icon "exit_to_app" at bounding box center [805, 17] width 14 height 14
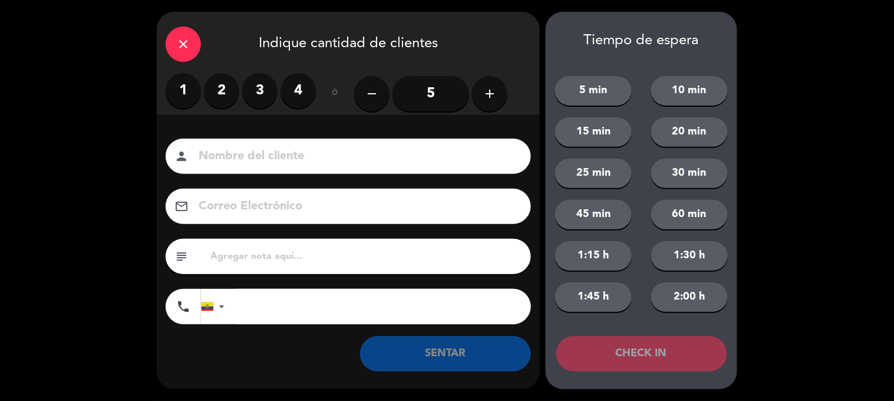
click at [490, 95] on icon "add" at bounding box center [490, 94] width 14 height 14
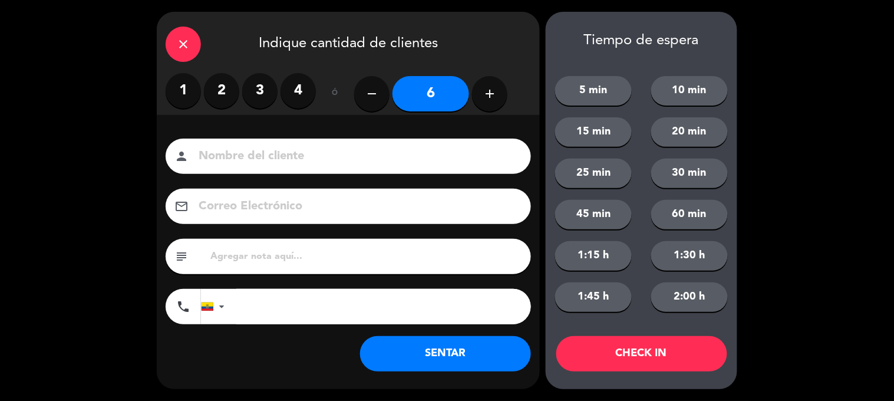
click at [490, 95] on icon "add" at bounding box center [490, 94] width 14 height 14
click at [378, 80] on button "remove" at bounding box center [371, 93] width 35 height 35
type input "7"
click at [357, 150] on input at bounding box center [356, 156] width 318 height 21
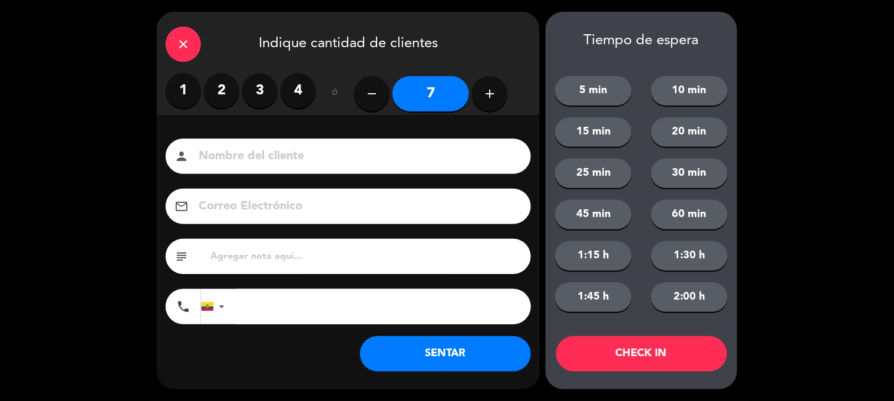
click at [222, 152] on input at bounding box center [356, 156] width 318 height 21
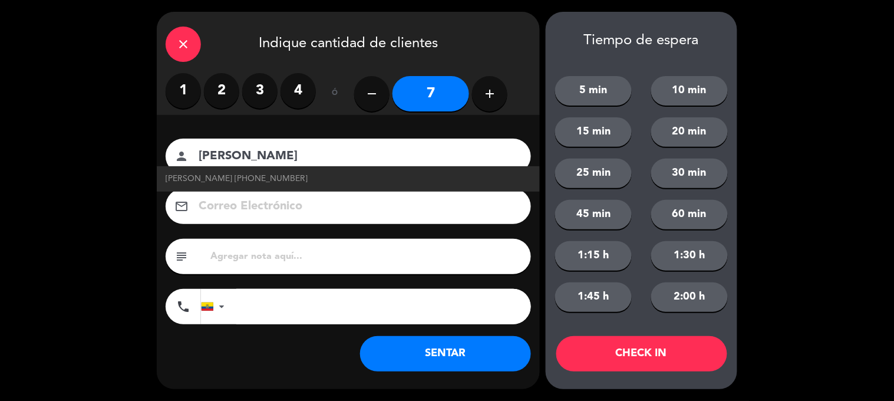
type input "[PERSON_NAME]"
click at [342, 301] on input "tel" at bounding box center [383, 306] width 295 height 35
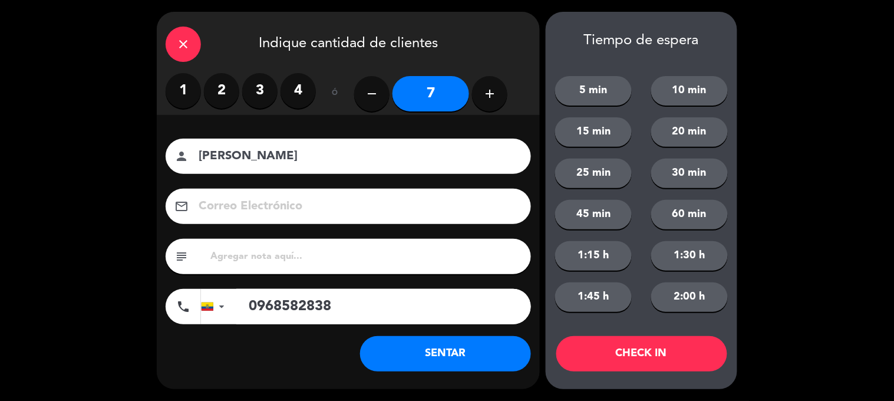
type input "0968582838"
click at [450, 340] on button "SENTAR" at bounding box center [445, 353] width 171 height 35
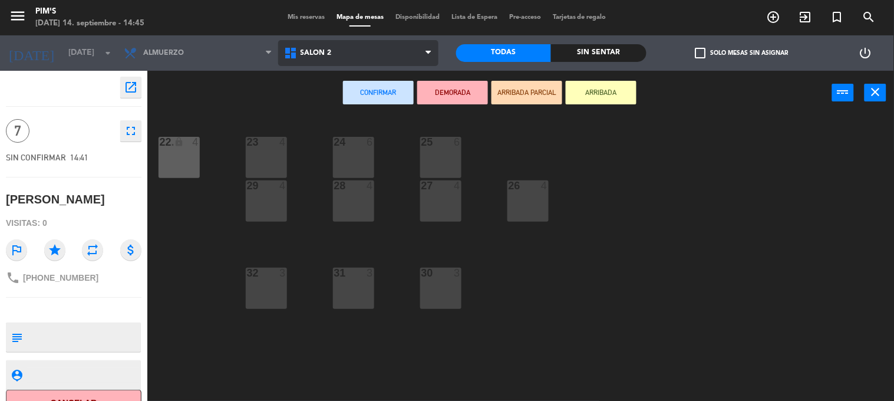
click at [309, 60] on span "Salón 2" at bounding box center [358, 53] width 160 height 26
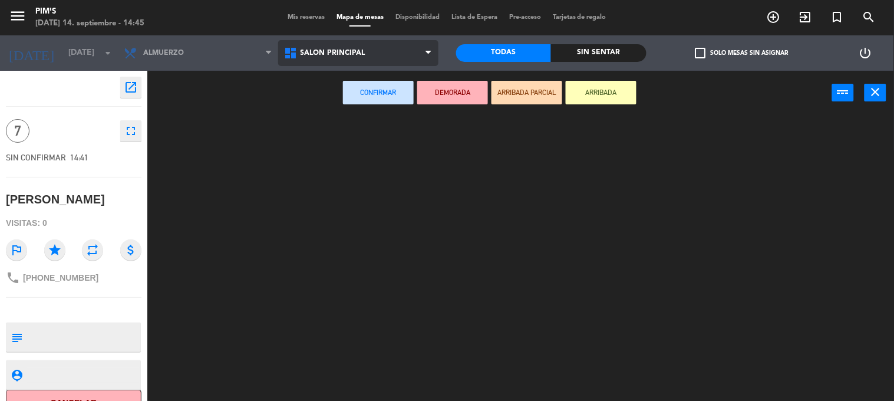
click at [334, 110] on ng-component "menu Pim's [DATE] 14. septiembre - 14:45 Mis reservas Mapa de mesas Disponibili…" at bounding box center [447, 200] width 894 height 401
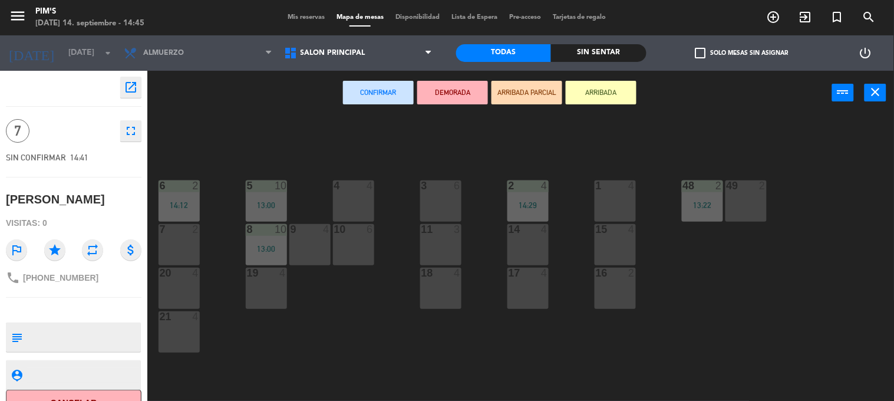
click at [434, 199] on div "3 6" at bounding box center [440, 200] width 41 height 41
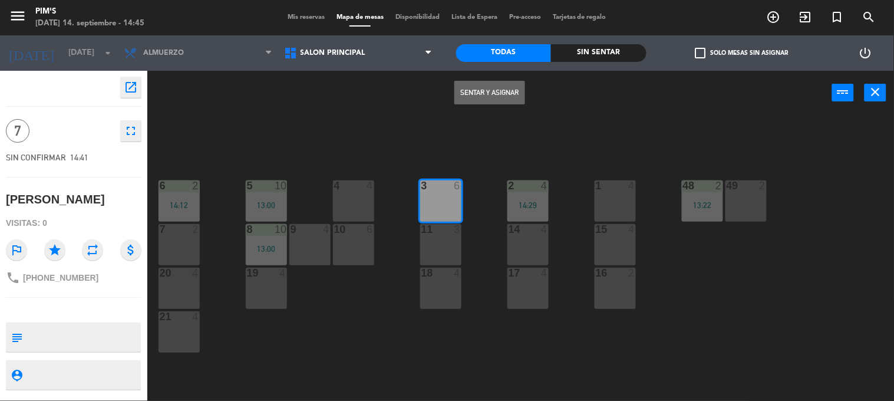
click at [499, 93] on button "Sentar y Asignar" at bounding box center [489, 93] width 71 height 24
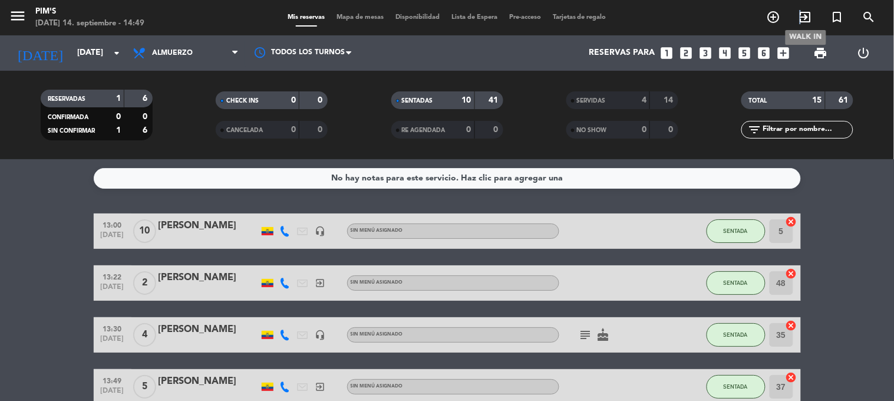
click at [802, 12] on icon "exit_to_app" at bounding box center [805, 17] width 14 height 14
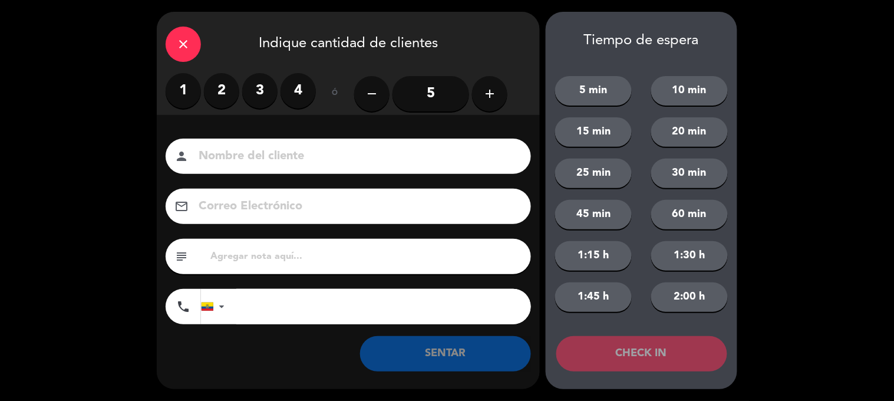
click at [295, 93] on label "4" at bounding box center [298, 90] width 35 height 35
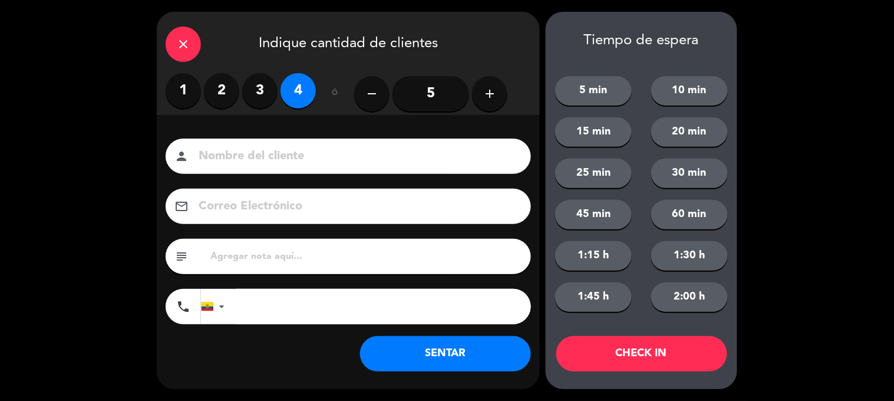
click at [262, 144] on div "person" at bounding box center [348, 155] width 365 height 35
click at [270, 166] on input at bounding box center [356, 156] width 318 height 21
type input "[PERSON_NAME]"
click at [278, 319] on input "tel" at bounding box center [383, 306] width 295 height 35
type input "0986925757"
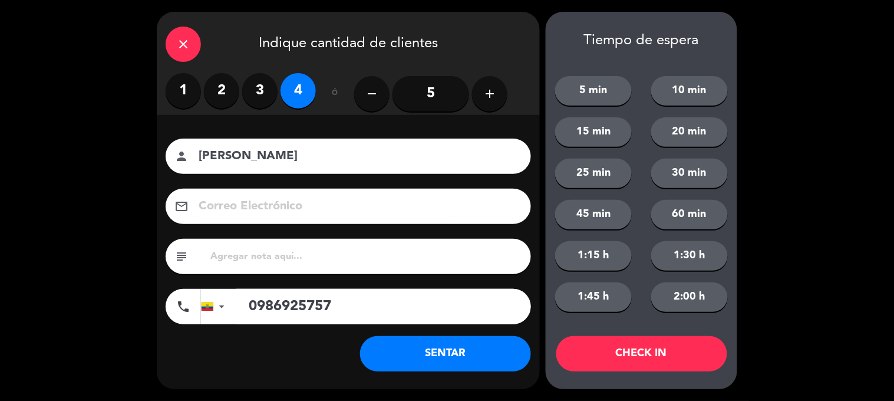
click at [438, 349] on button "SENTAR" at bounding box center [445, 353] width 171 height 35
